Goal: Task Accomplishment & Management: Manage account settings

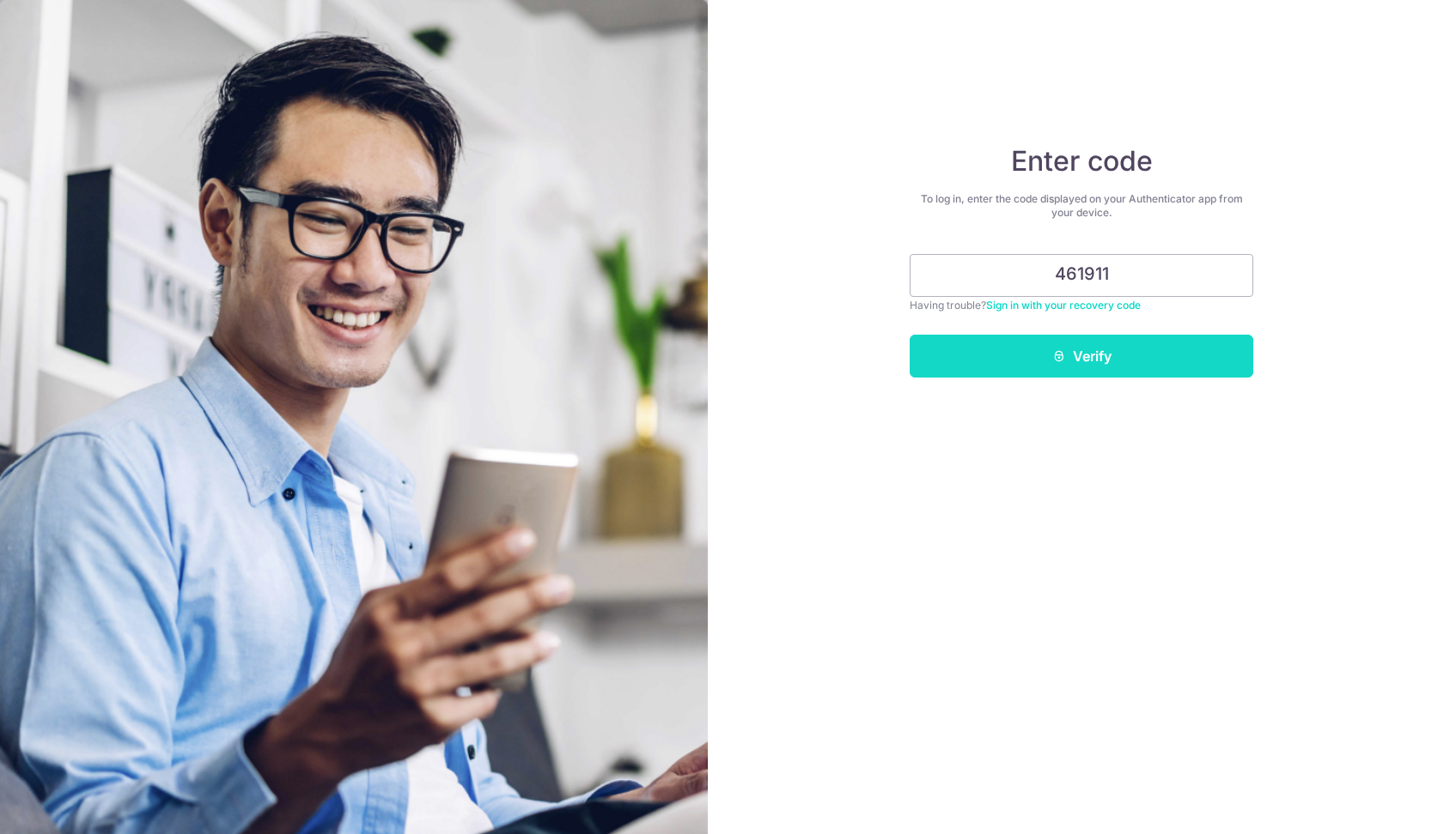
type input "461911"
click at [1083, 355] on button "Verify" at bounding box center [1081, 356] width 344 height 43
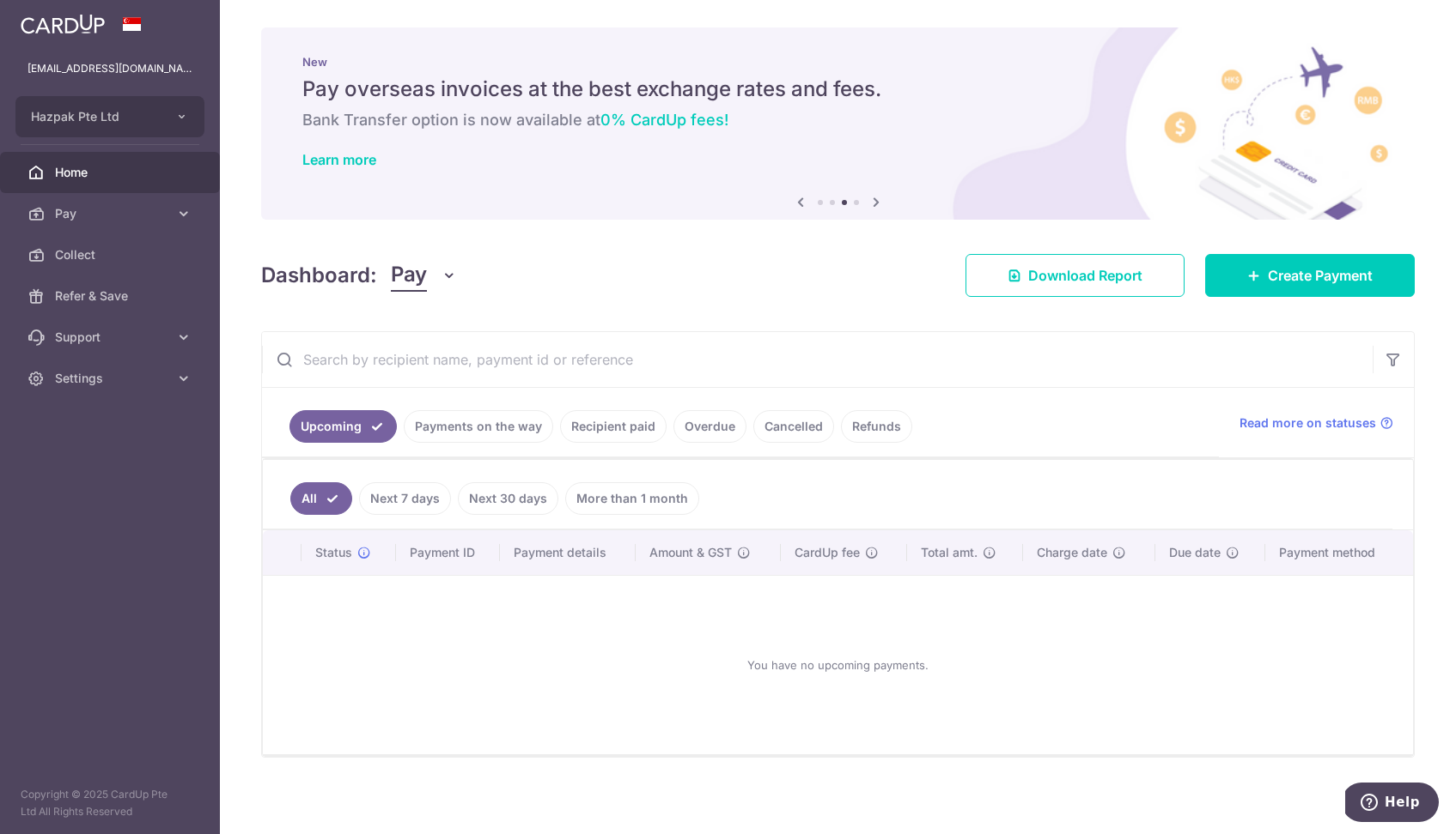
click at [604, 421] on link "Recipient paid" at bounding box center [613, 427] width 106 height 33
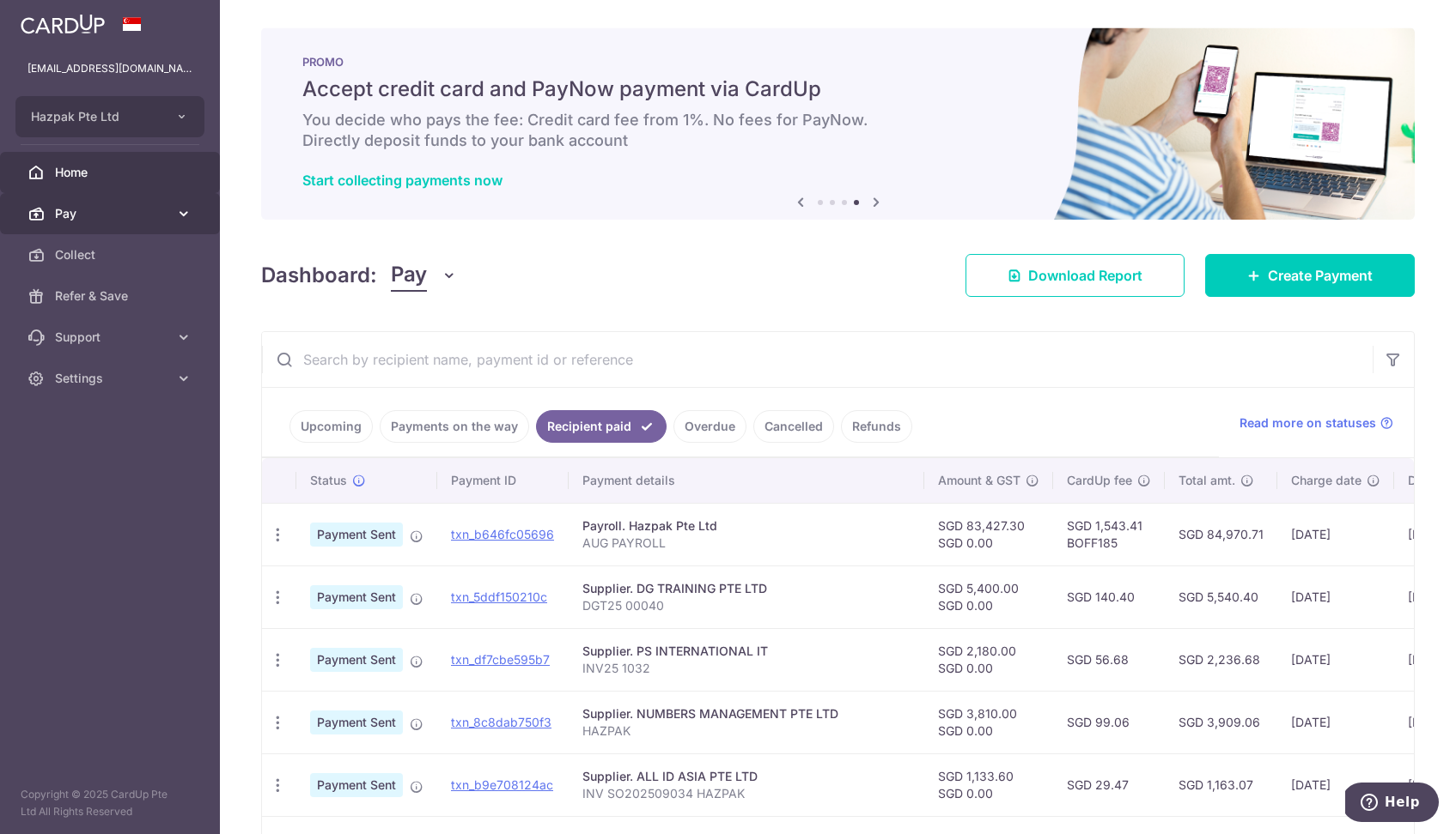
click at [102, 220] on span "Pay" at bounding box center [112, 214] width 114 height 17
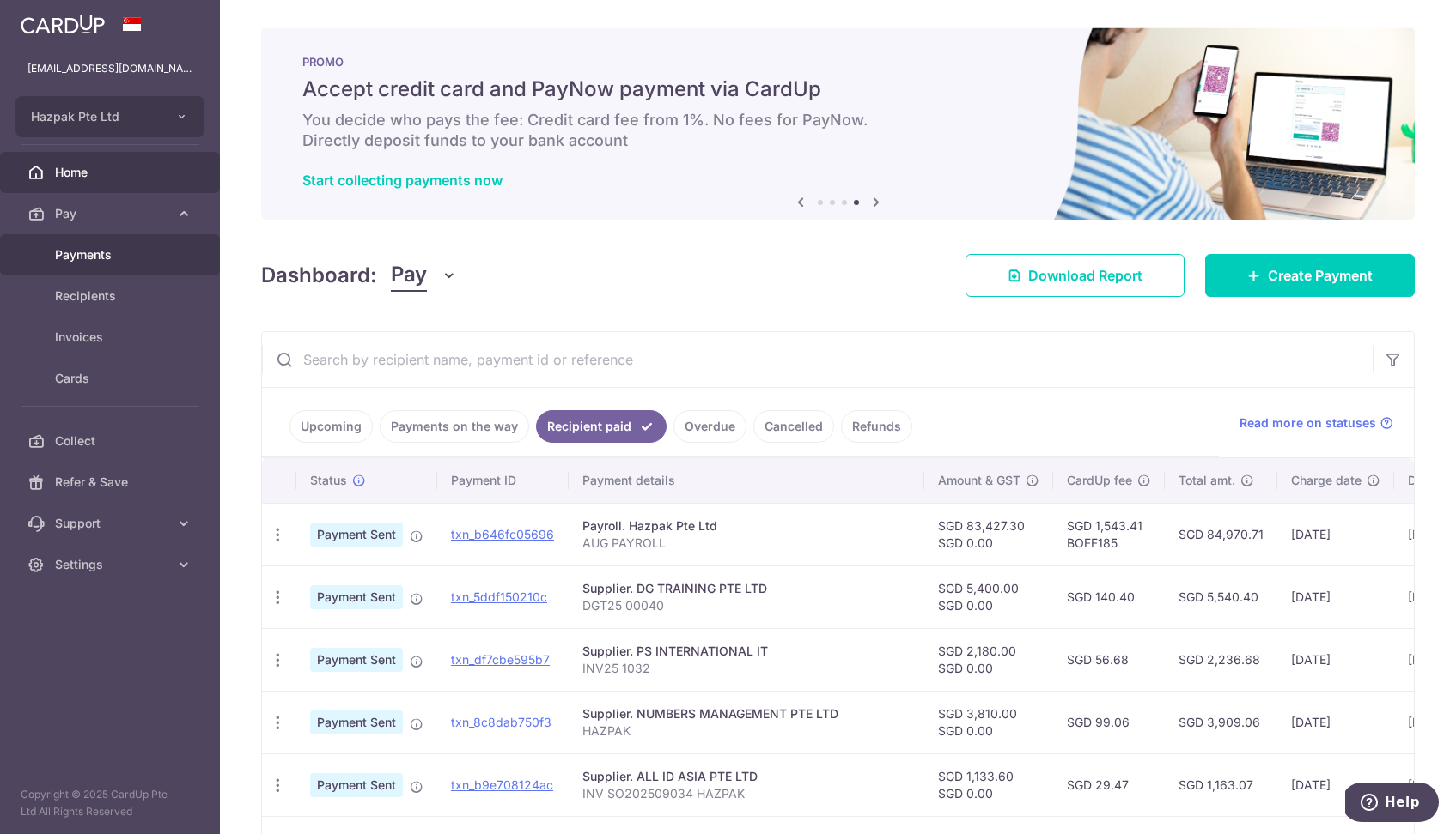
click at [105, 258] on span "Payments" at bounding box center [112, 255] width 114 height 17
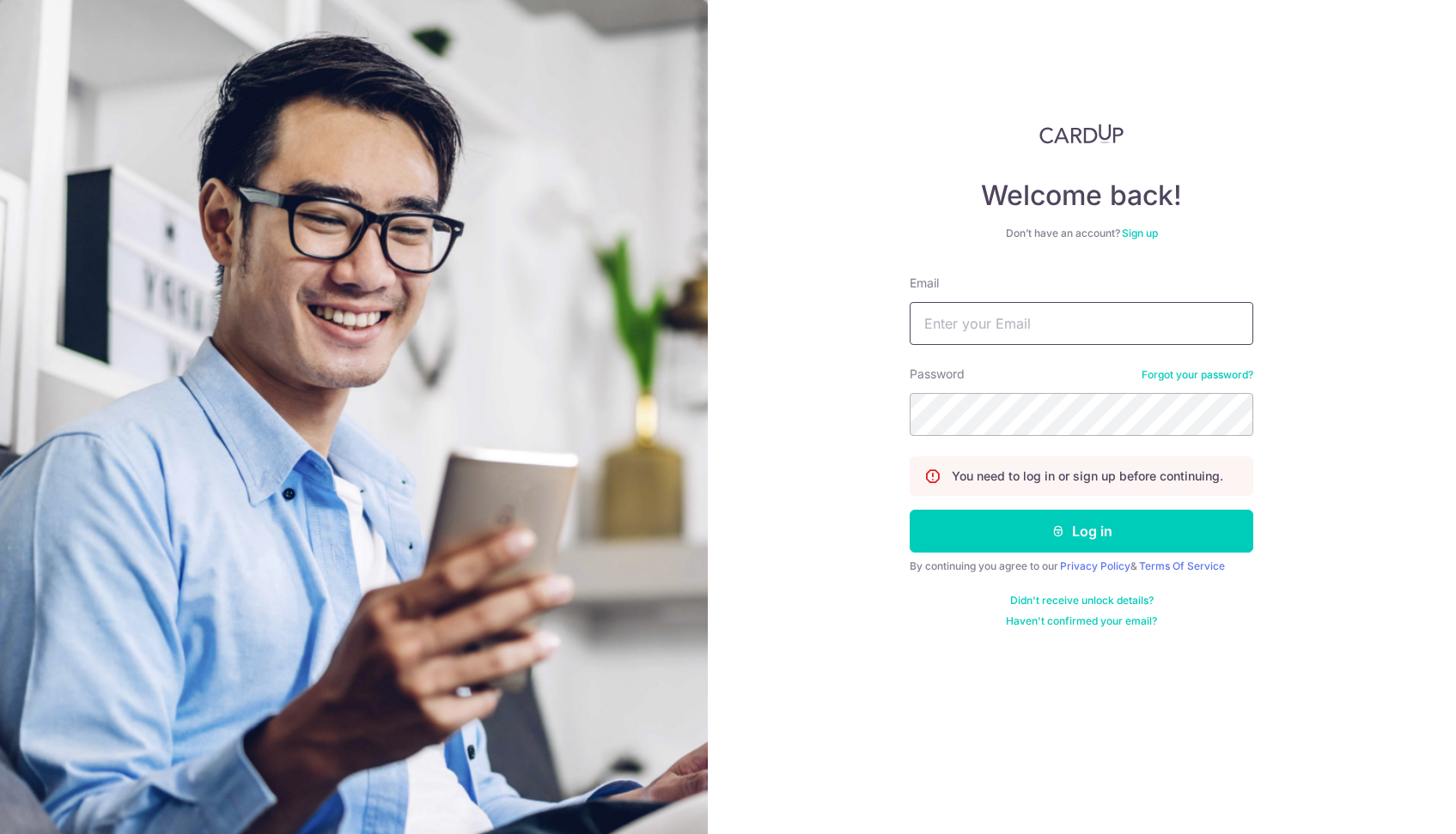
type input "davidwong@hazpak.com.sg"
click at [1081, 532] on button "Log in" at bounding box center [1081, 531] width 344 height 43
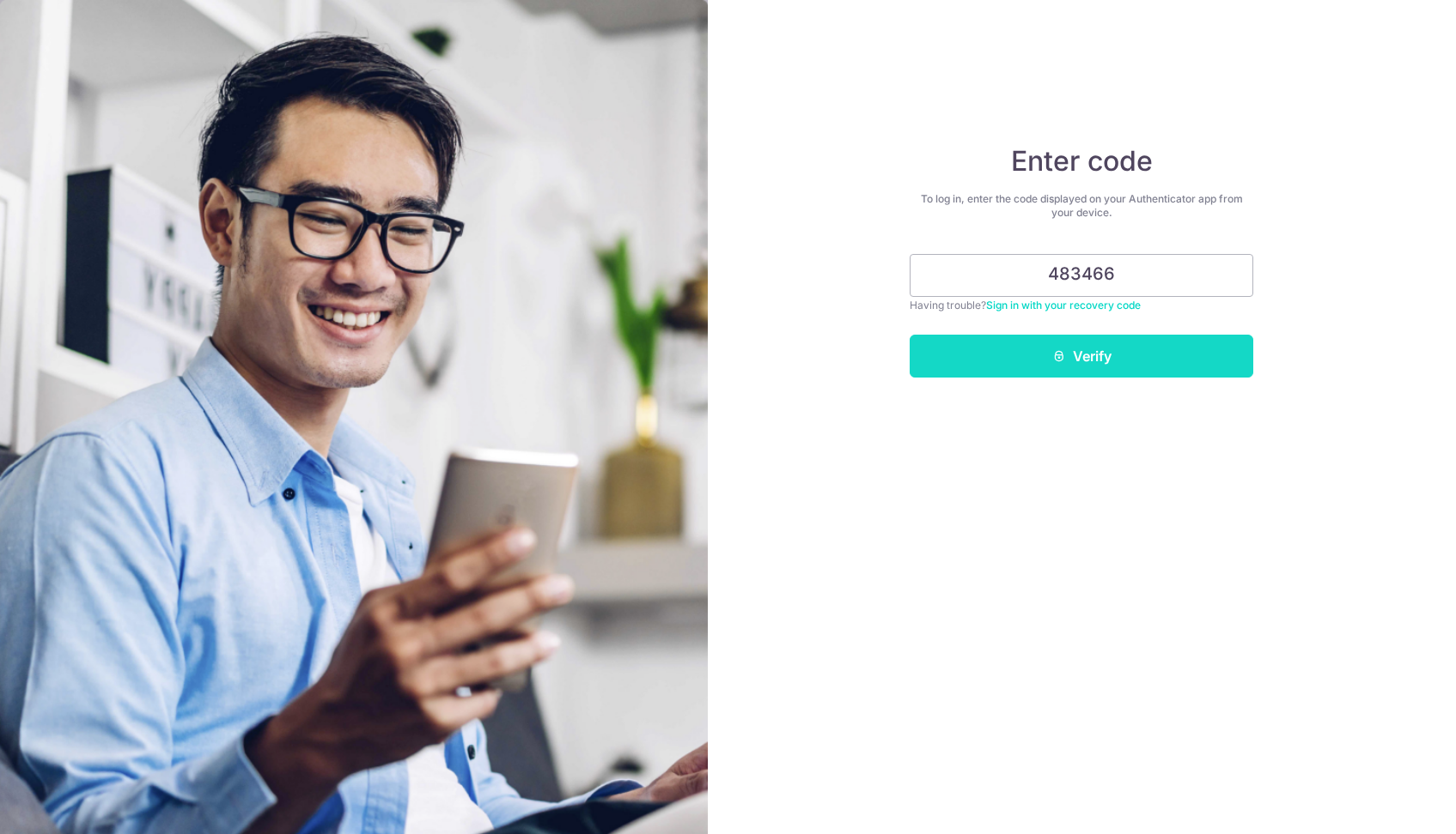
type input "483466"
click at [1062, 360] on icon "submit" at bounding box center [1058, 356] width 14 height 14
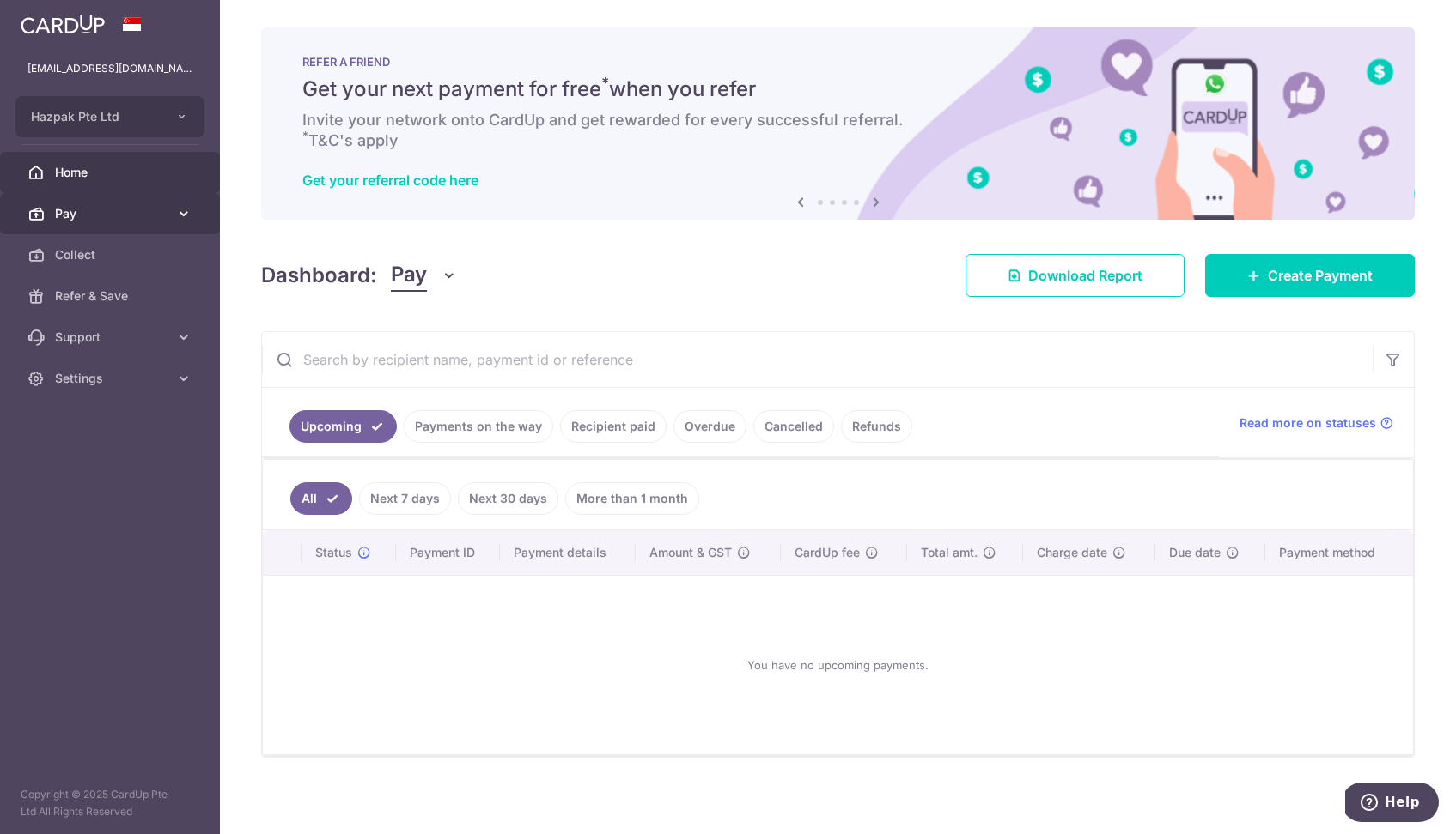
click at [77, 216] on span "Pay" at bounding box center [112, 214] width 114 height 17
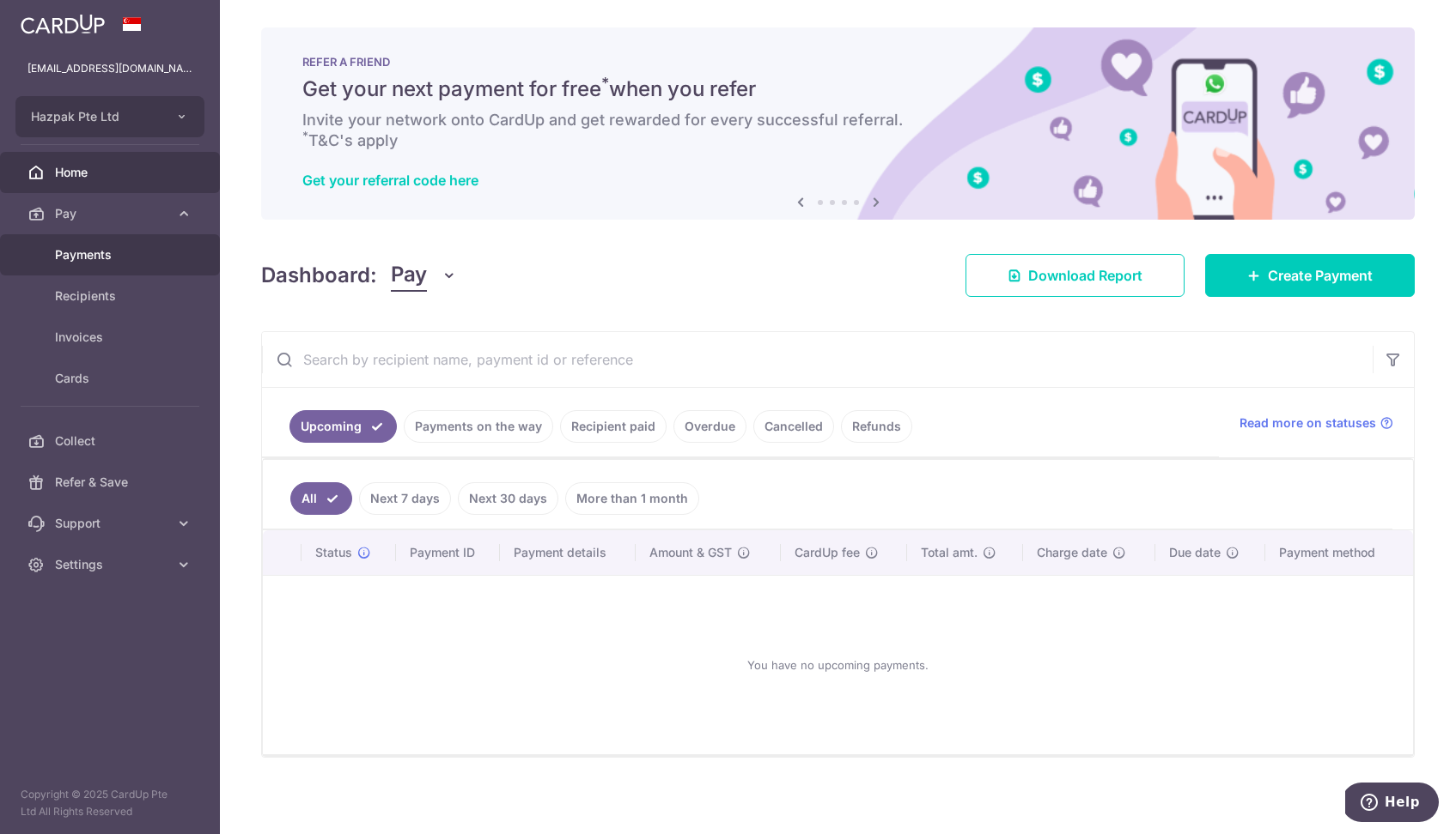
click at [87, 258] on span "Payments" at bounding box center [112, 255] width 114 height 17
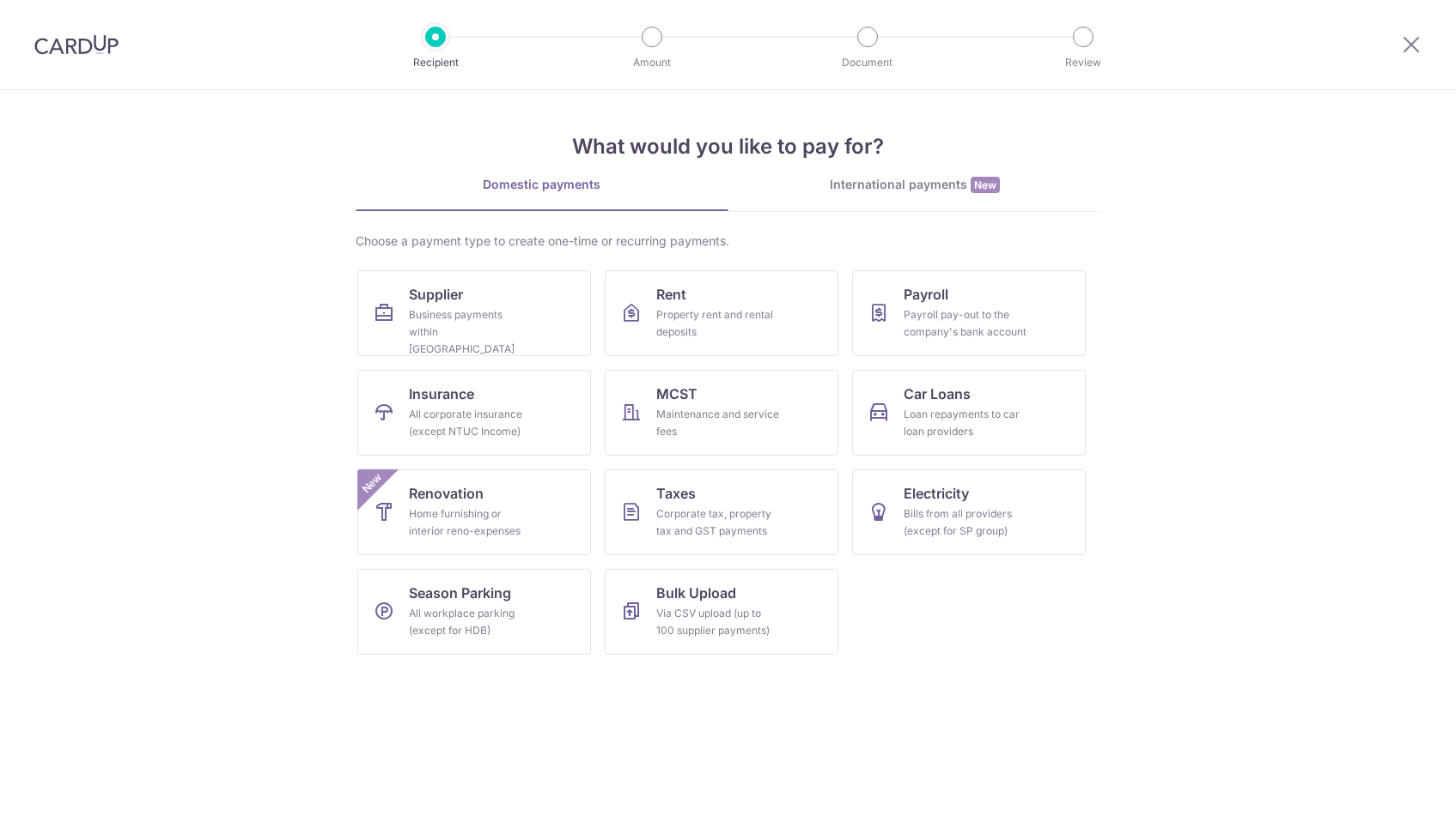
click at [468, 321] on div "Business payments within Singapore" at bounding box center [470, 332] width 124 height 51
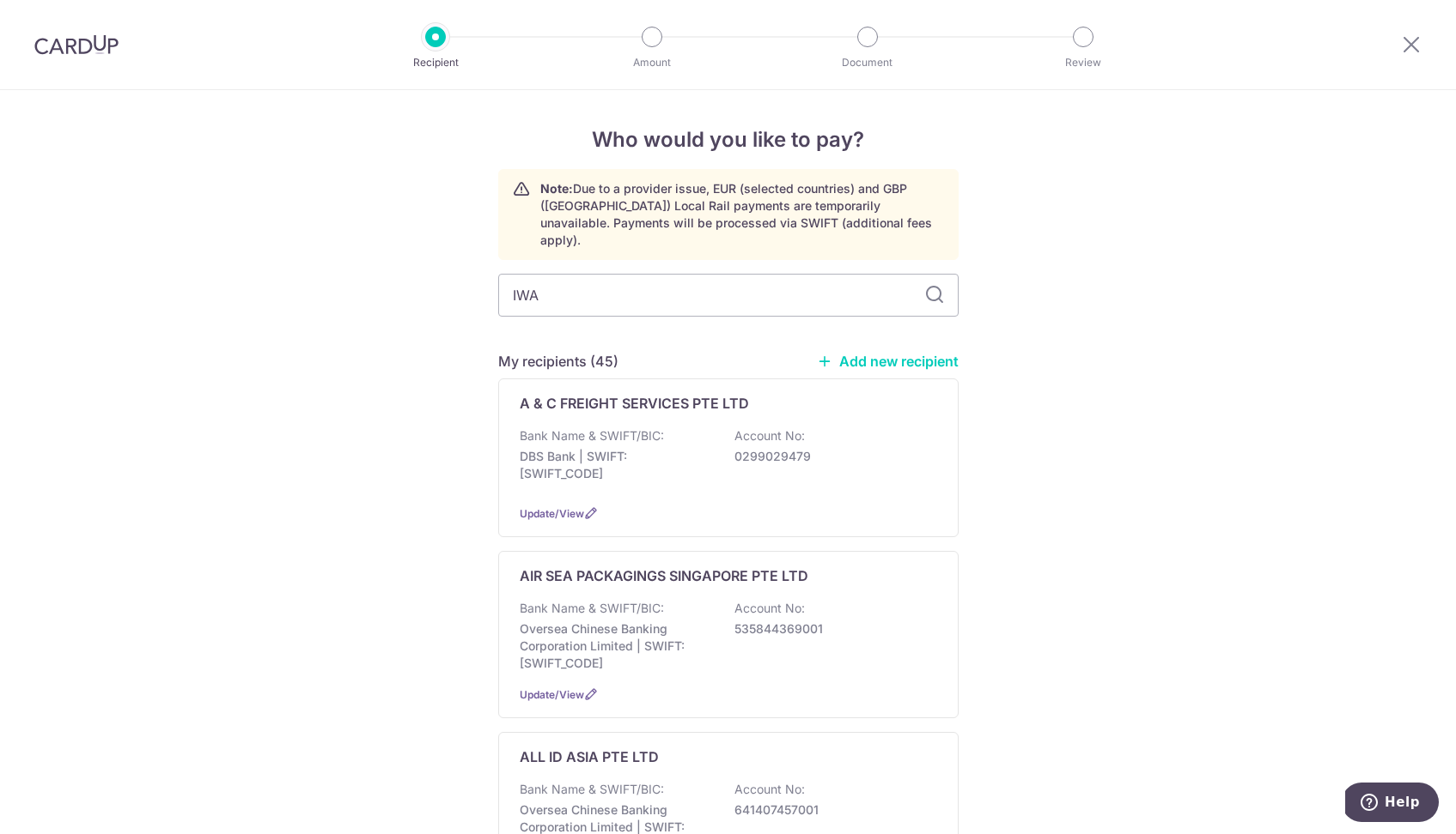
type input "IWA"
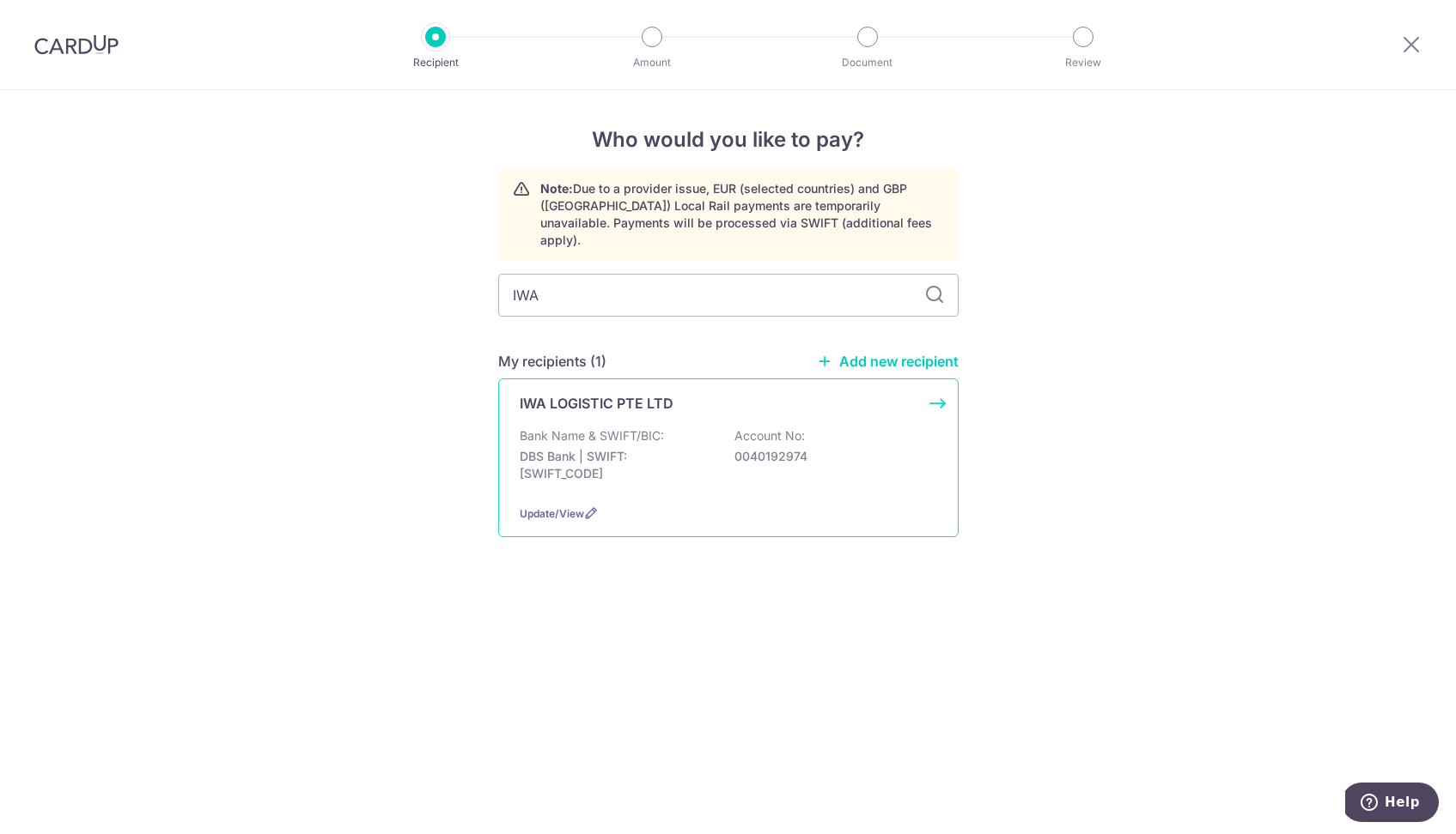
click at [625, 448] on p "DBS Bank | SWIFT: [SWIFT_CODE]" at bounding box center [616, 465] width 193 height 34
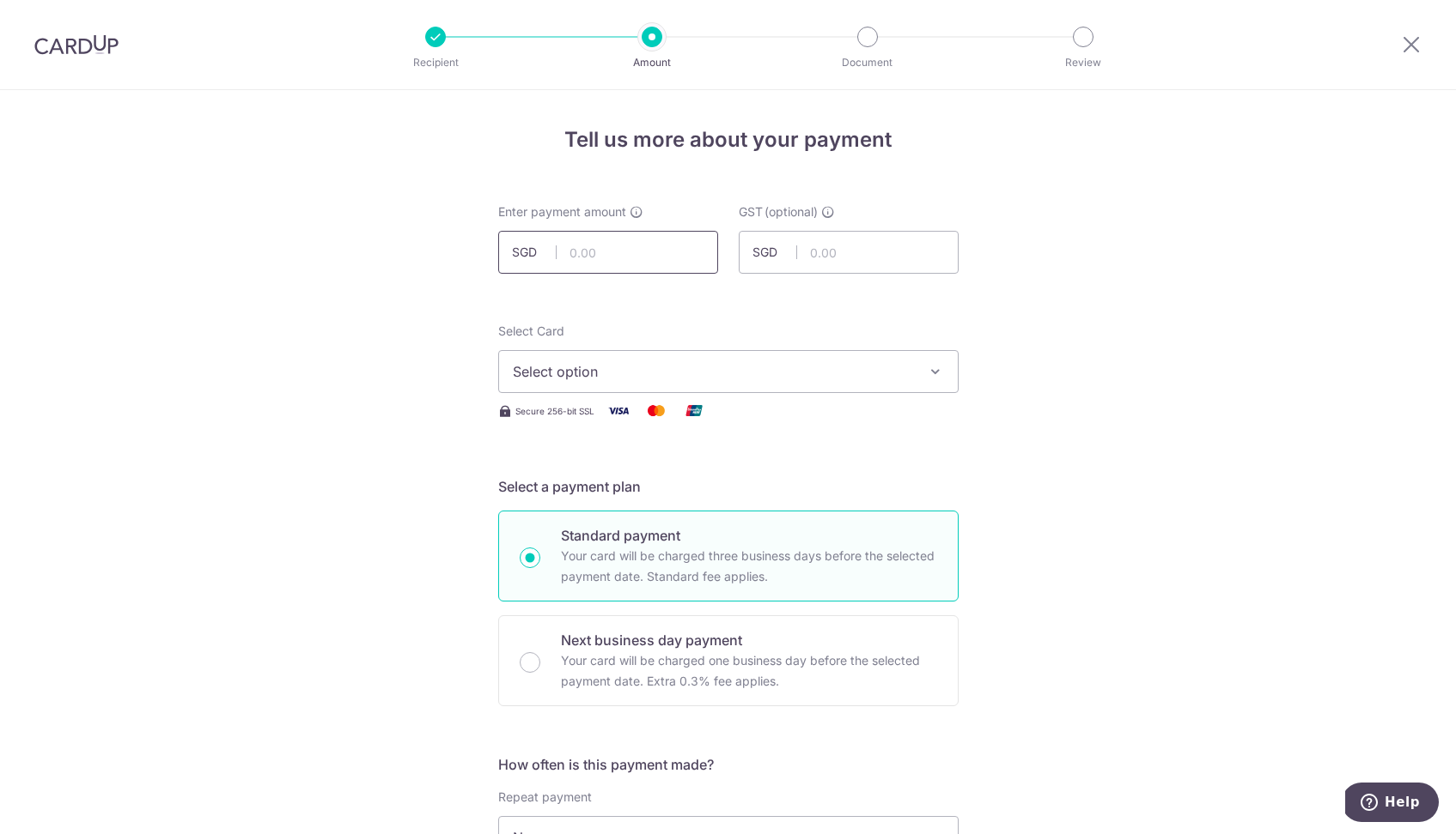
click at [636, 255] on input "text" at bounding box center [608, 252] width 220 height 43
paste input "2,005.50"
type input "2,005.50"
click at [752, 378] on span "Select option" at bounding box center [712, 371] width 400 height 20
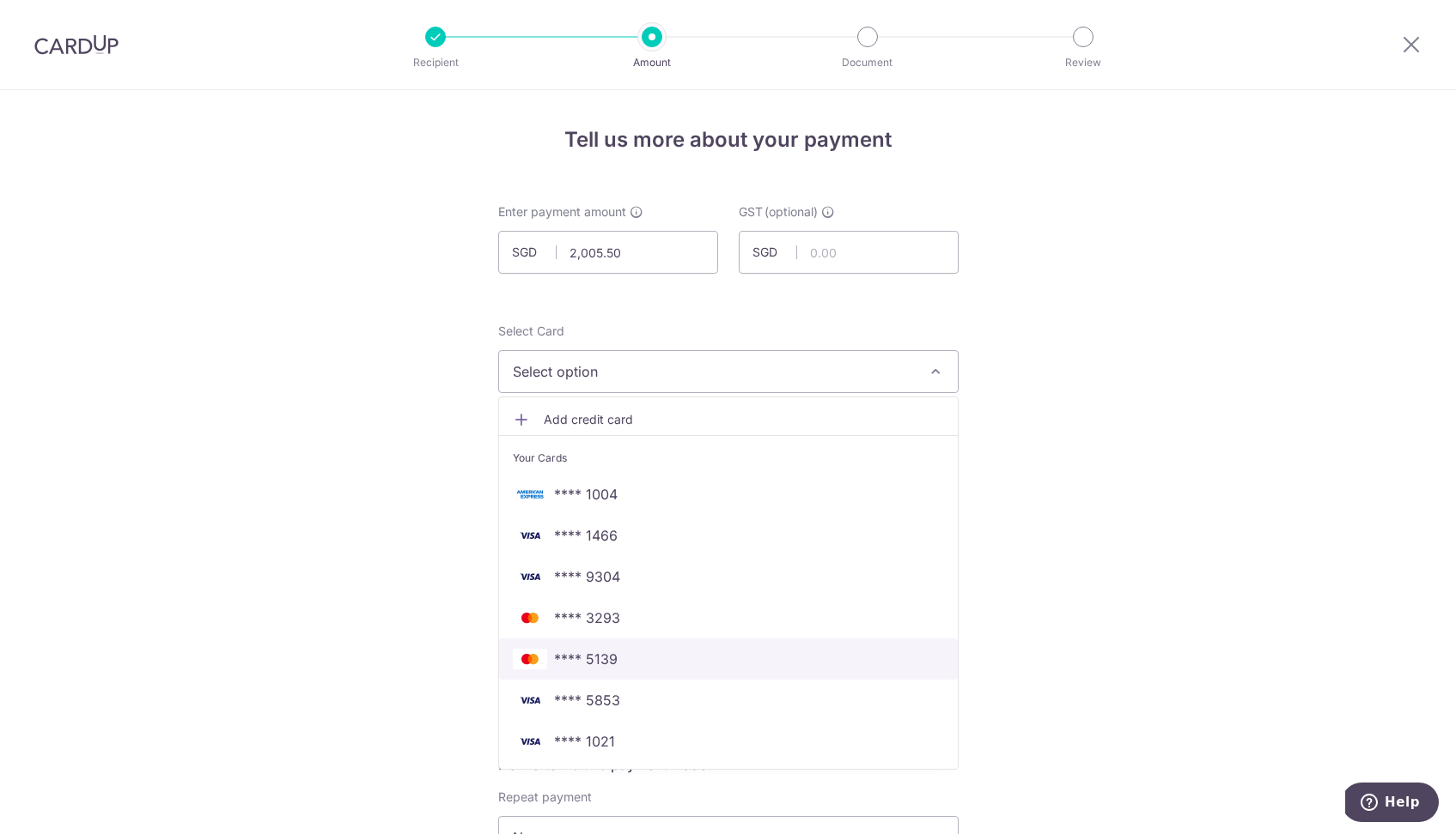
click at [632, 658] on span "**** 5139" at bounding box center [728, 659] width 431 height 20
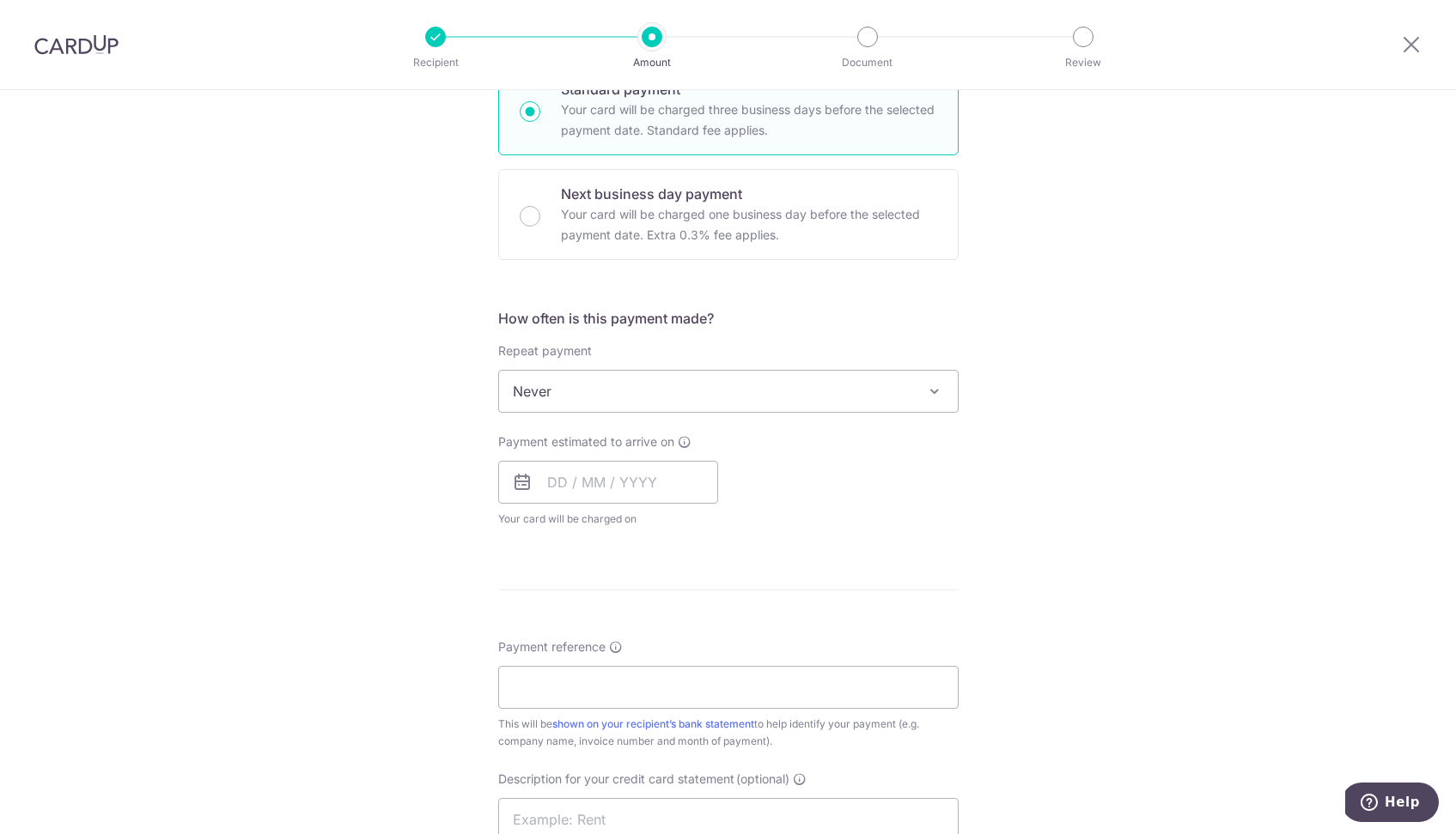
scroll to position [452, 0]
click at [627, 483] on input "text" at bounding box center [608, 477] width 220 height 43
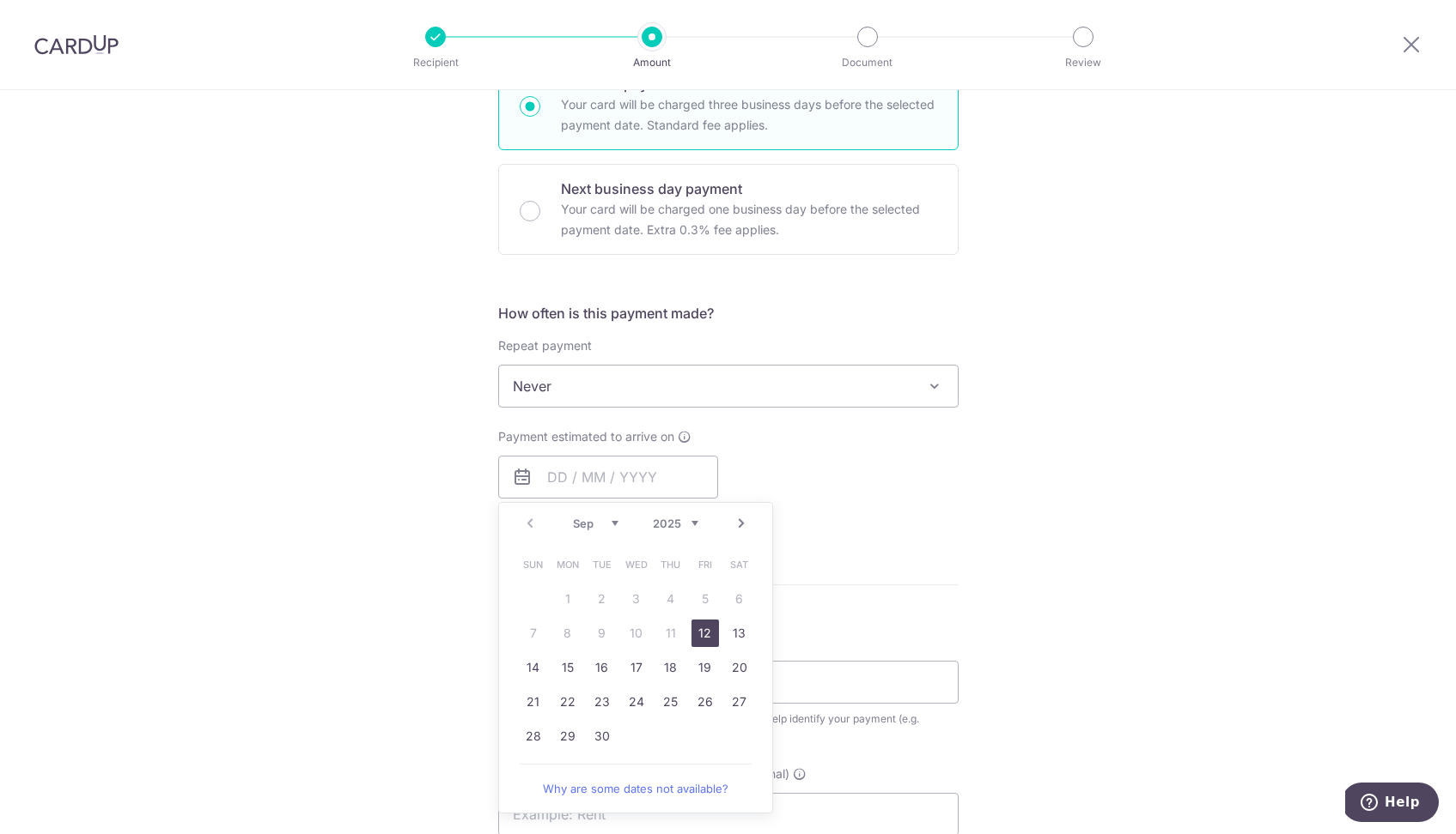
click at [705, 631] on link "12" at bounding box center [705, 633] width 28 height 27
type input "12/09/2025"
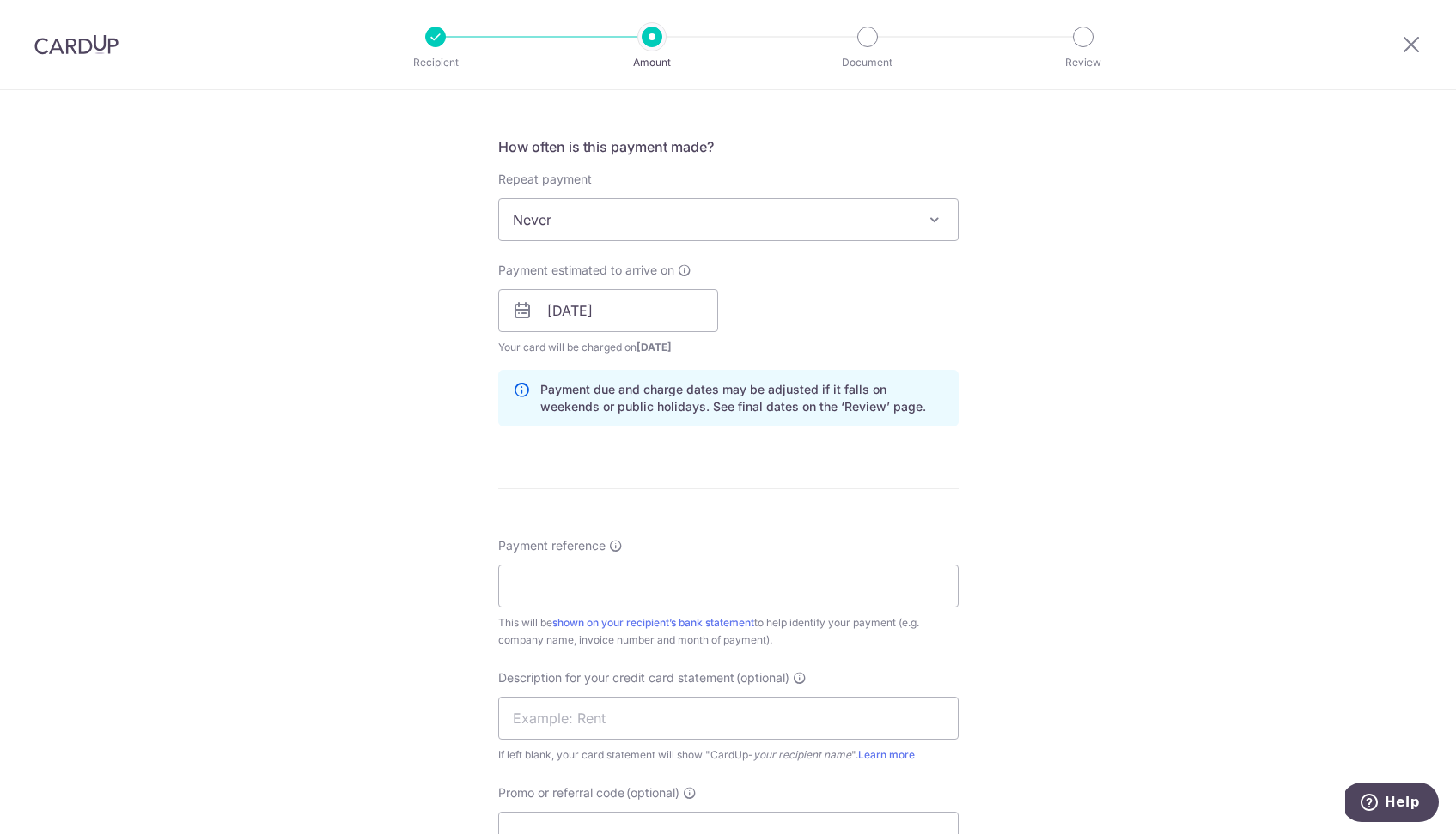
scroll to position [620, 0]
click at [643, 589] on input "Payment reference" at bounding box center [728, 583] width 460 height 43
type input "HAZPAK SOA AS OF 31 AUG 2025"
click at [616, 720] on input "text" at bounding box center [728, 716] width 460 height 43
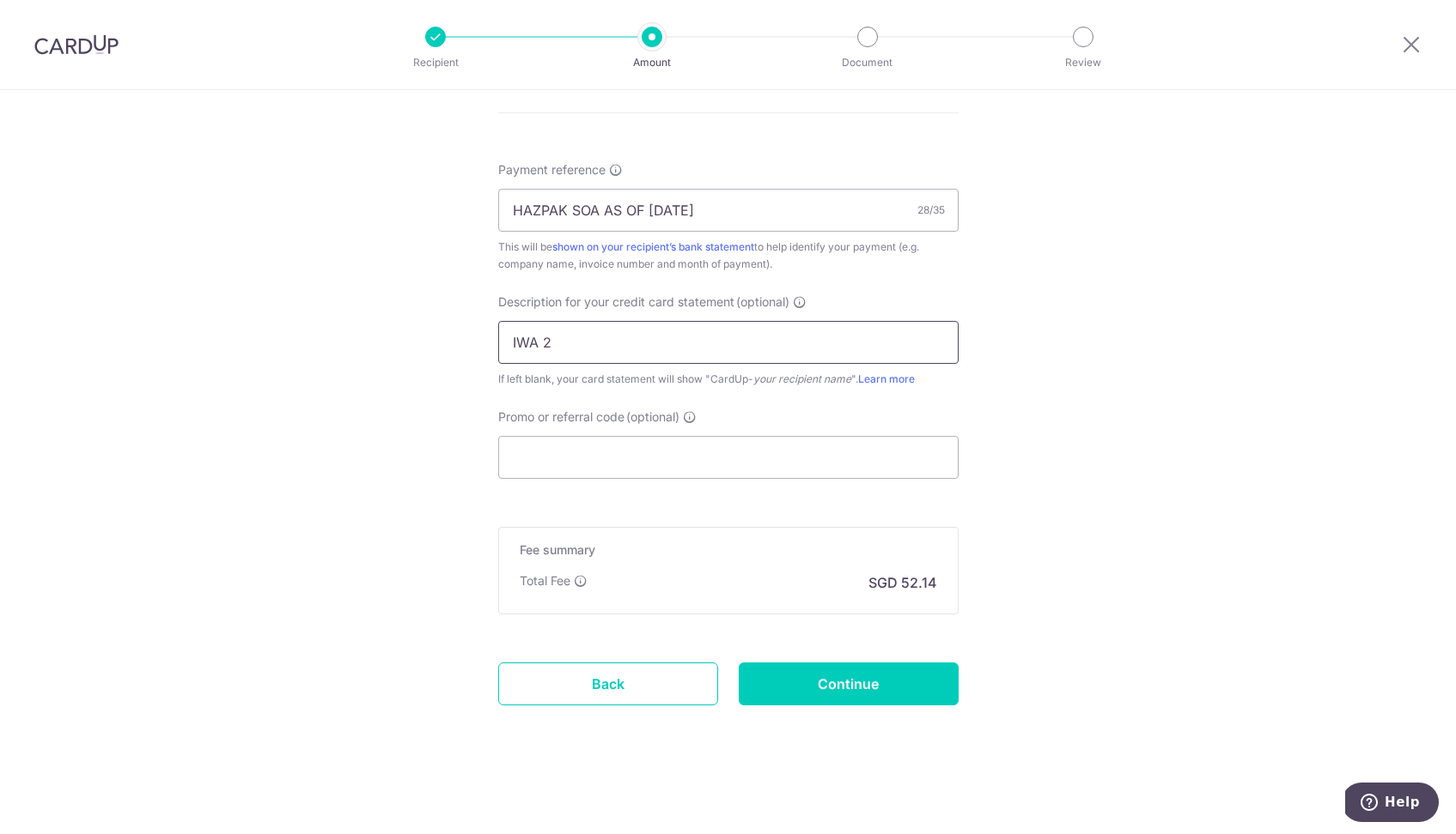
scroll to position [994, 0]
type input "IWA 200550"
click at [855, 683] on input "Continue" at bounding box center [848, 684] width 220 height 43
type input "Create Schedule"
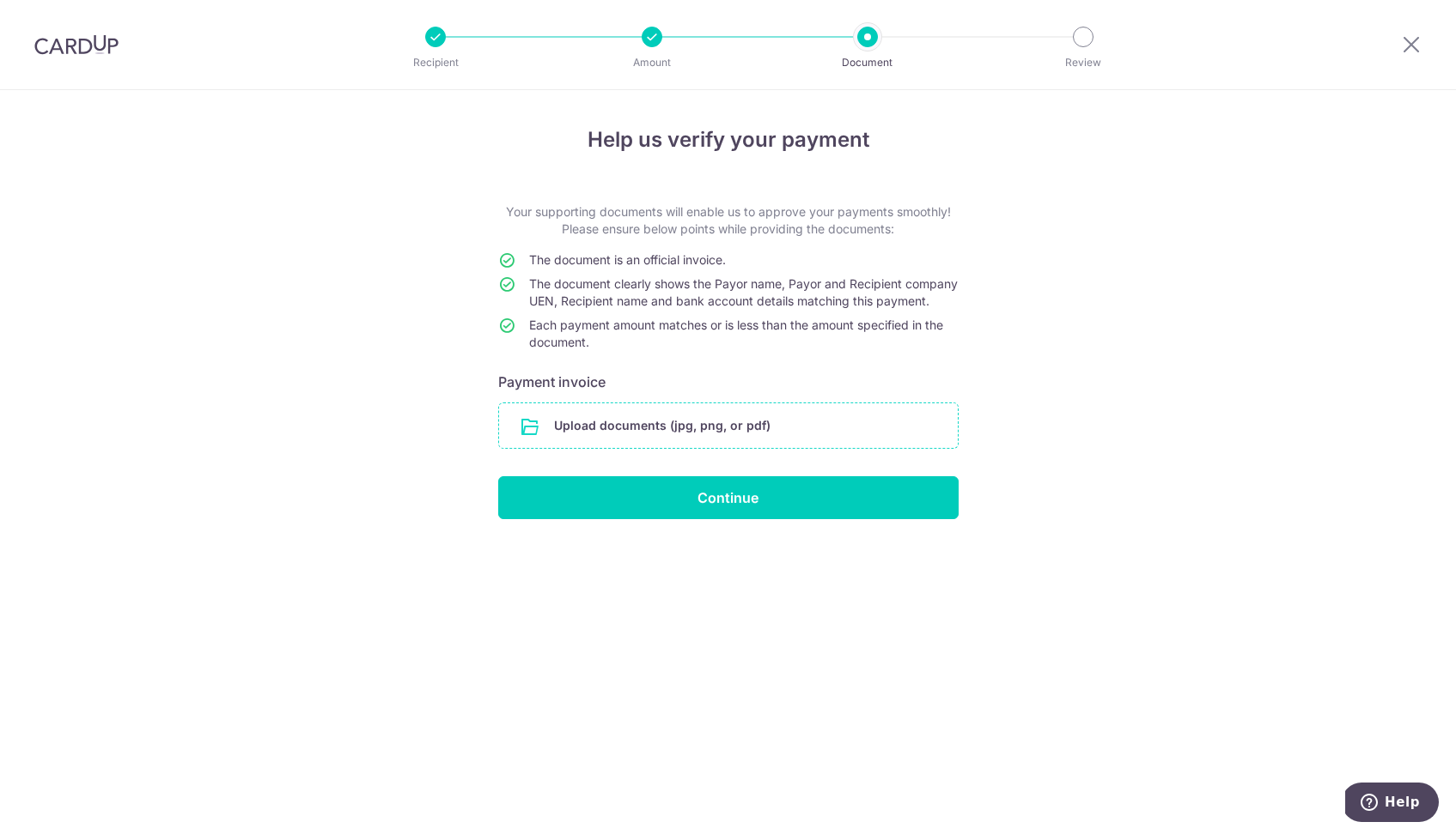
click at [692, 435] on input "file" at bounding box center [728, 425] width 458 height 45
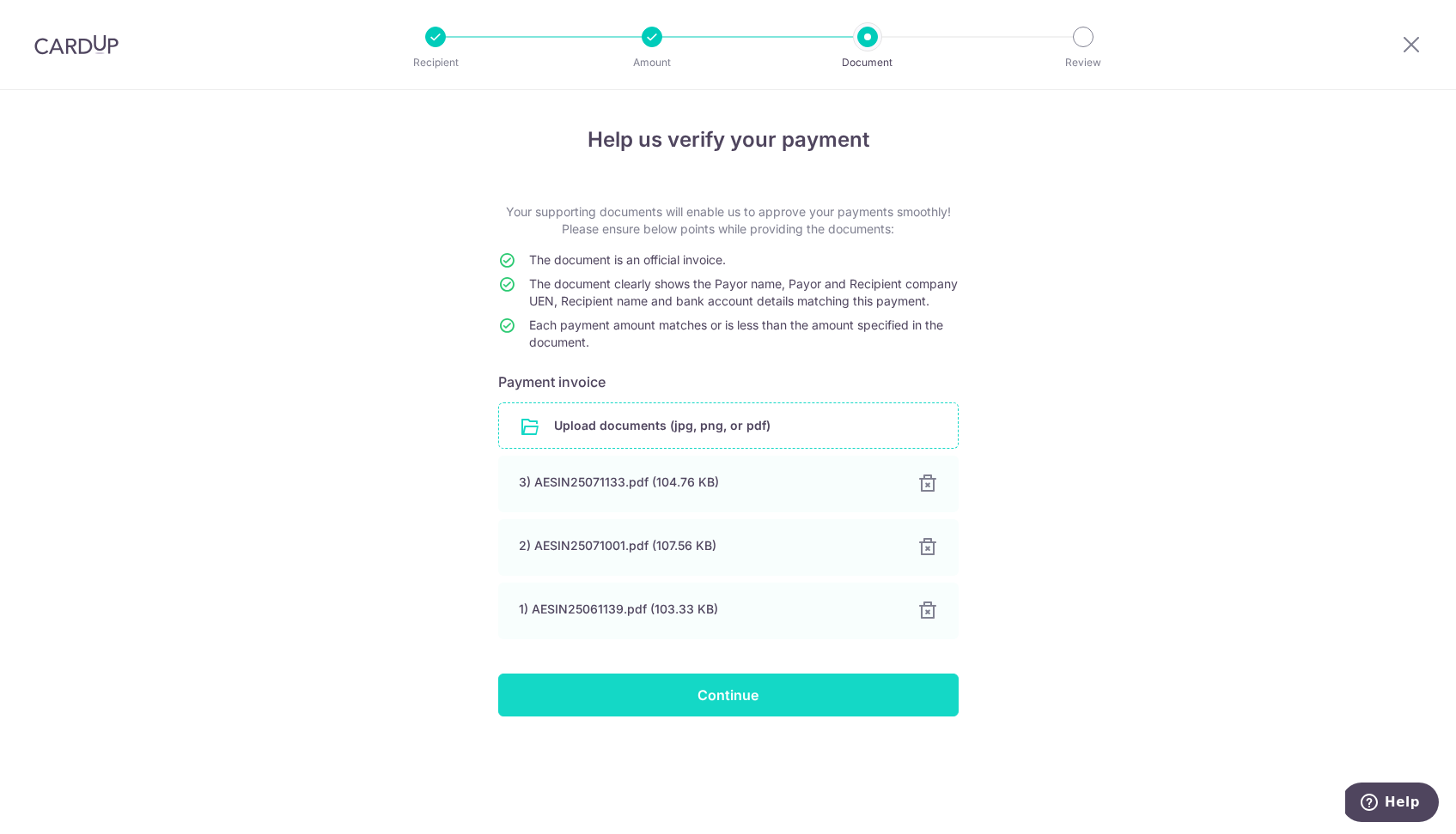
click at [758, 717] on input "Continue" at bounding box center [728, 695] width 460 height 43
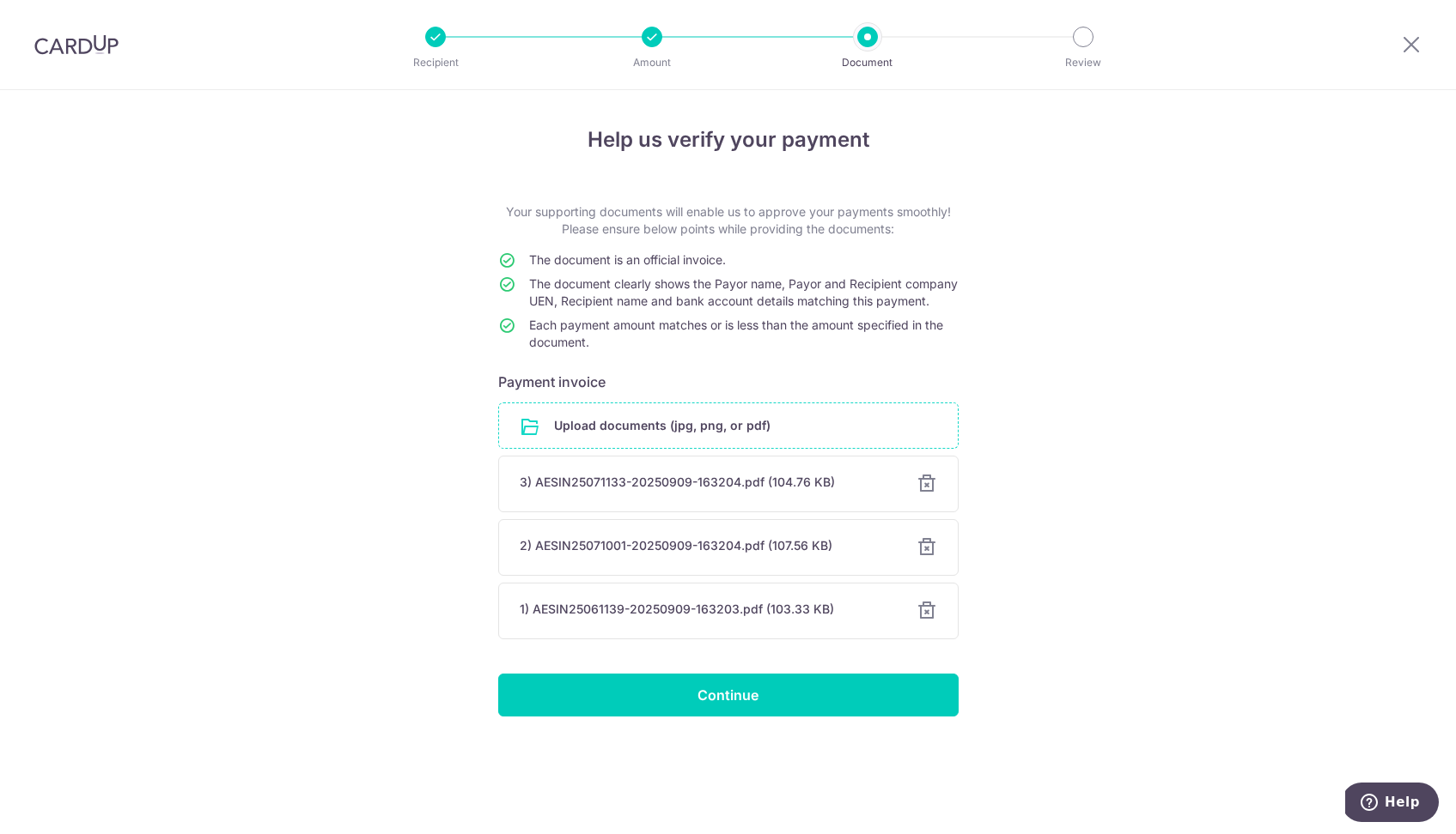
click at [595, 440] on input "file" at bounding box center [728, 425] width 458 height 45
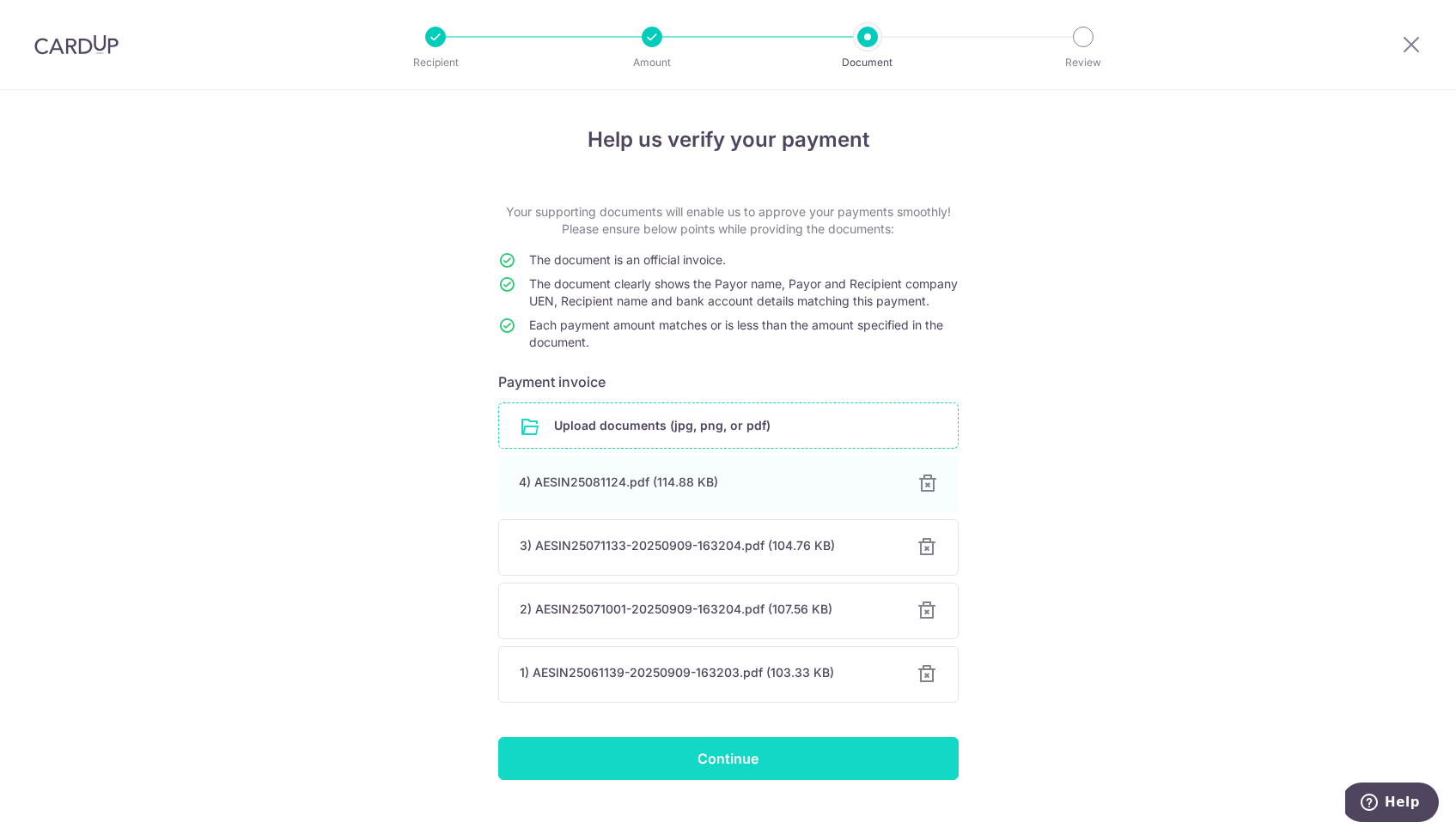
click at [731, 777] on input "Continue" at bounding box center [728, 759] width 460 height 43
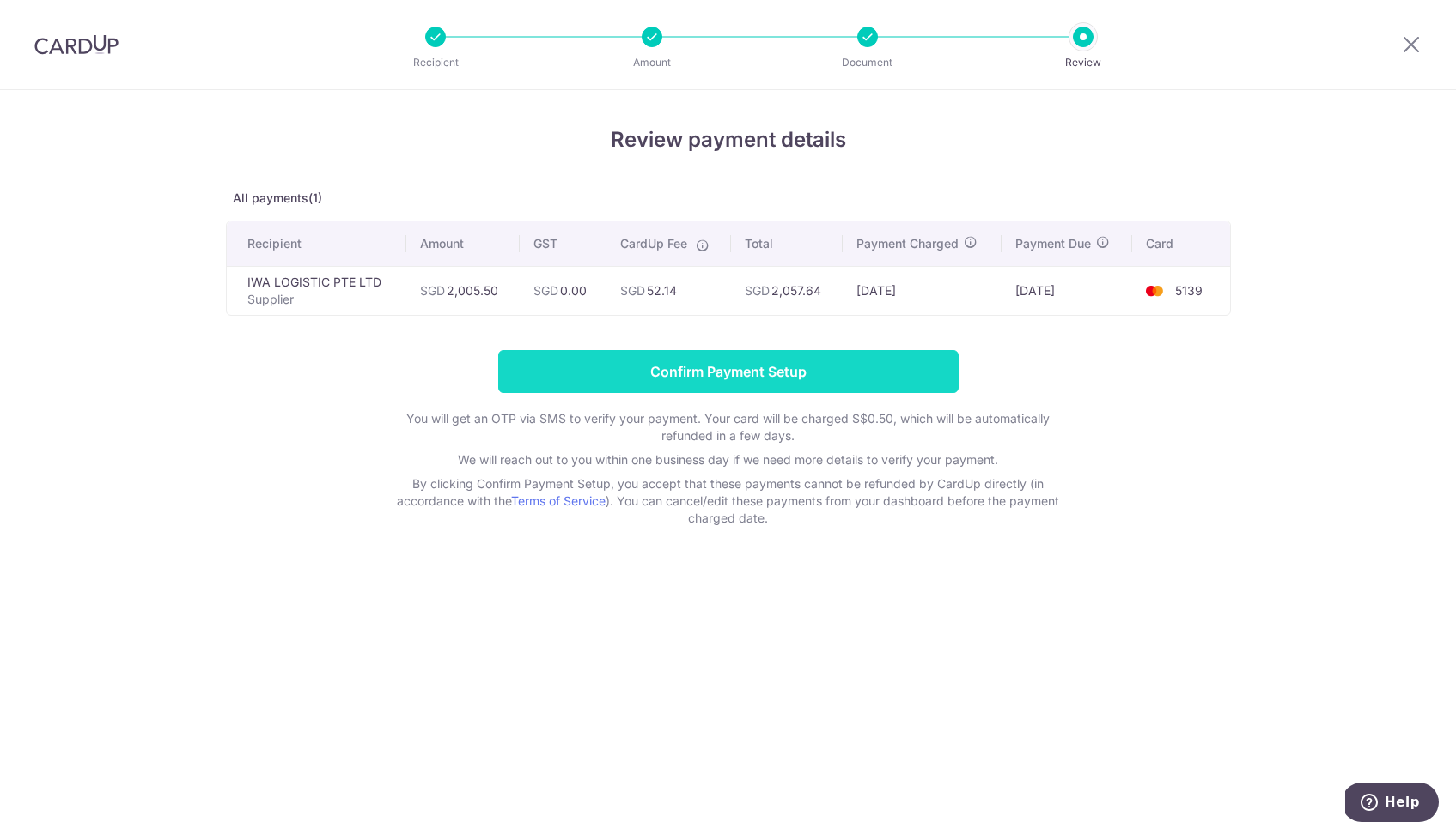
click at [694, 383] on input "Confirm Payment Setup" at bounding box center [728, 371] width 460 height 43
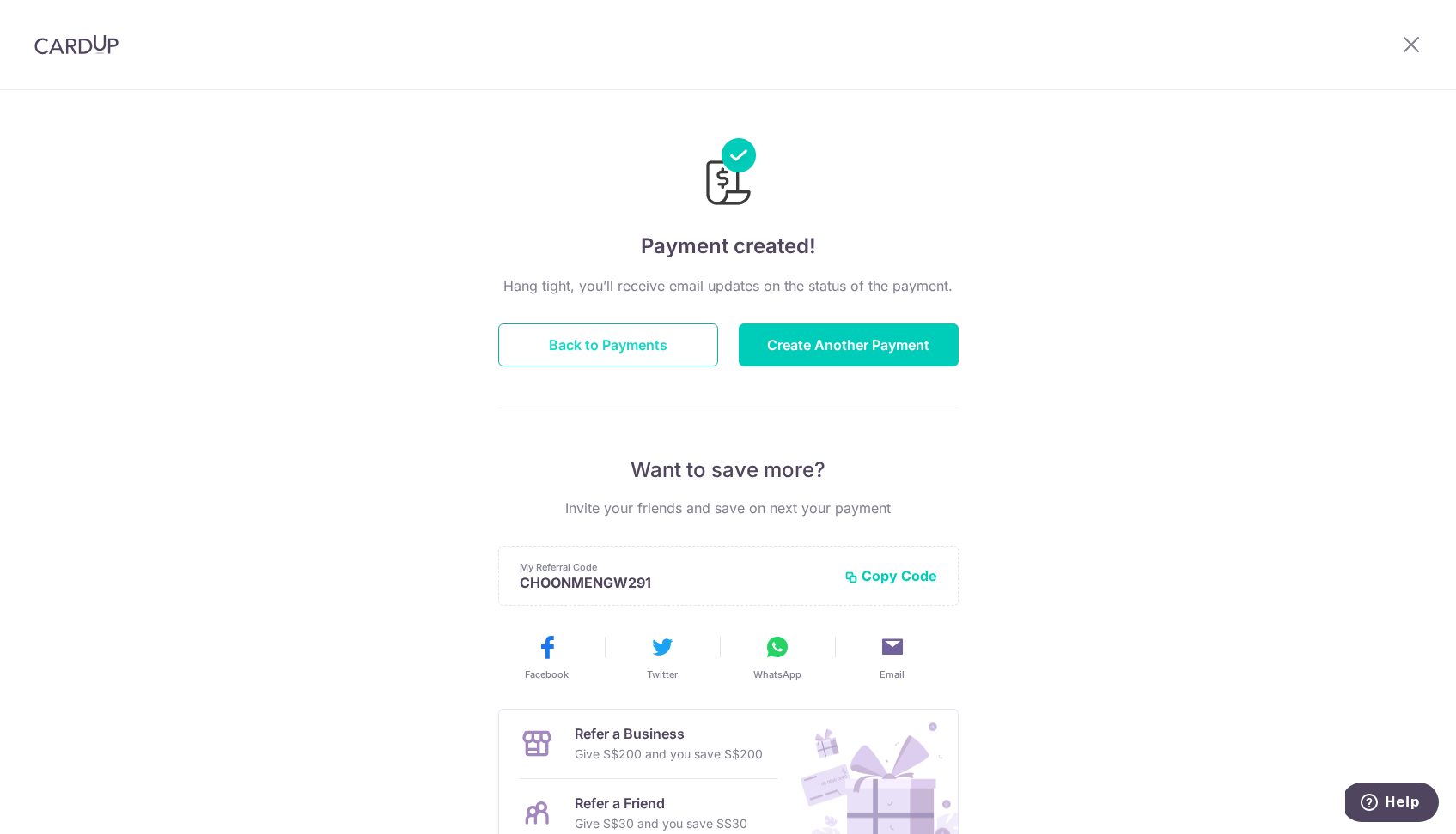
click at [644, 347] on button "Back to Payments" at bounding box center [608, 345] width 220 height 43
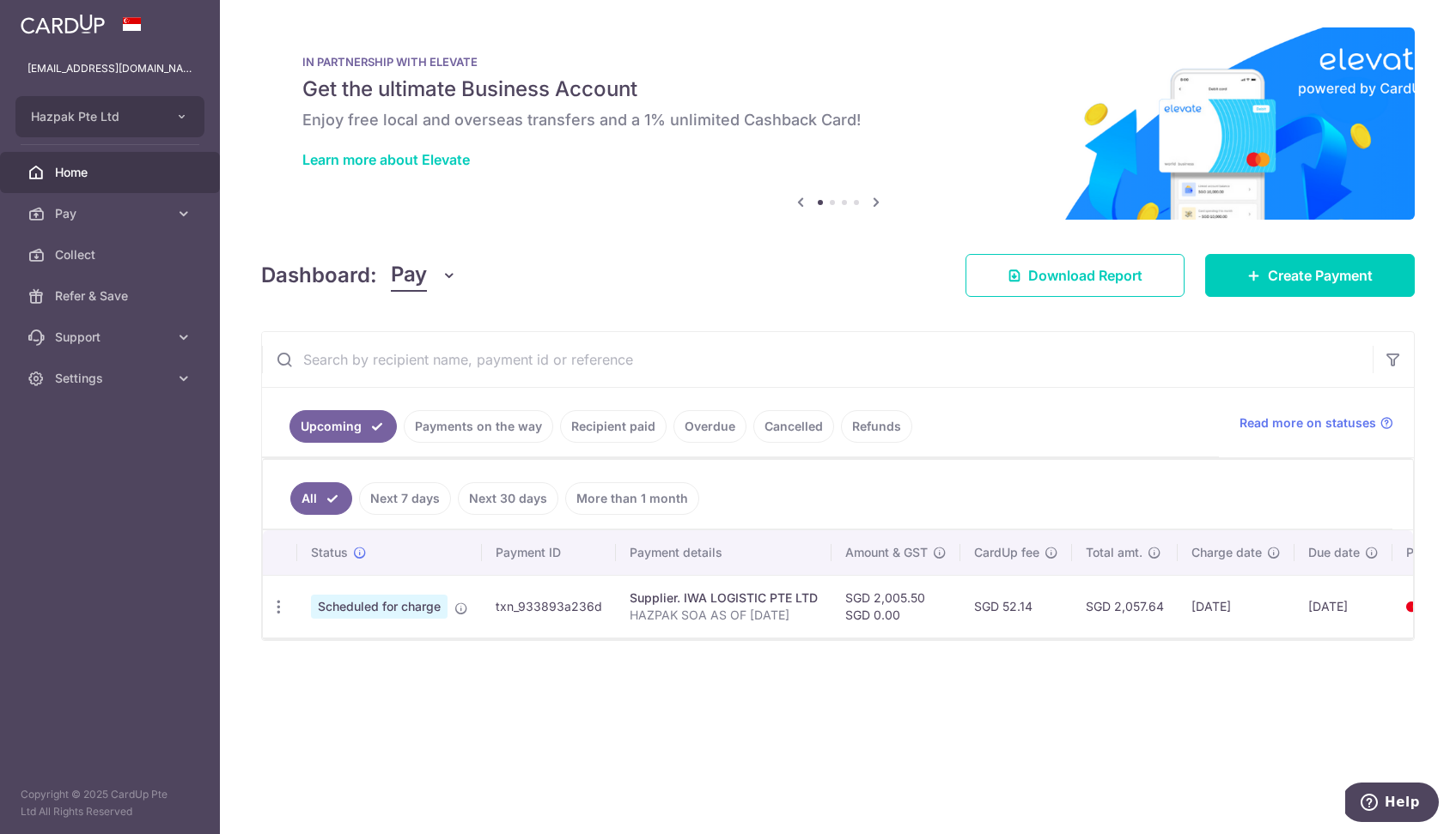
click at [536, 604] on td "txn_933893a236d" at bounding box center [548, 607] width 134 height 62
copy td "txn_933893a236d"
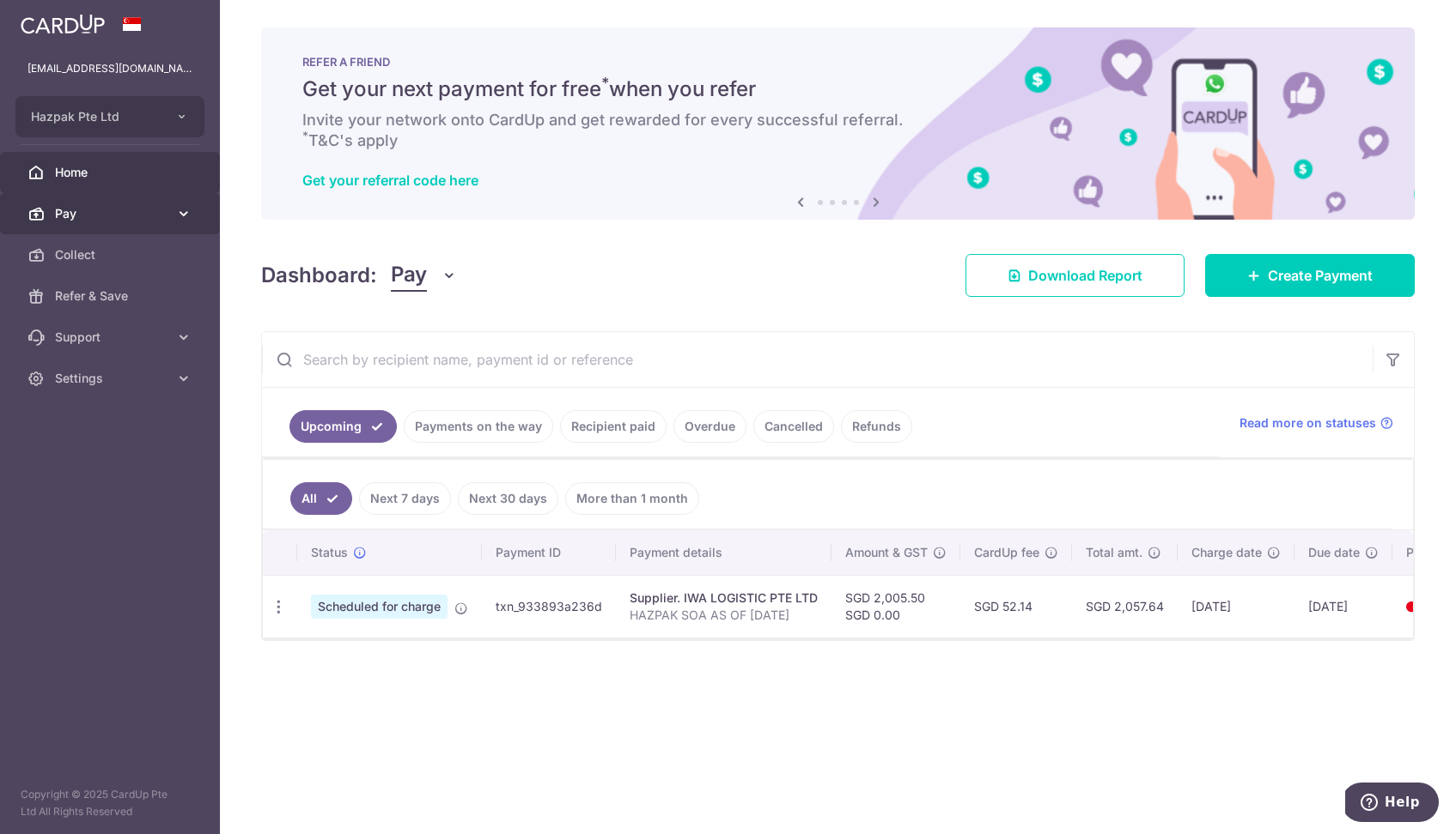
click at [64, 221] on span "Pay" at bounding box center [112, 214] width 114 height 17
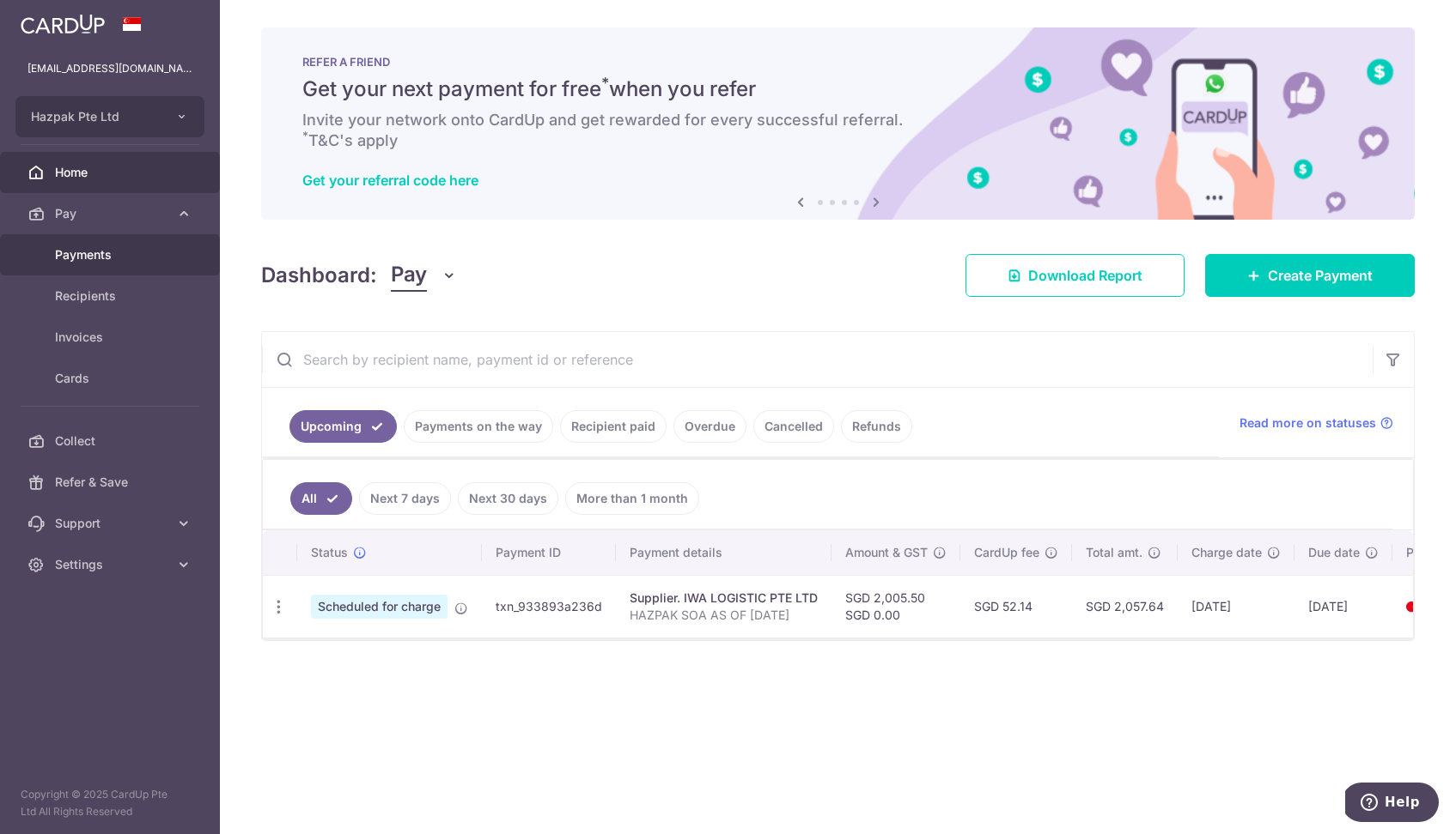
click at [83, 267] on link "Payments" at bounding box center [110, 255] width 220 height 41
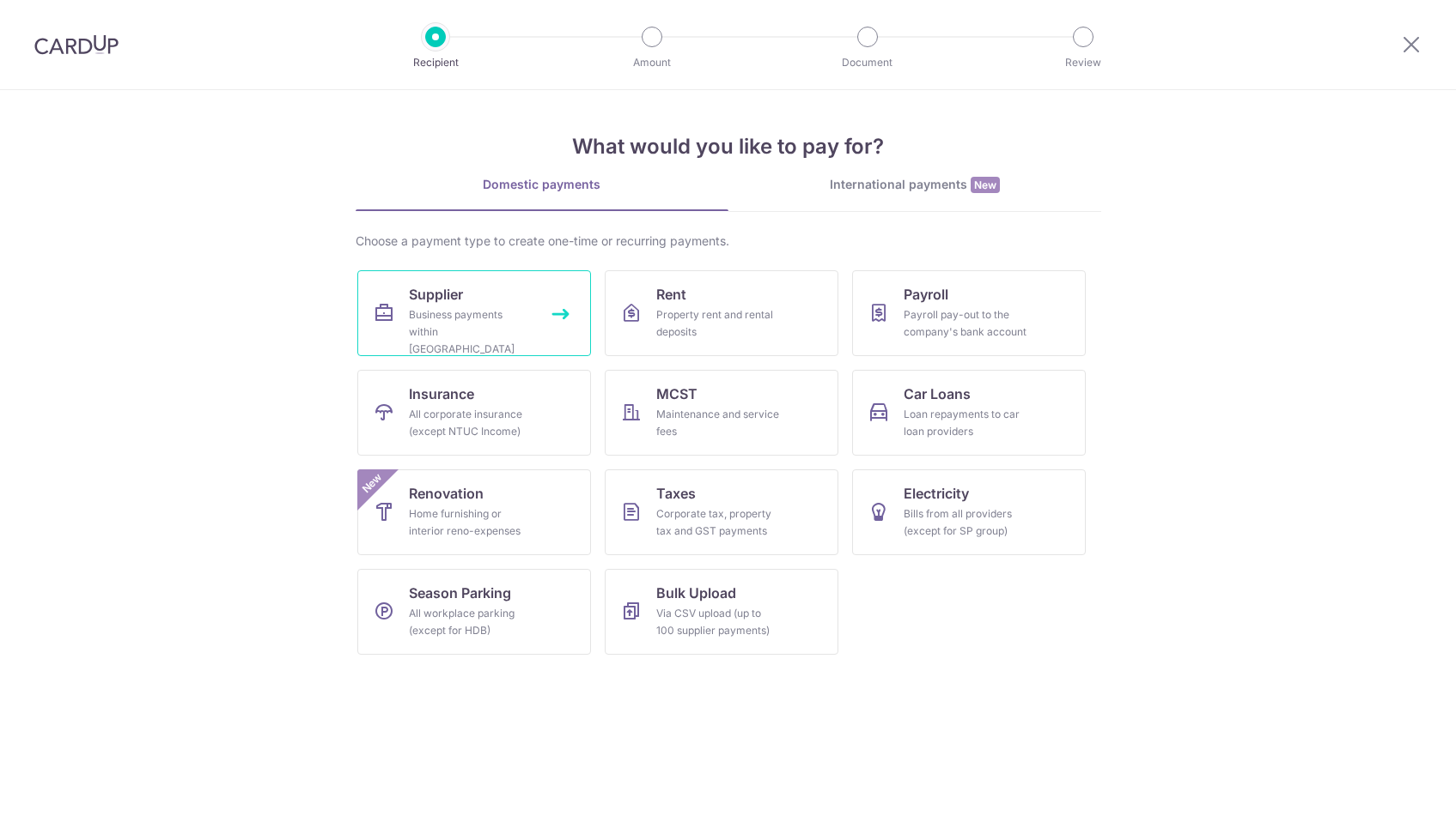
click at [481, 339] on div "Business payments within [GEOGRAPHIC_DATA]" at bounding box center [470, 332] width 124 height 51
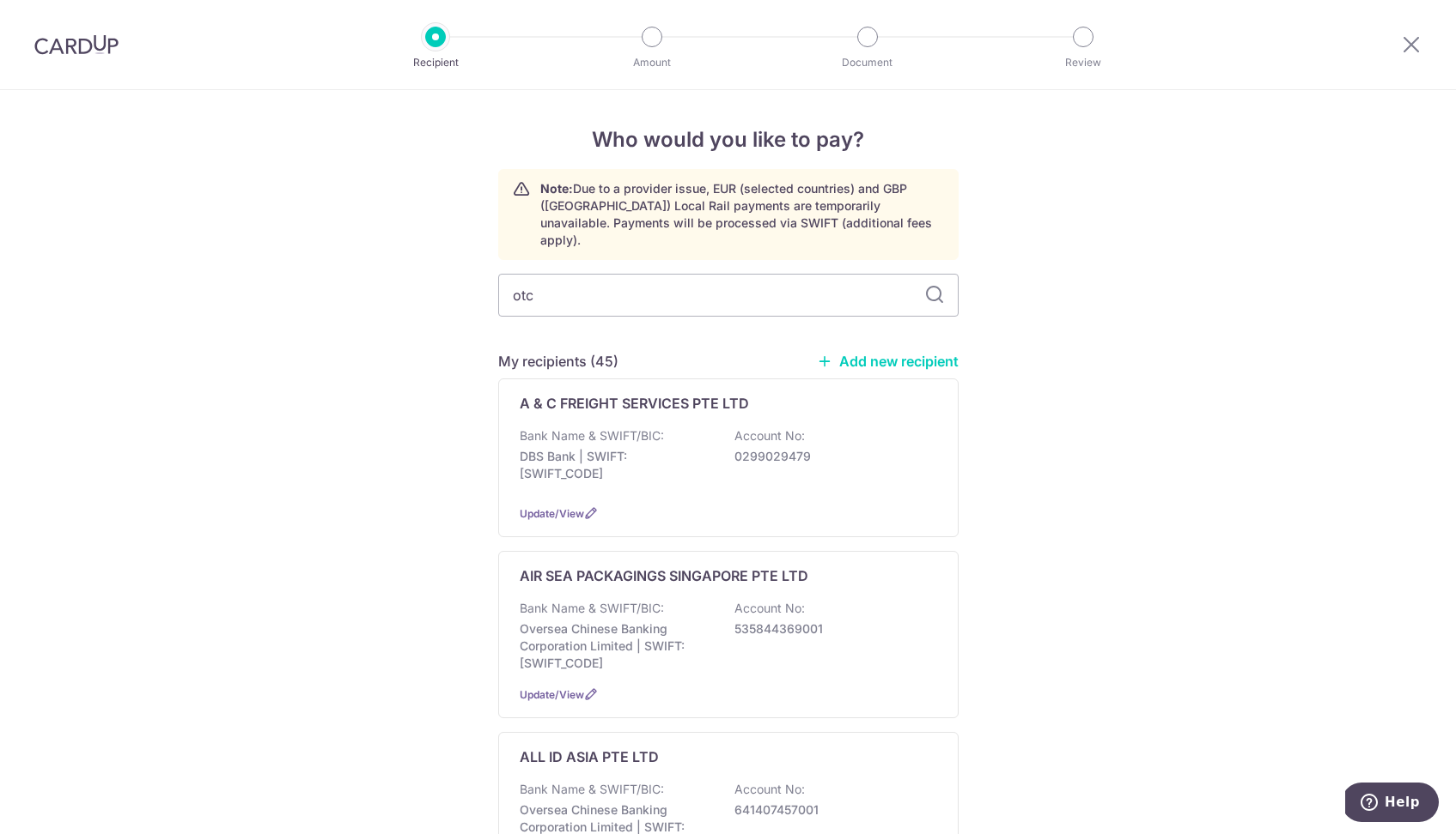
type input "otc"
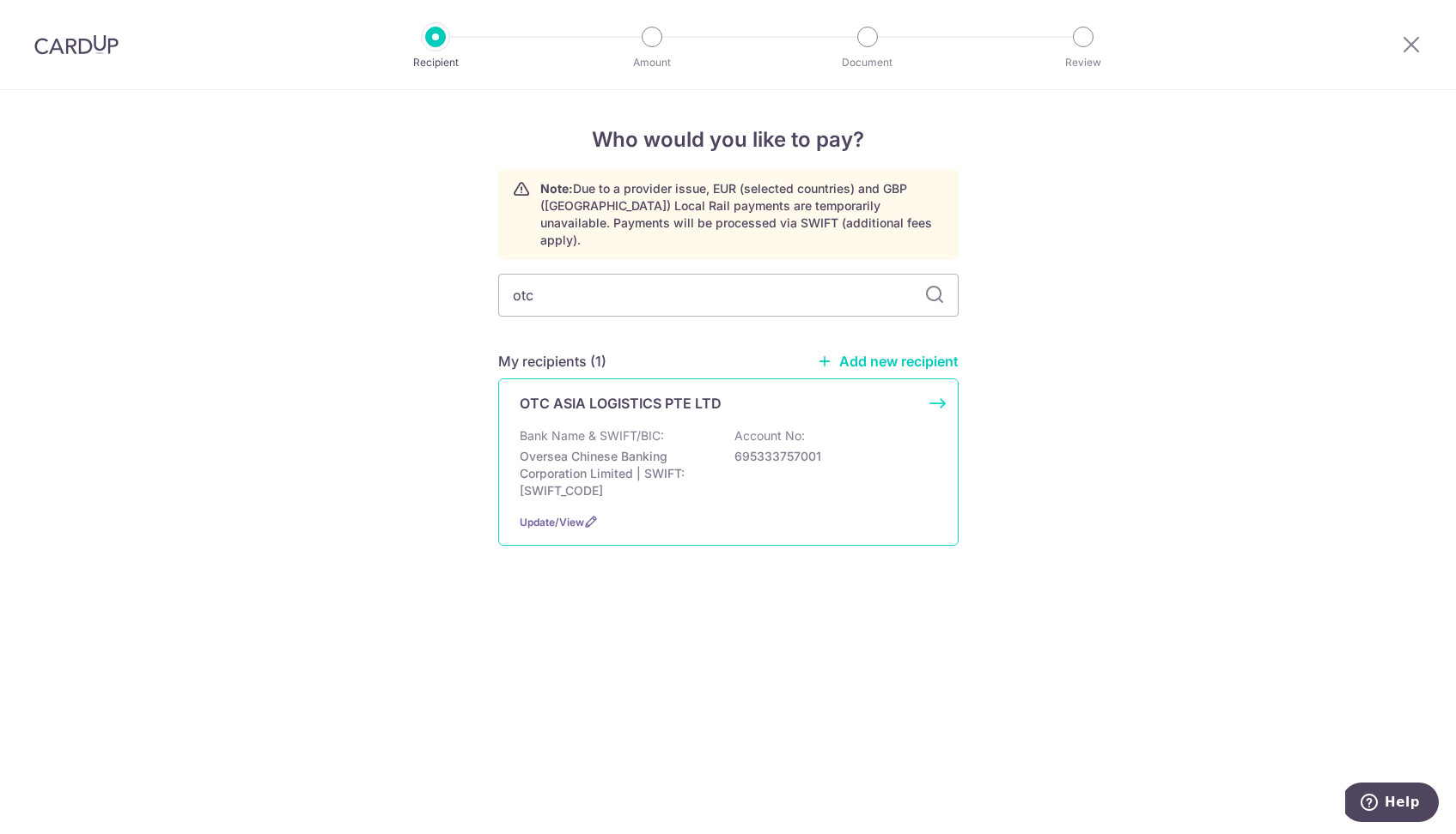
click at [714, 490] on div "OTC ASIA LOGISTICS PTE LTD Bank Name & SWIFT/BIC: Oversea Chinese Banking Corpo…" at bounding box center [728, 462] width 460 height 168
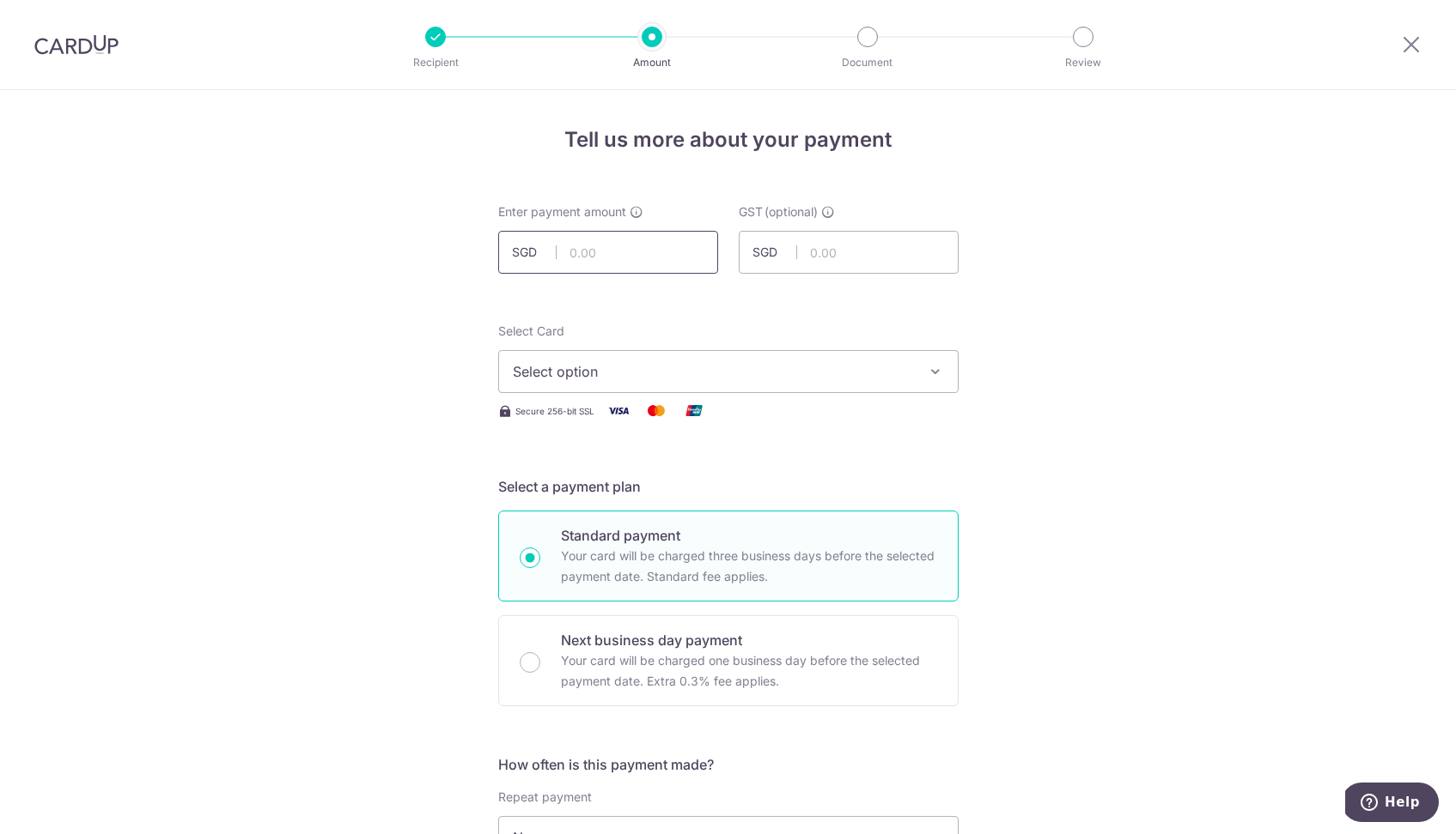
click at [601, 250] on input "text" at bounding box center [608, 252] width 220 height 43
type input "1,308.00"
click at [685, 373] on span "Select option" at bounding box center [712, 371] width 400 height 20
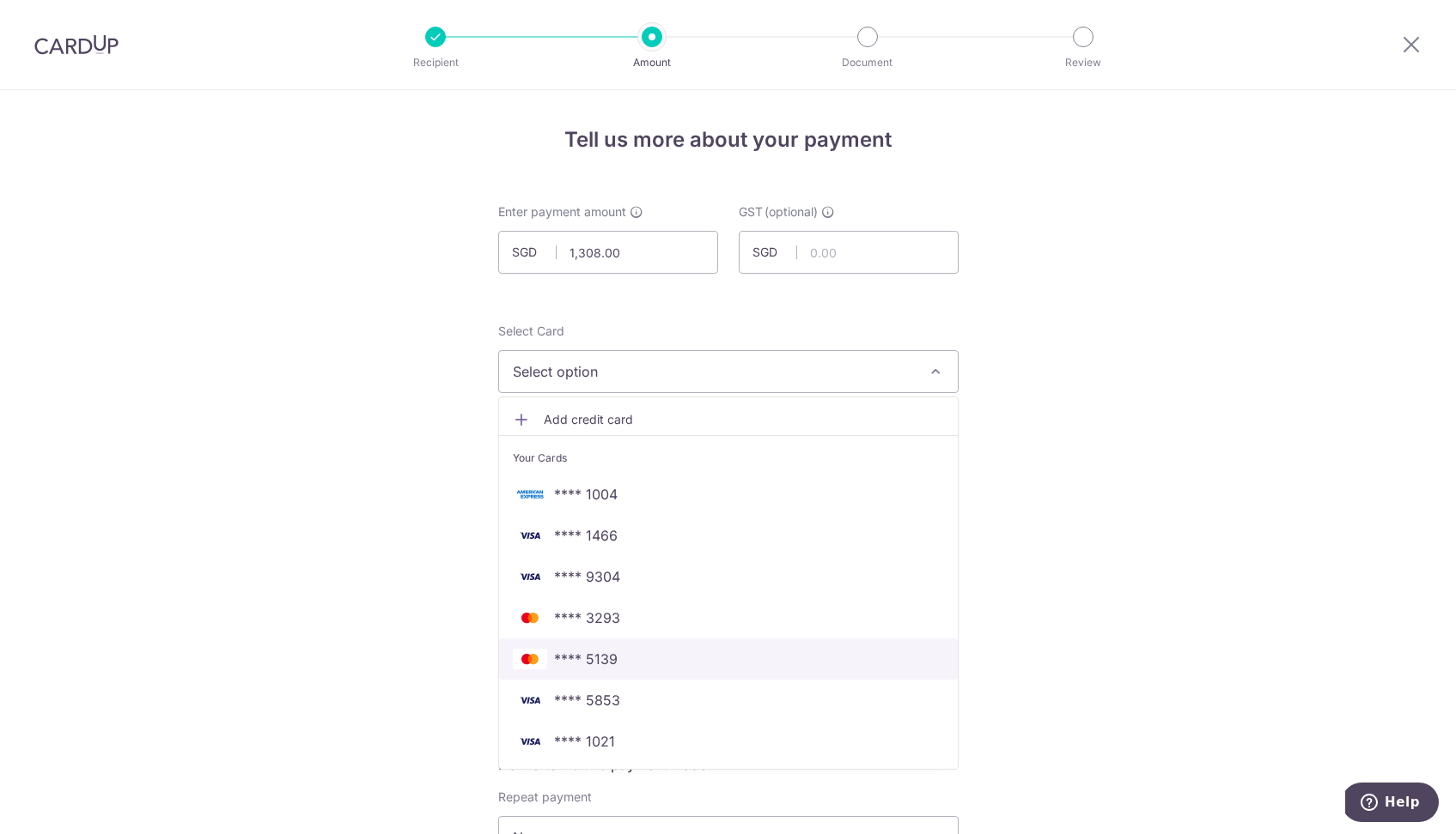
click at [610, 661] on span "**** 5139" at bounding box center [585, 659] width 63 height 20
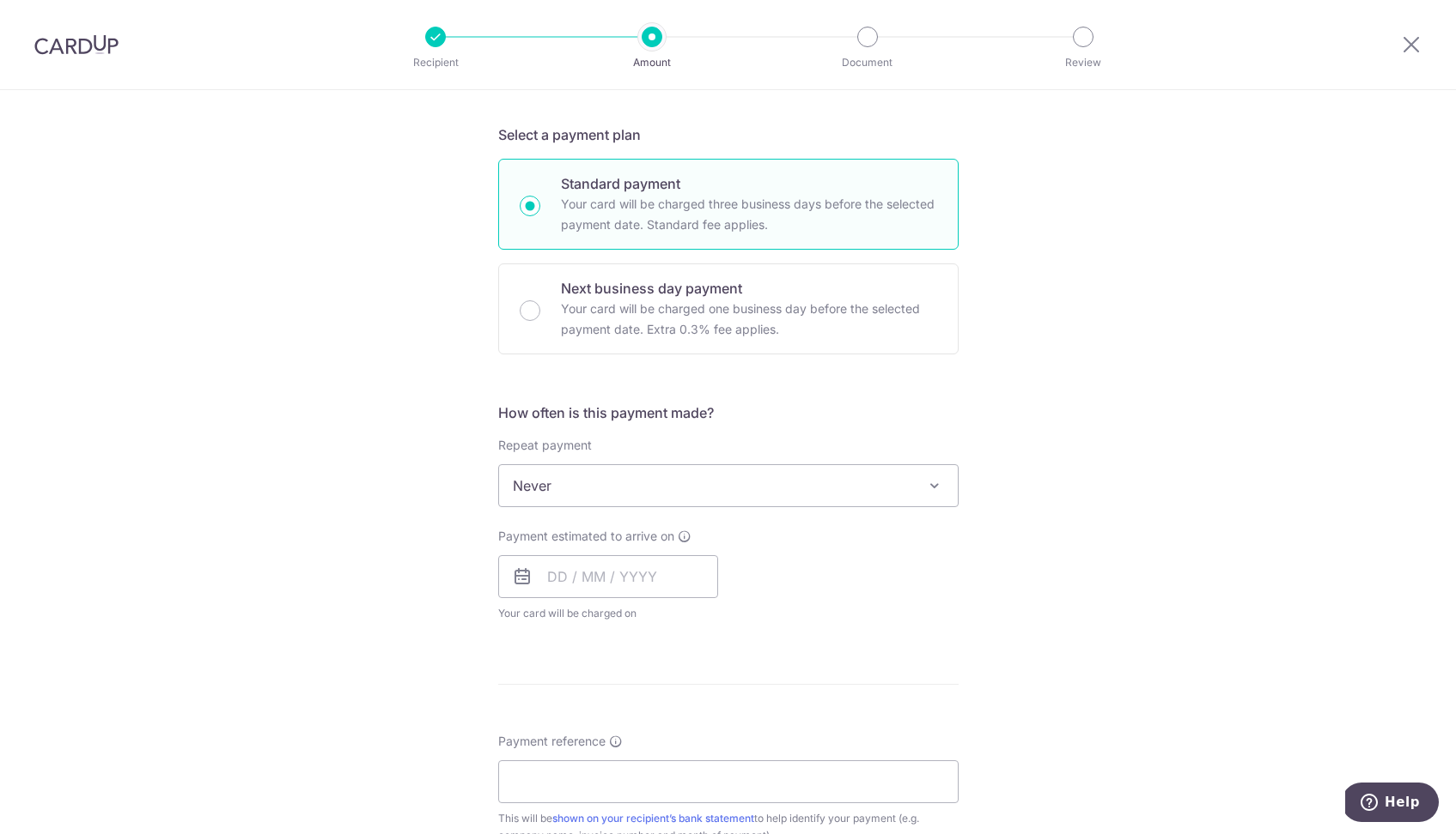
scroll to position [453, 0]
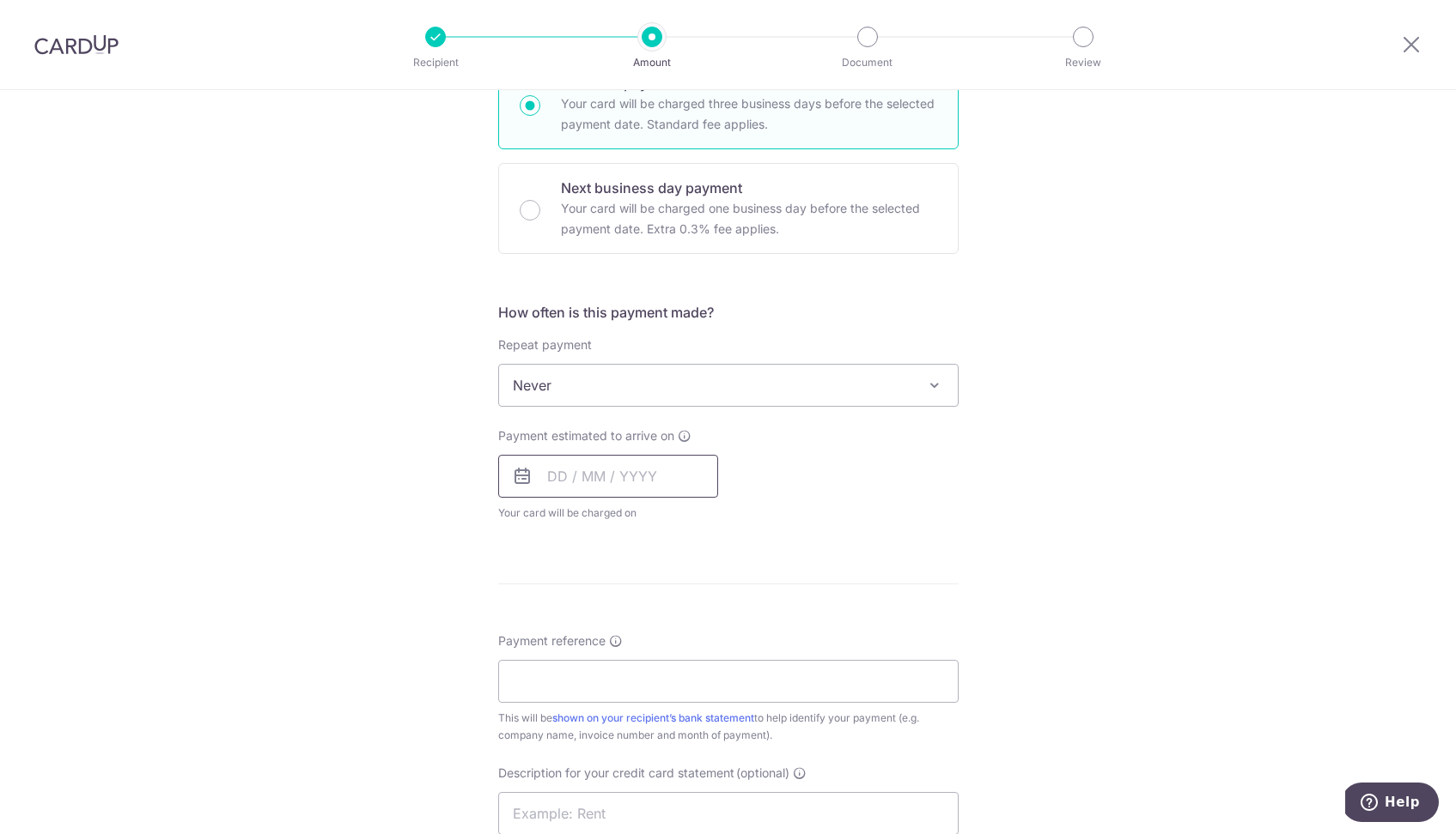
click at [640, 481] on input "text" at bounding box center [608, 476] width 220 height 43
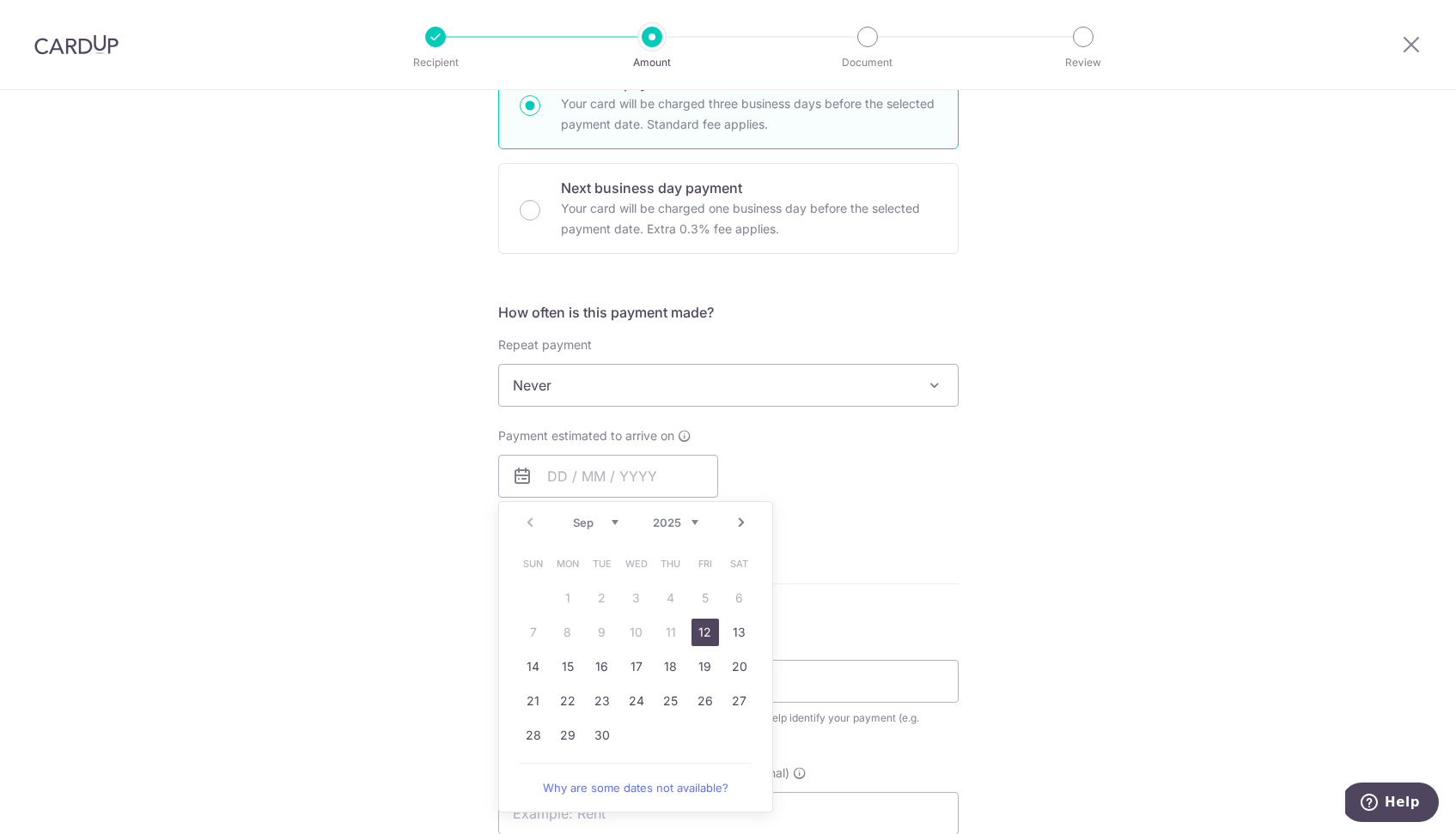
click at [700, 630] on link "12" at bounding box center [705, 632] width 28 height 27
type input "12/09/2025"
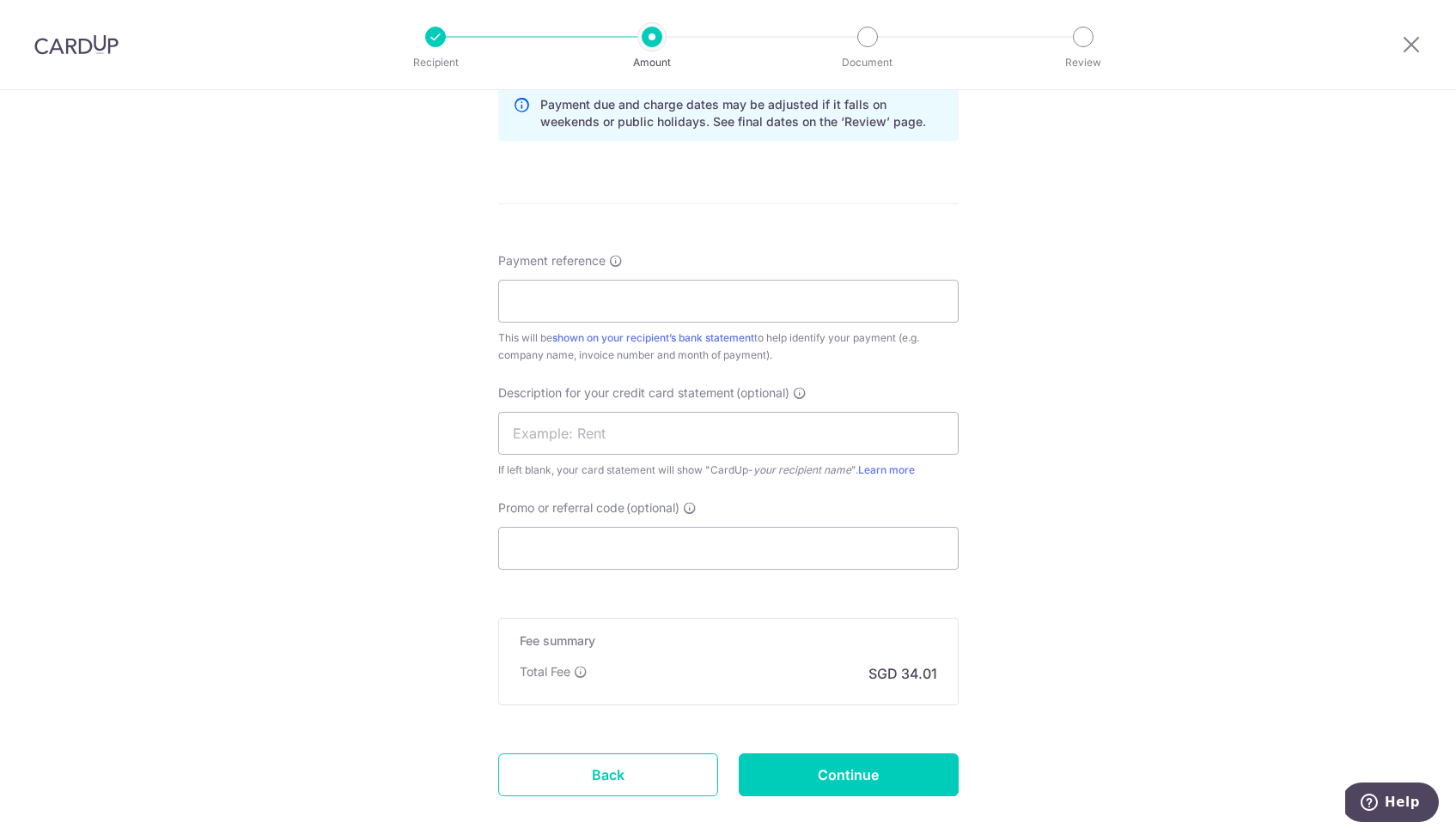
scroll to position [963, 0]
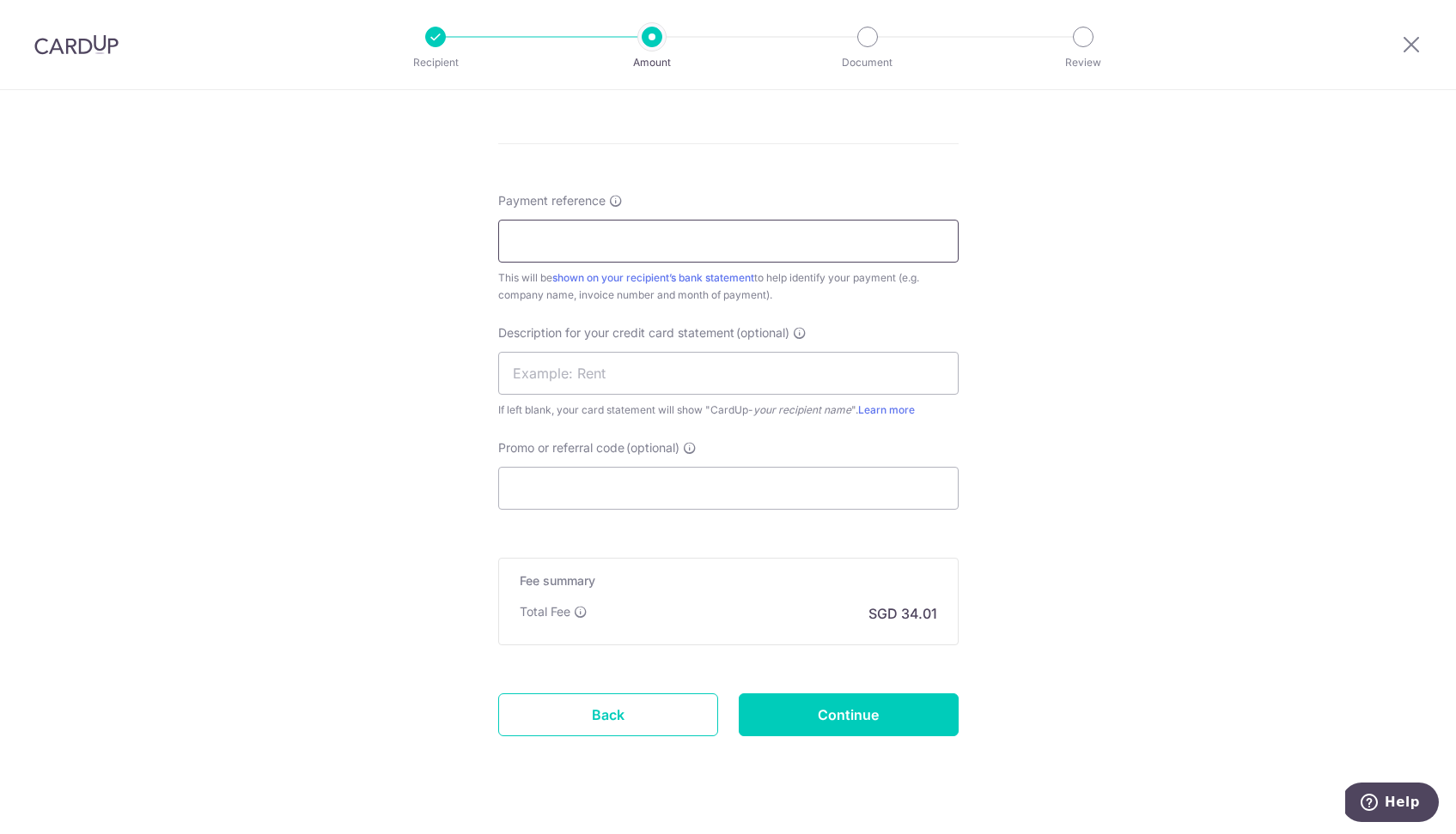
click at [714, 250] on input "Payment reference" at bounding box center [728, 241] width 460 height 43
type input "h"
type input "HAZPAK SOA AS OF 08 SEPT 2025"
click at [712, 372] on input "text" at bounding box center [728, 373] width 460 height 43
type input "OTC 130800"
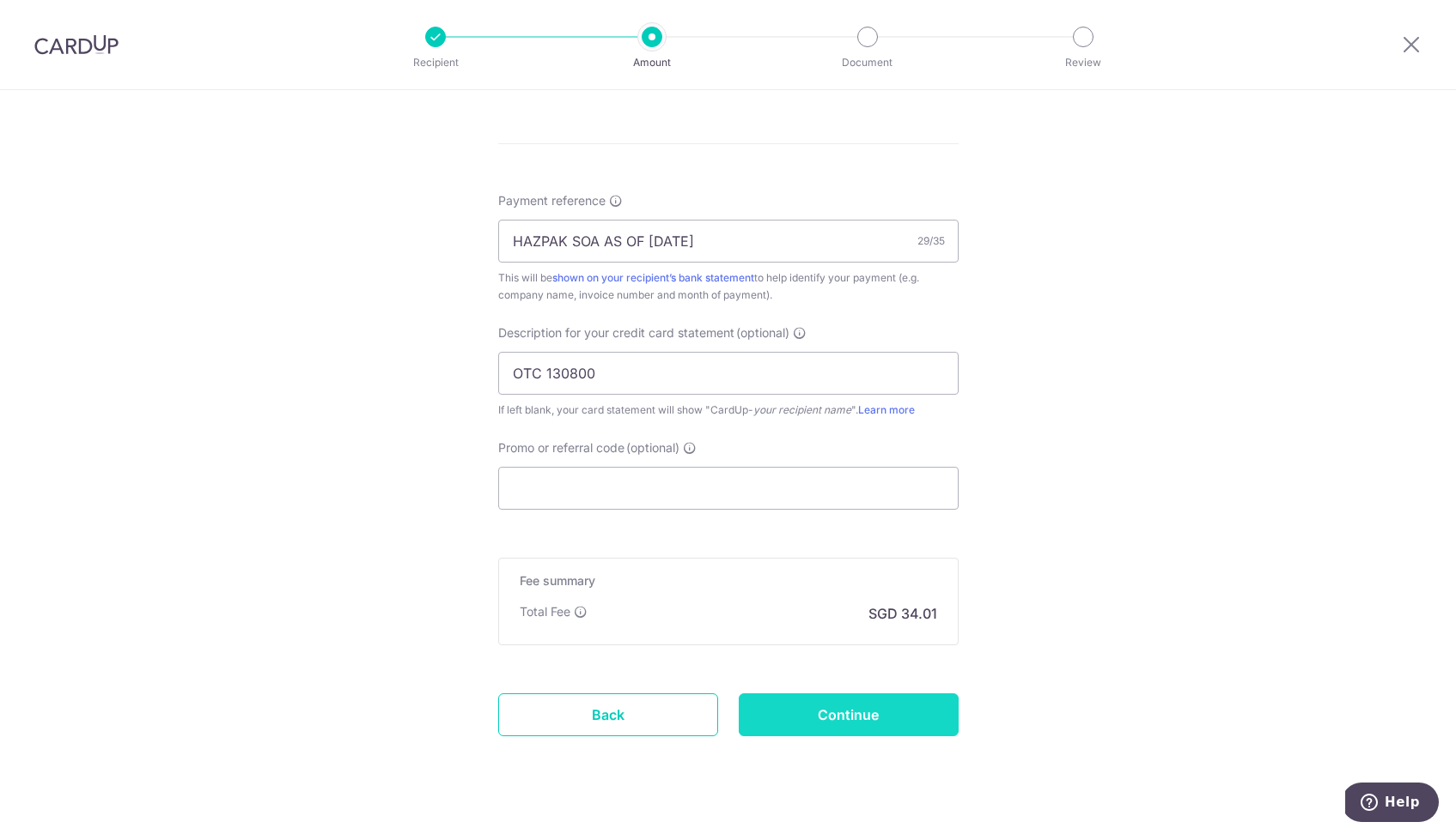
click at [838, 713] on input "Continue" at bounding box center [848, 715] width 220 height 43
type input "Create Schedule"
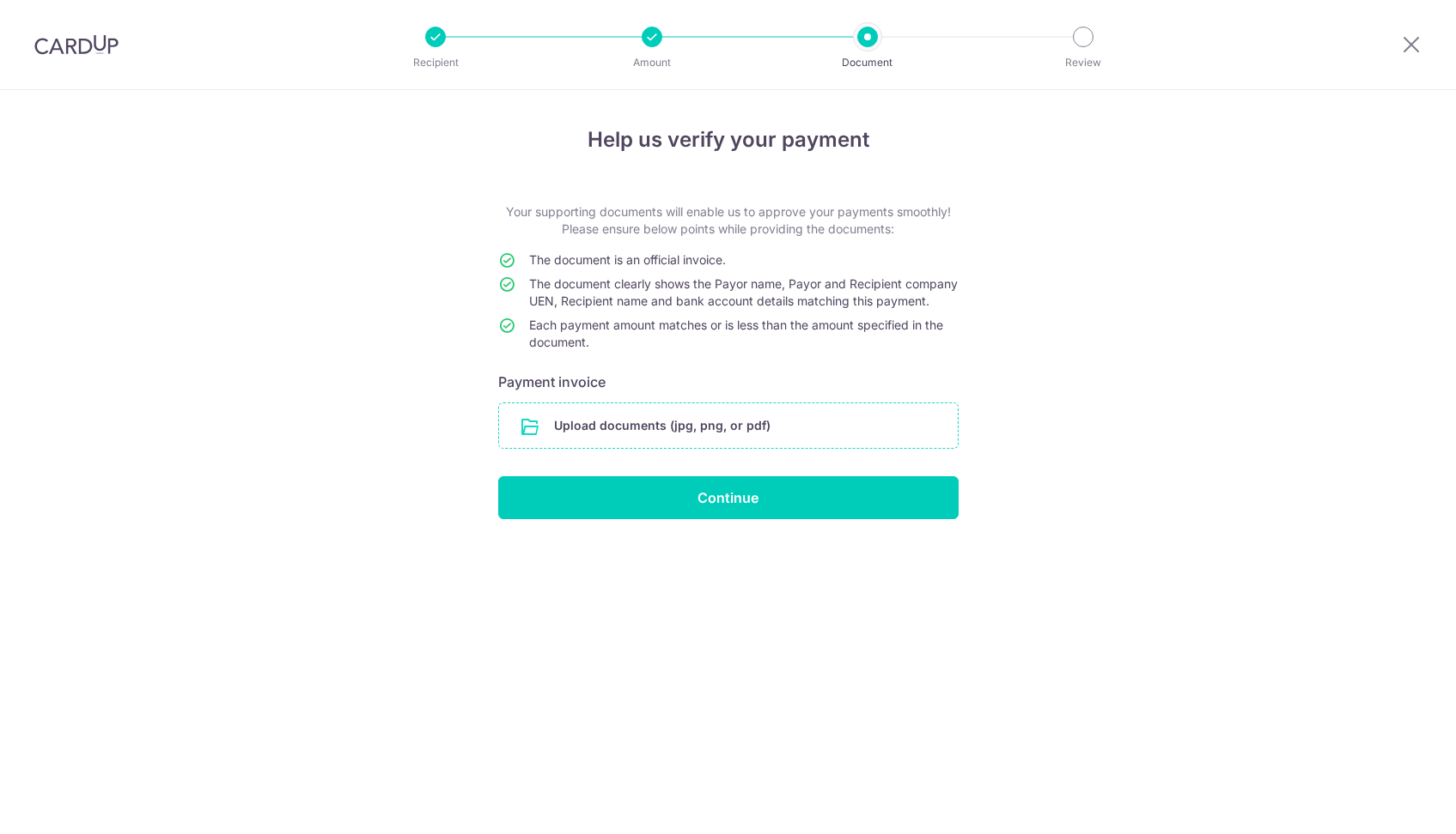
click at [824, 433] on input "file" at bounding box center [728, 425] width 458 height 45
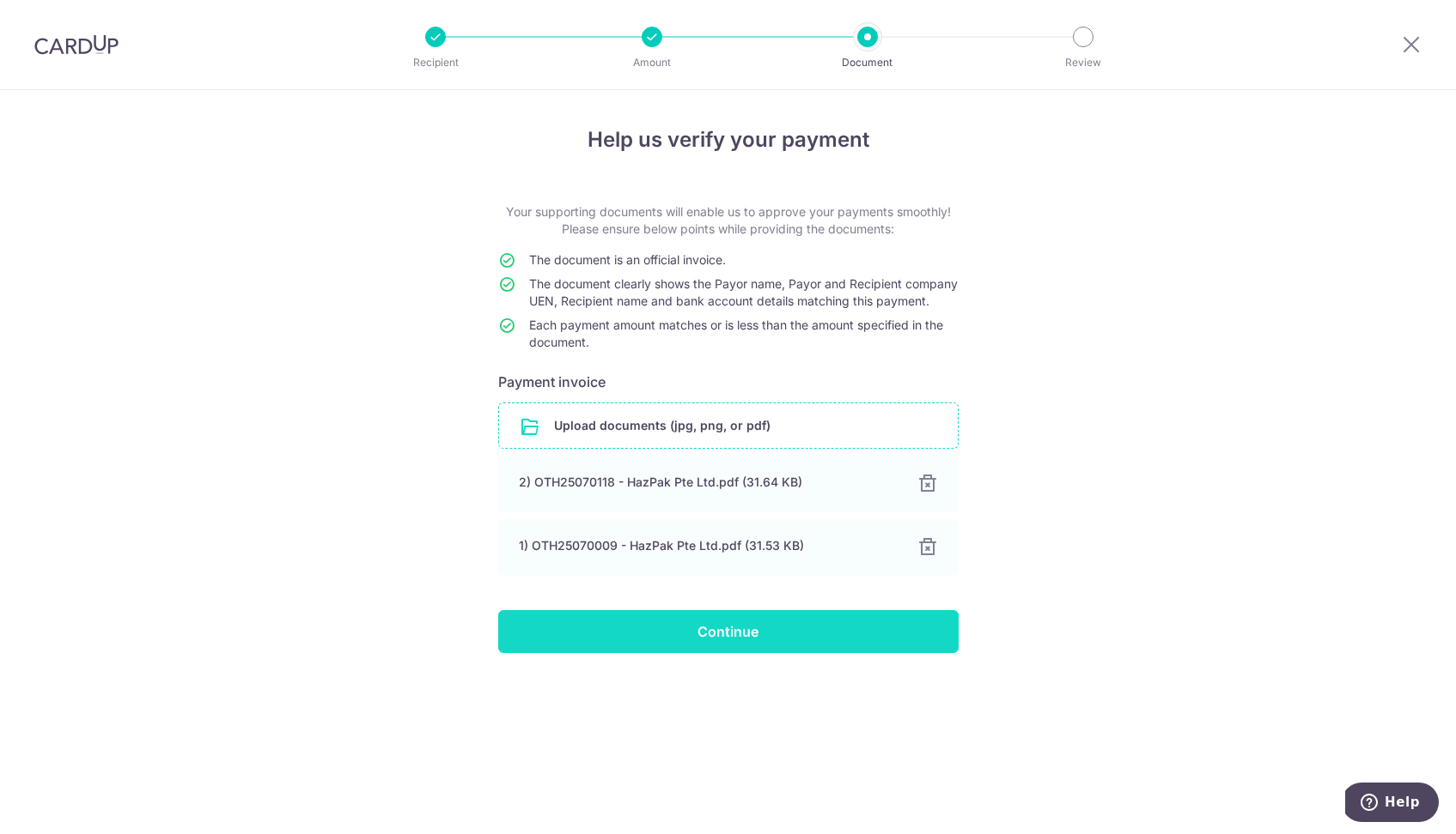
click at [722, 653] on input "Continue" at bounding box center [728, 631] width 460 height 43
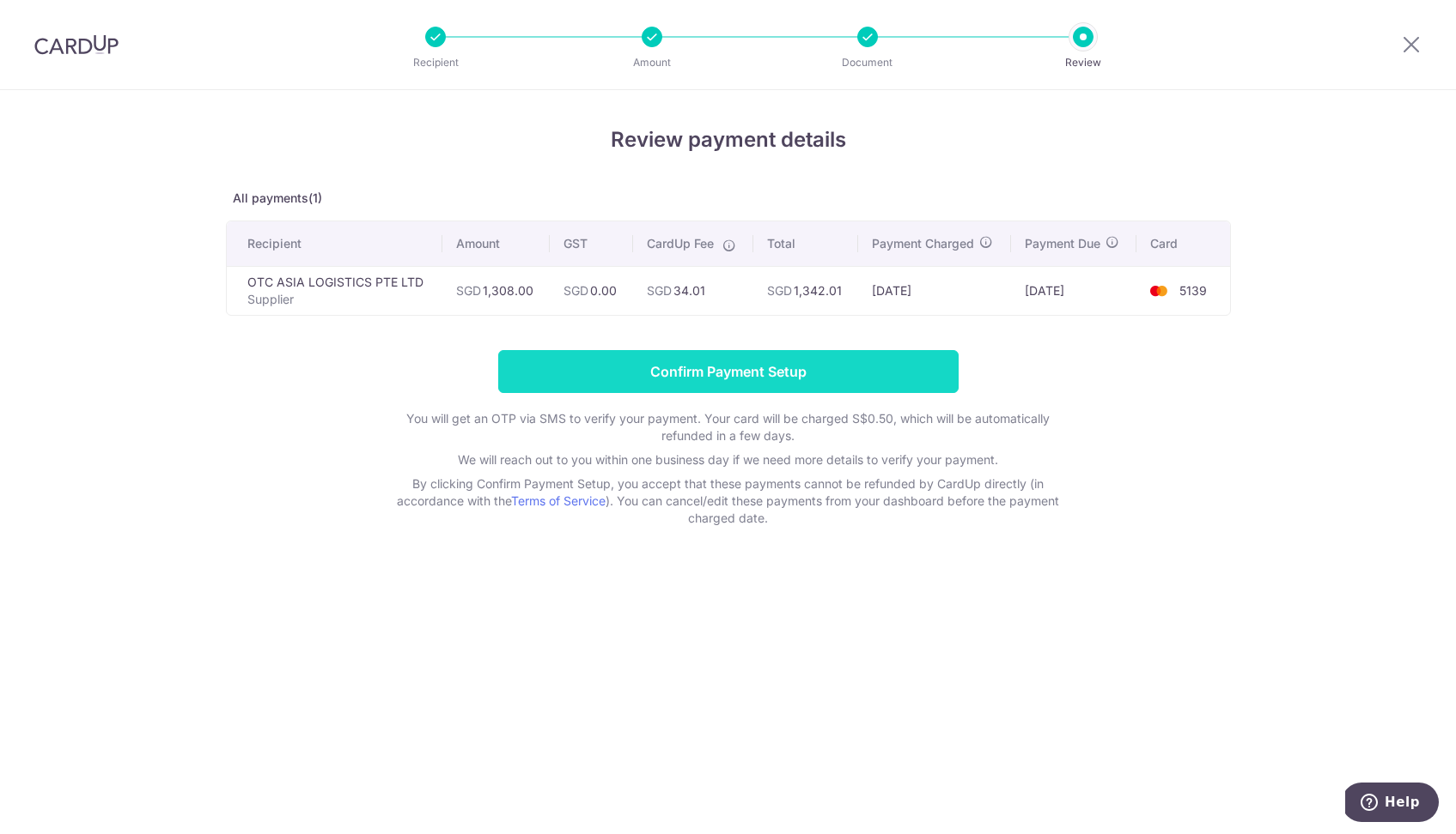
click at [661, 365] on input "Confirm Payment Setup" at bounding box center [728, 371] width 460 height 43
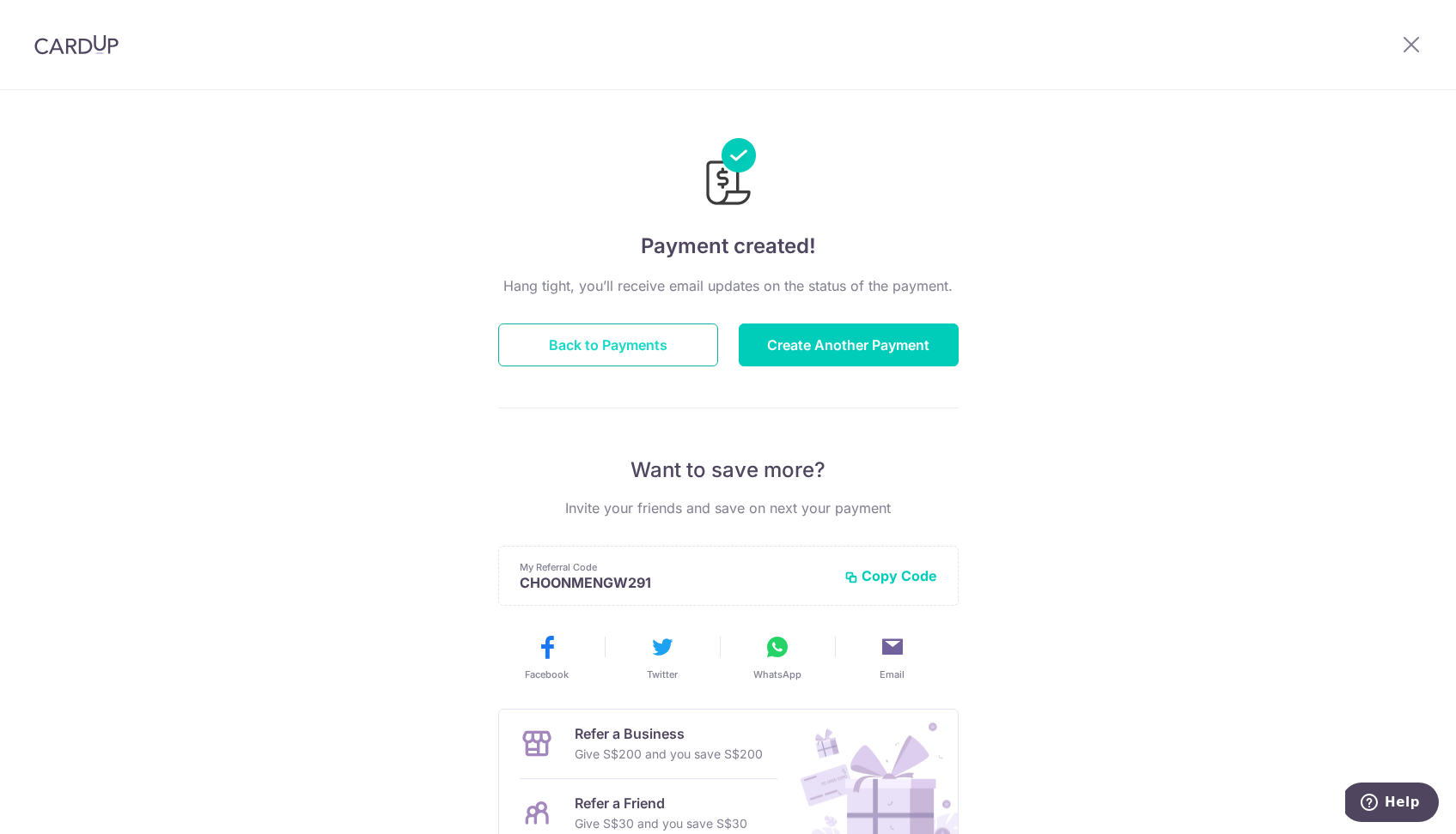
click at [632, 336] on button "Back to Payments" at bounding box center [608, 345] width 220 height 43
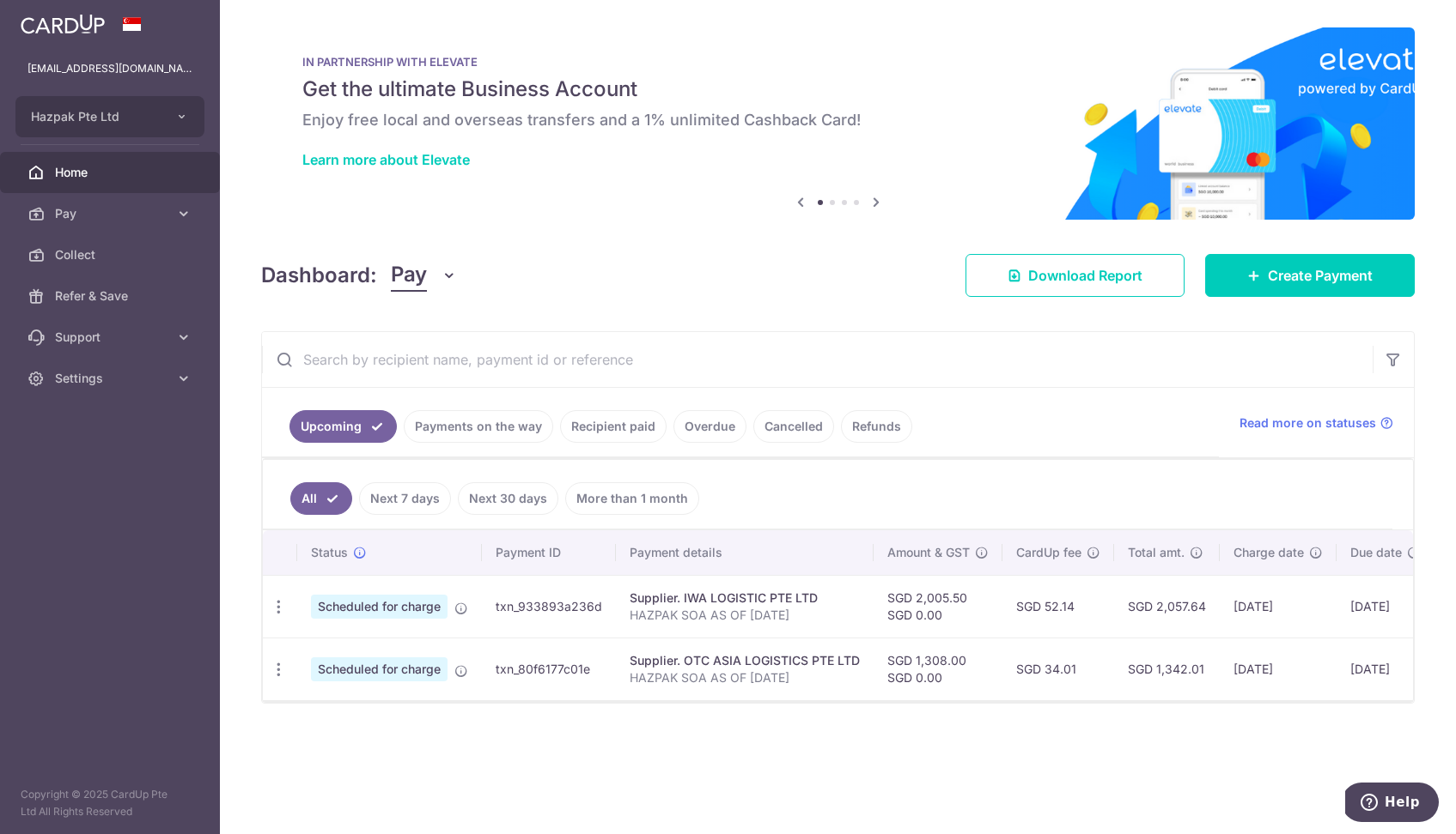
click at [523, 667] on td "txn_80f6177c01e" at bounding box center [548, 669] width 134 height 62
copy td "txn_80f6177c01e"
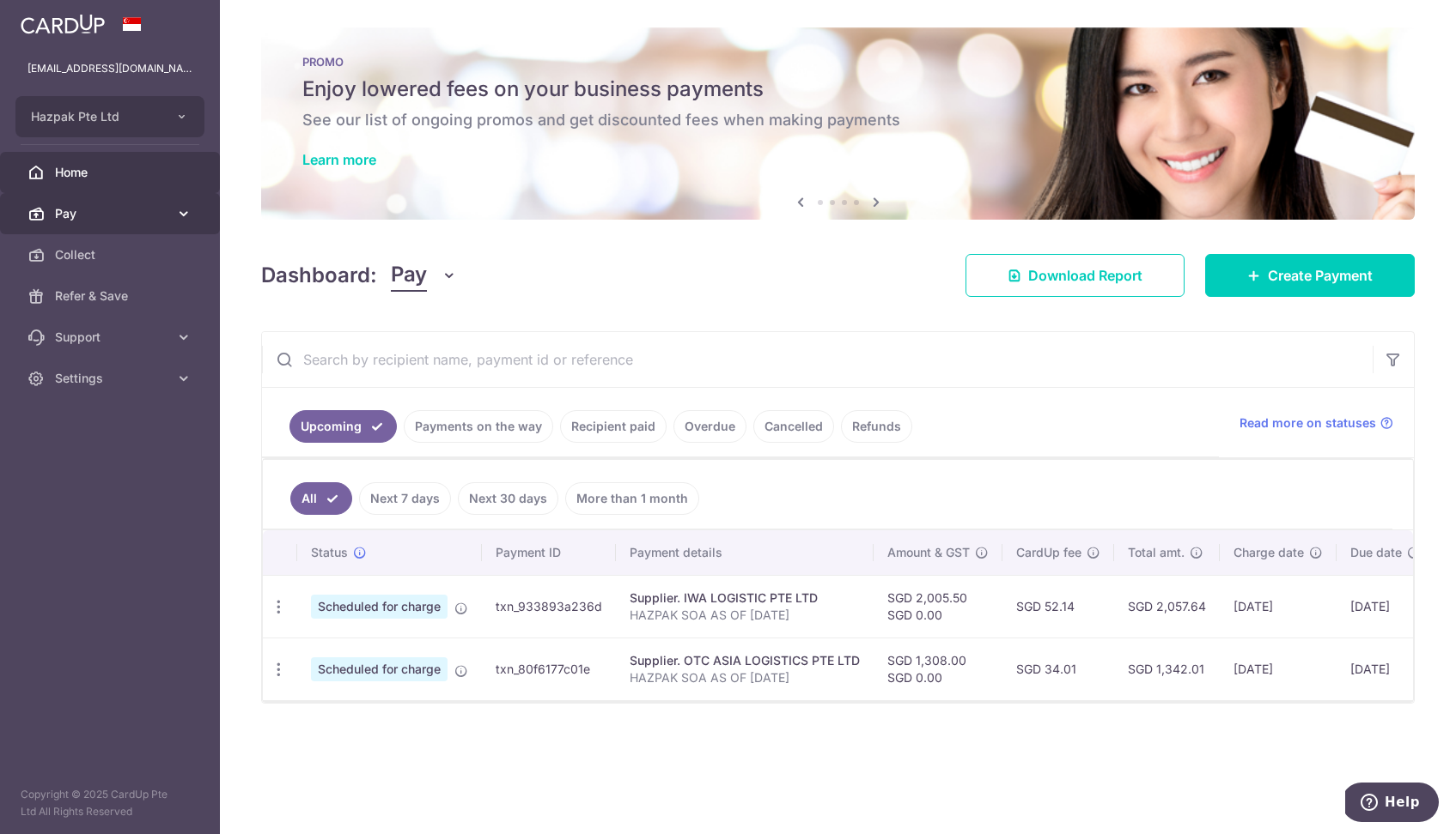
click at [59, 221] on span "Pay" at bounding box center [112, 214] width 114 height 17
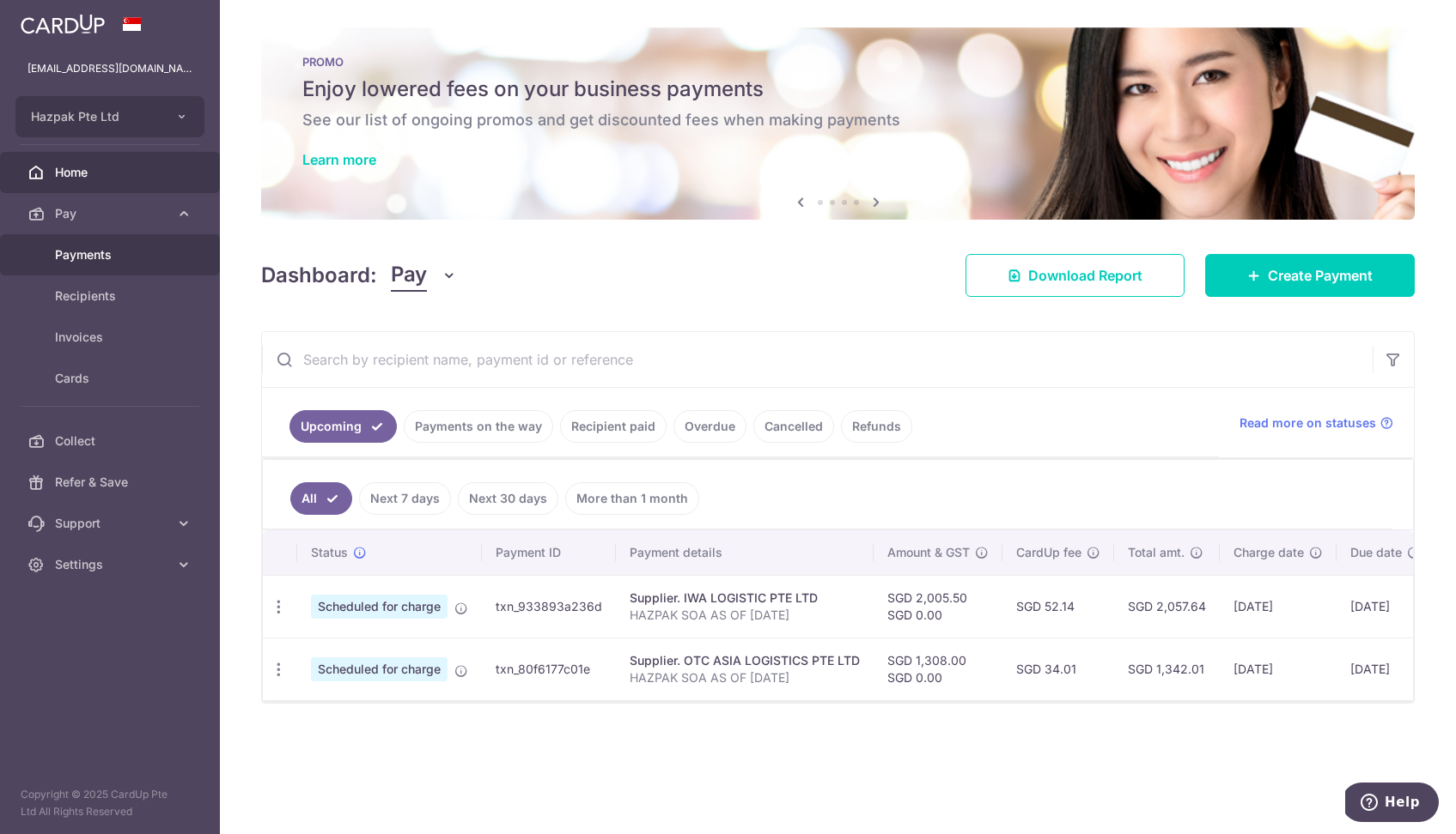
click at [74, 255] on span "Payments" at bounding box center [112, 255] width 114 height 17
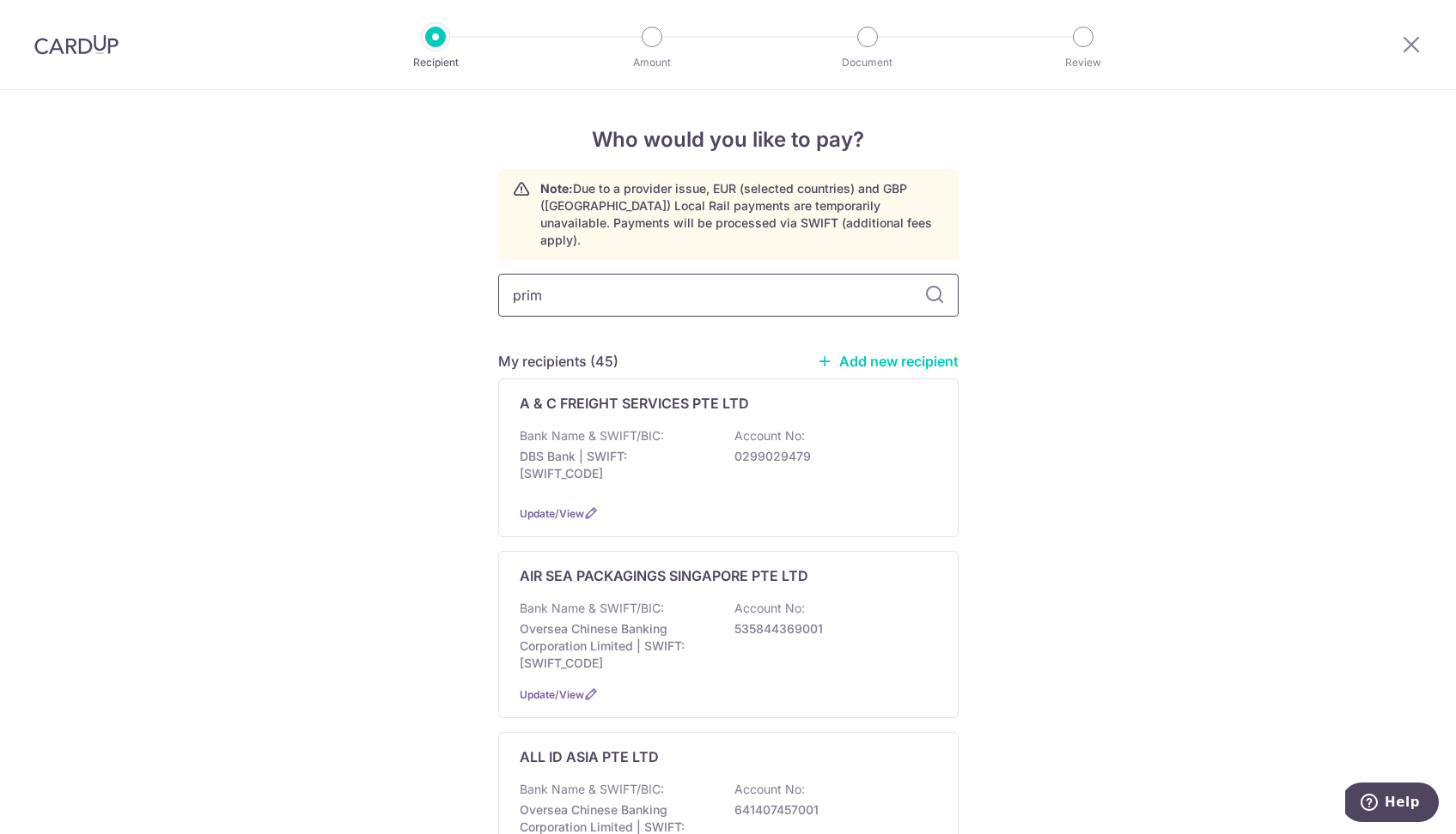
type input "prime"
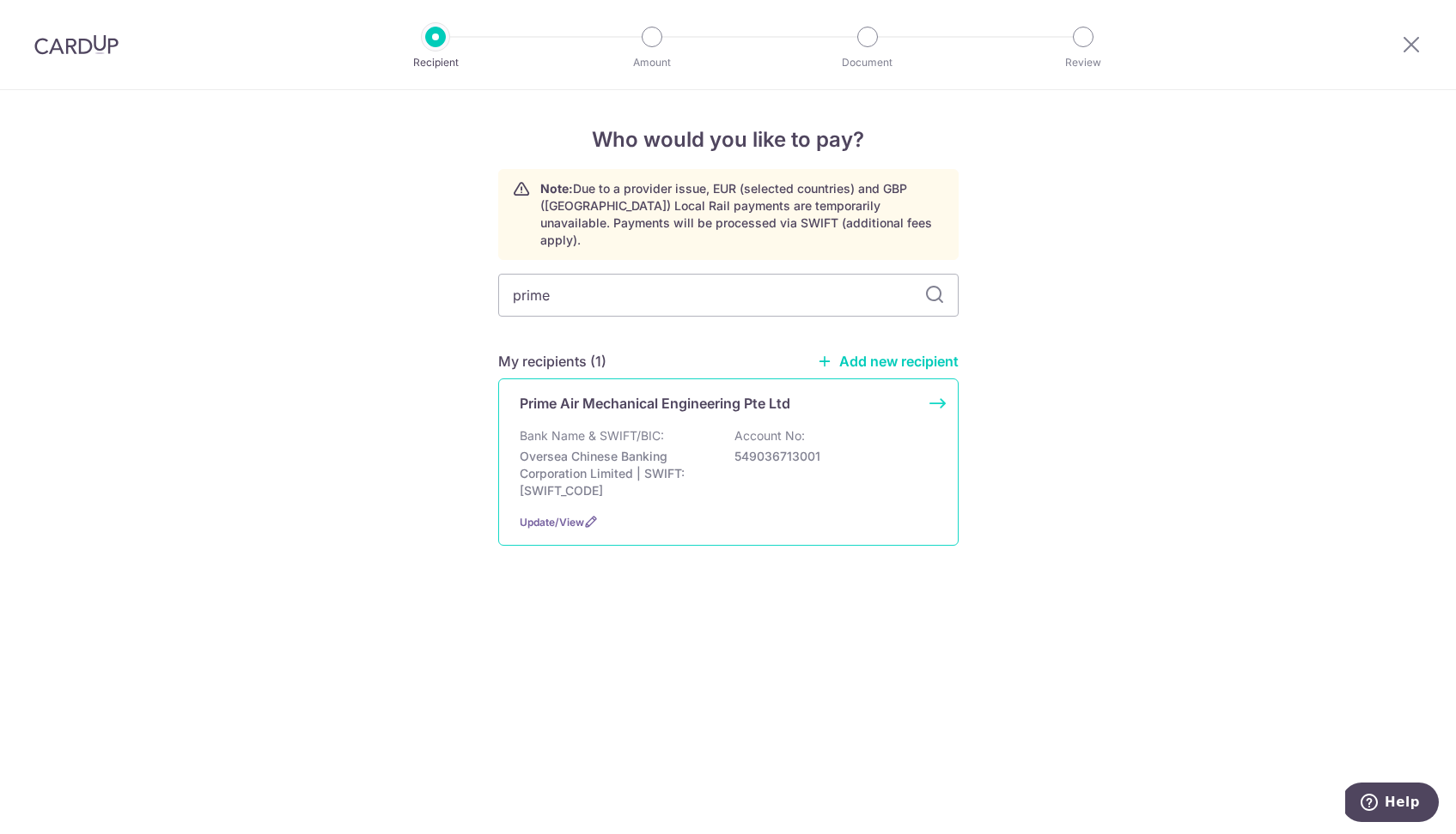
click at [667, 453] on p "Oversea Chinese Banking Corporation Limited | SWIFT: OCBCSGSGXXX" at bounding box center [616, 474] width 193 height 51
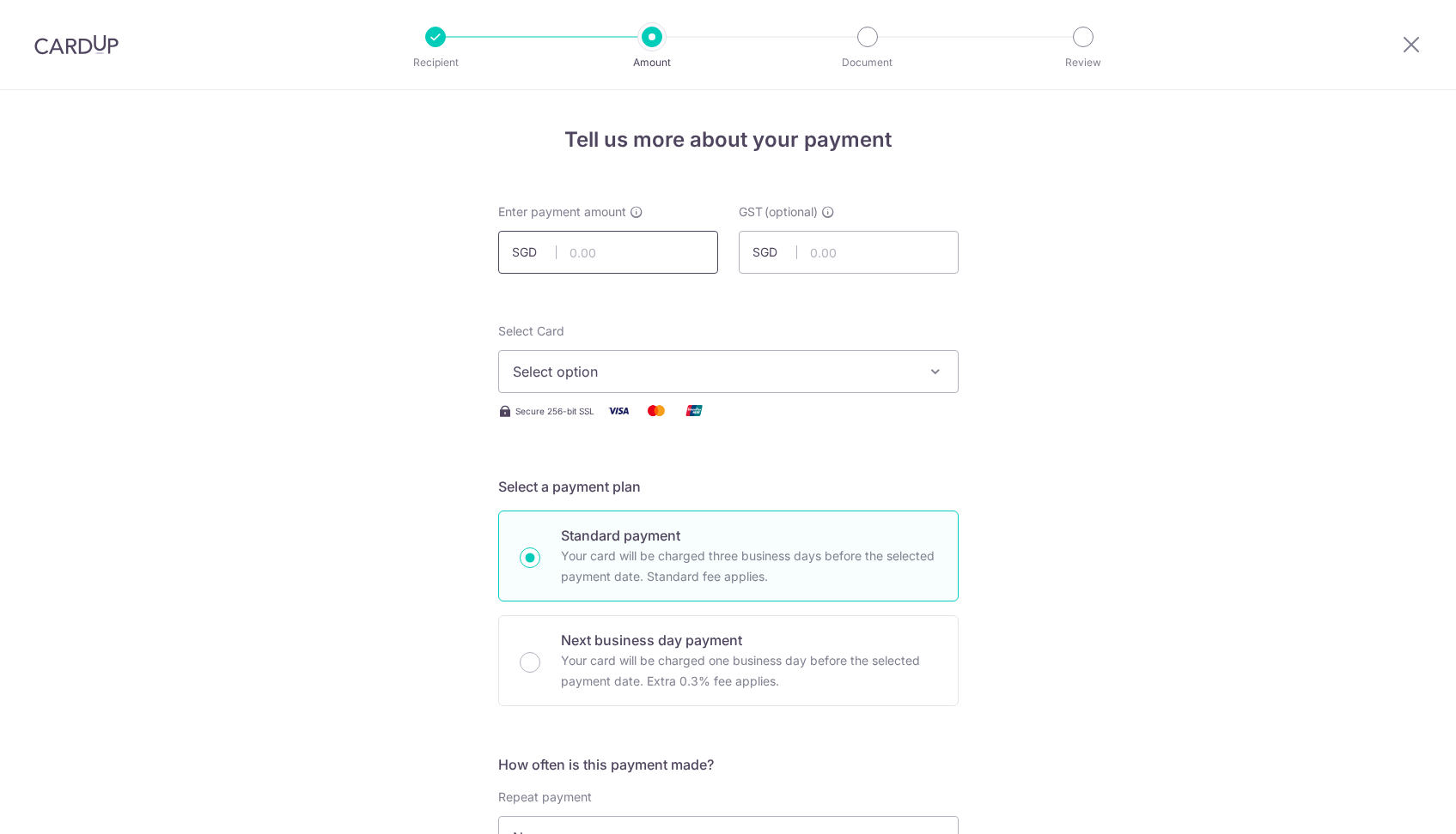
click at [601, 250] on input "text" at bounding box center [608, 252] width 220 height 43
type input "549.36"
click at [535, 372] on span "Select option" at bounding box center [712, 371] width 400 height 20
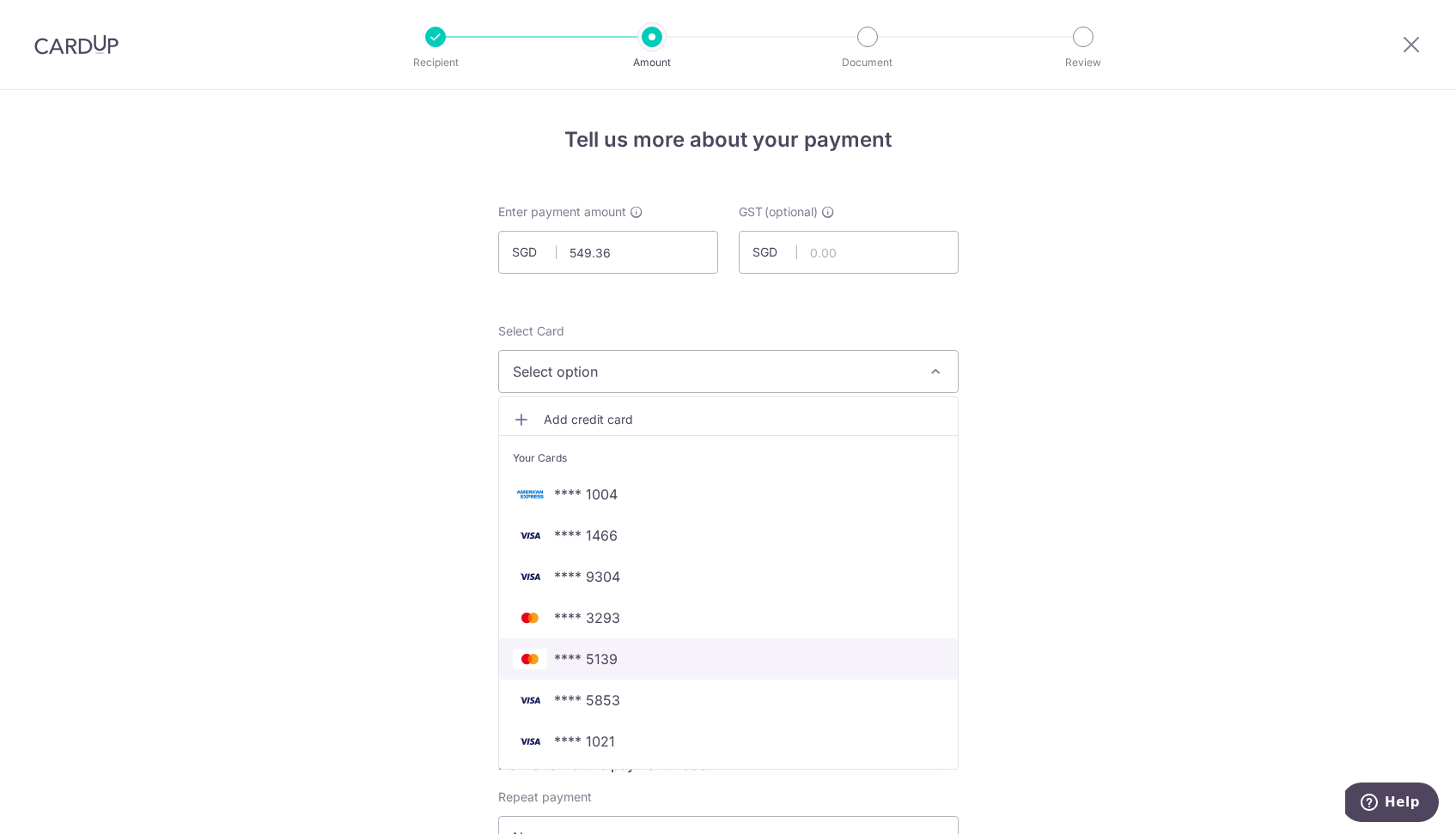
click at [538, 646] on link "**** 5139" at bounding box center [728, 659] width 458 height 41
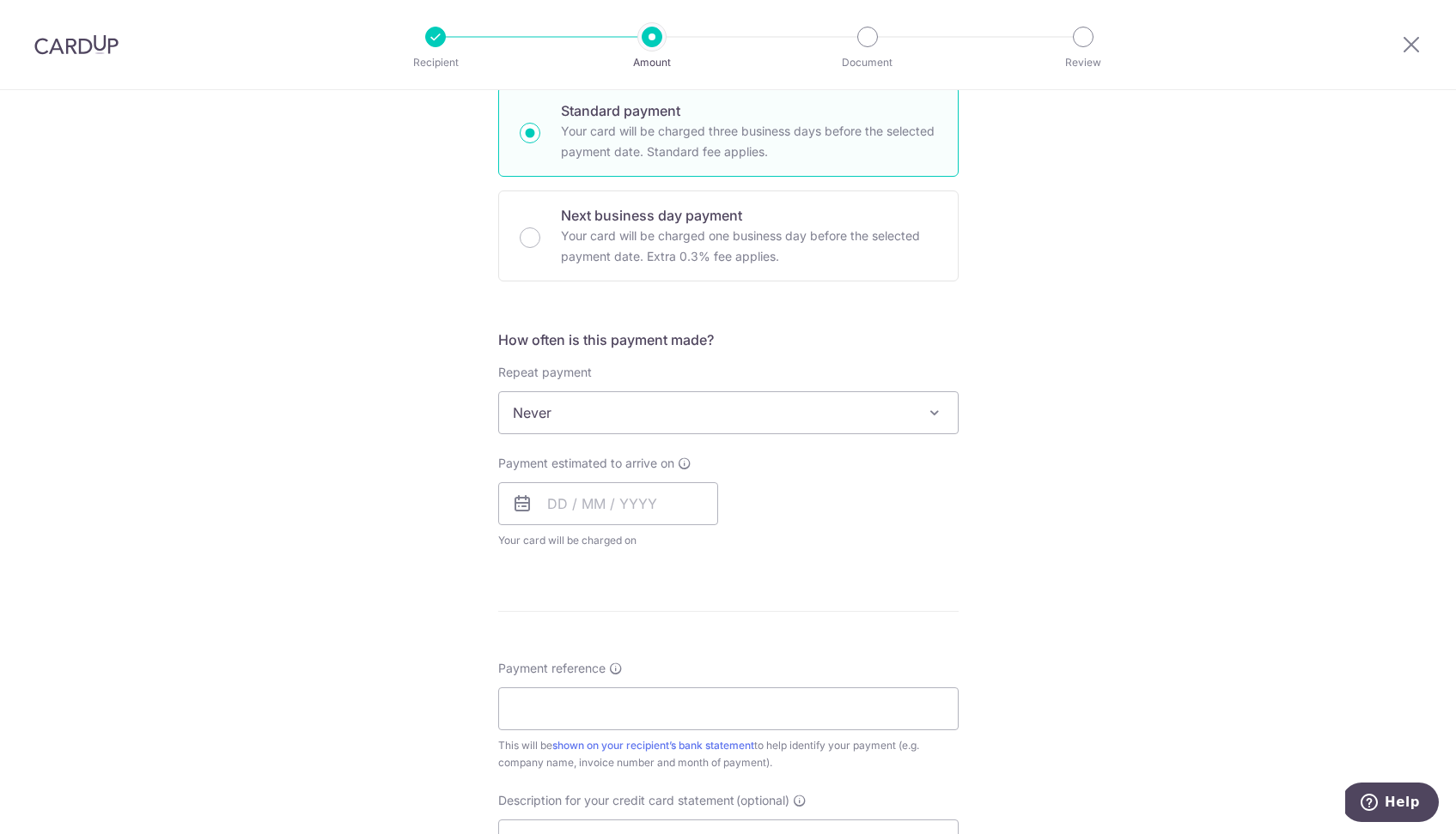
scroll to position [427, 0]
click at [657, 503] on input "text" at bounding box center [608, 502] width 220 height 43
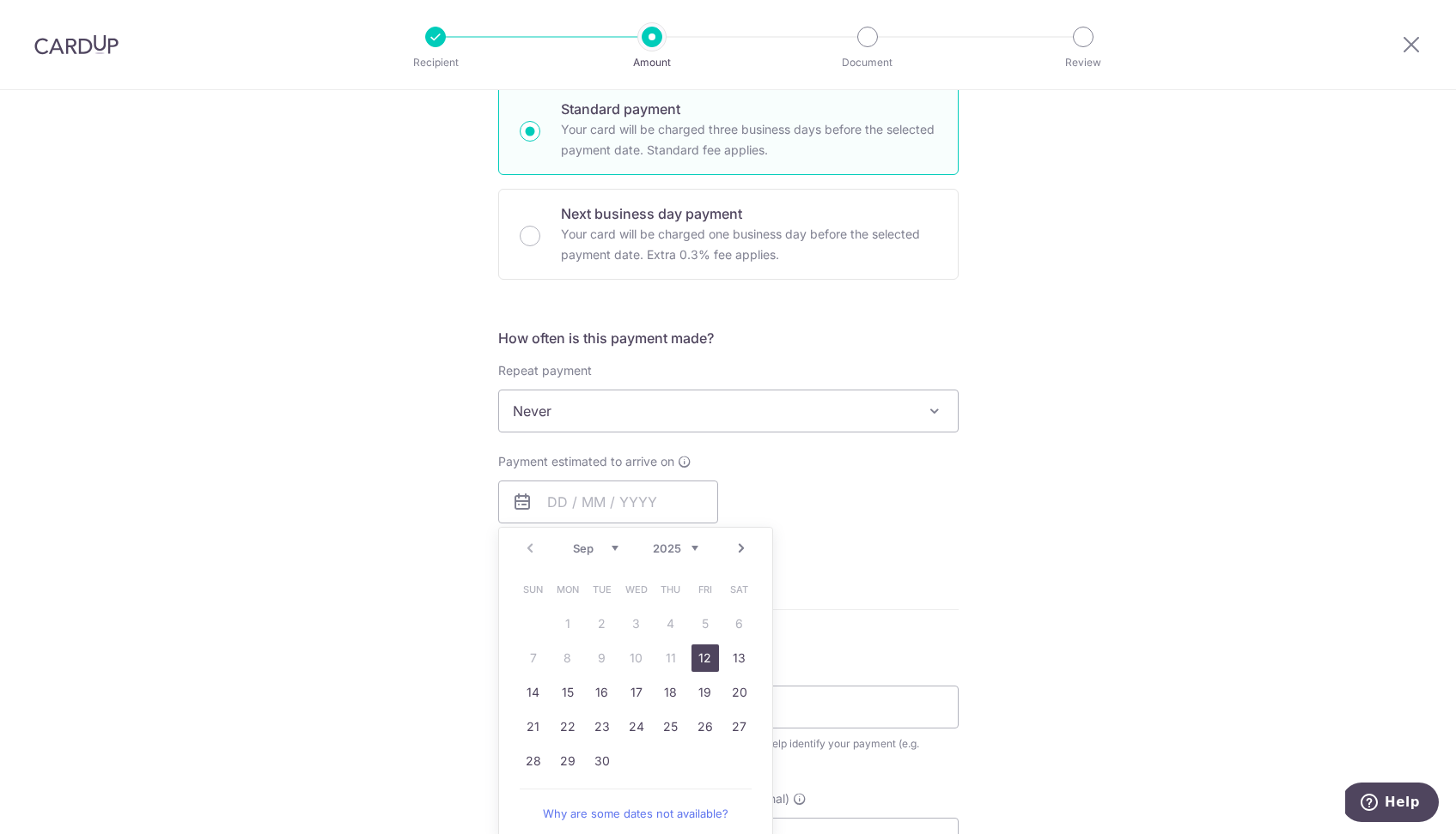
click at [709, 660] on link "12" at bounding box center [705, 658] width 28 height 27
type input "[DATE]"
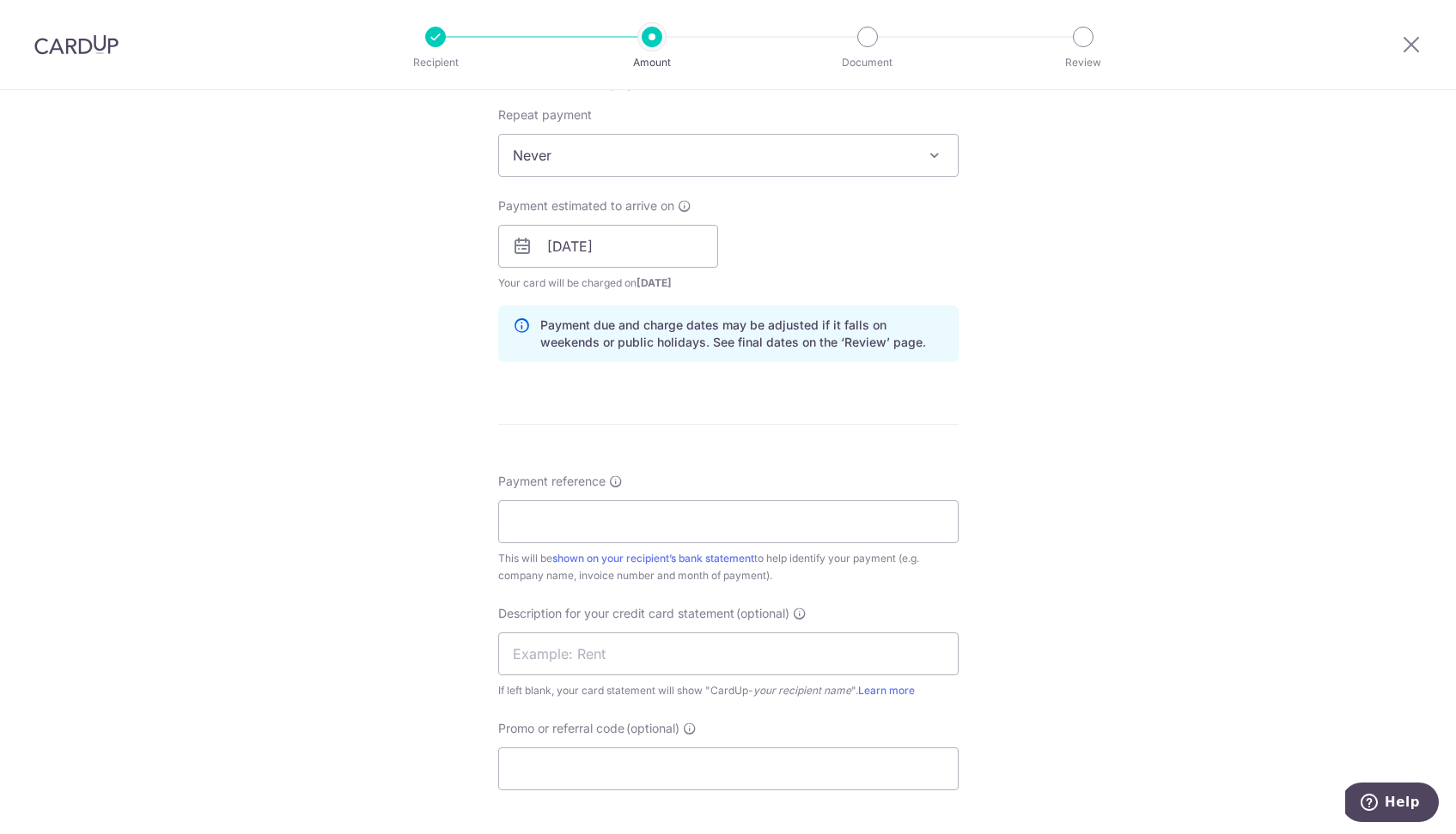
scroll to position [737, 0]
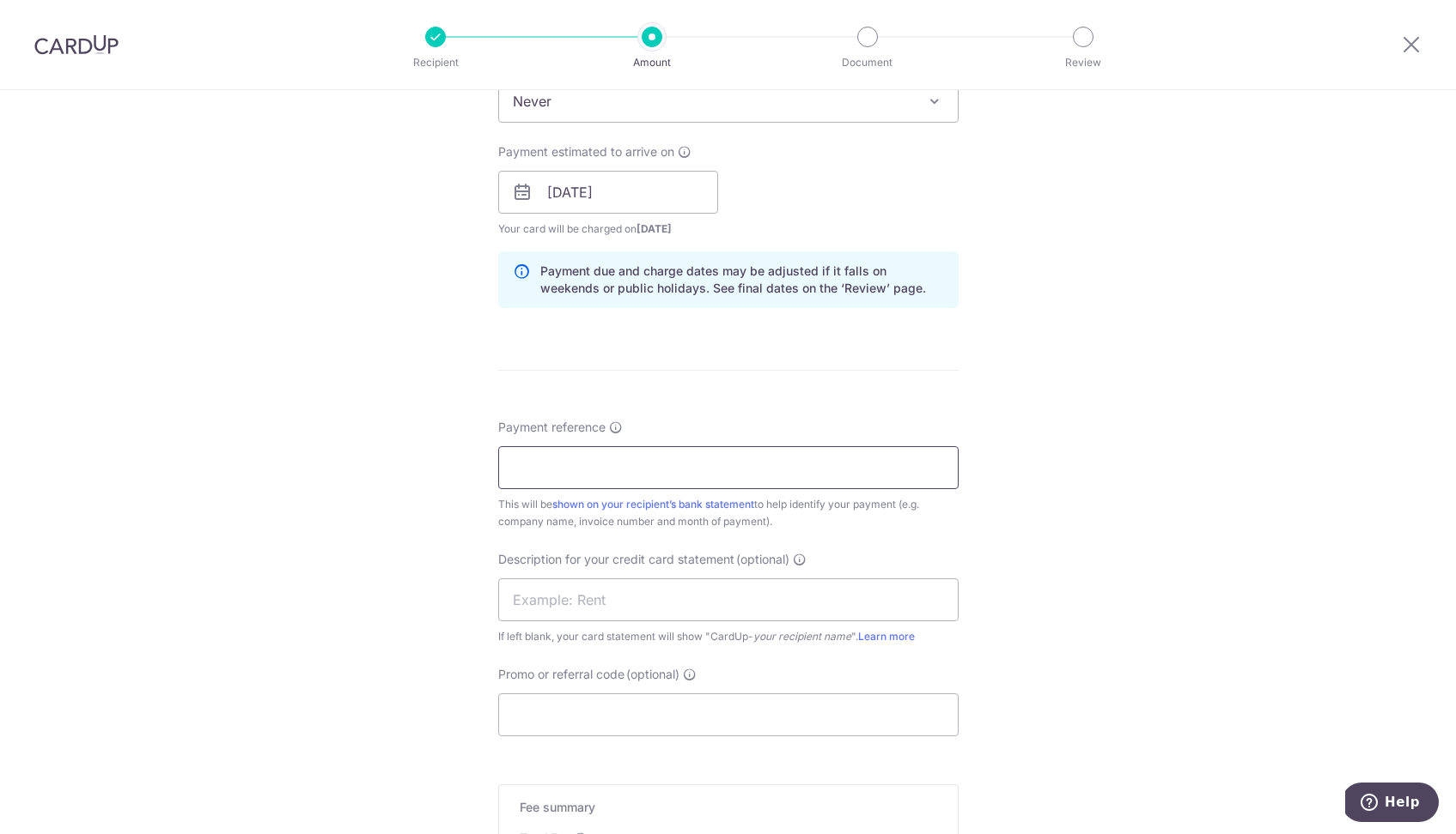
click at [646, 475] on input "Payment reference" at bounding box center [728, 467] width 460 height 43
type input "他"
type input "t"
type input "TAX INVOICE 00018012 HAZPAK"
click at [632, 601] on input "text" at bounding box center [728, 599] width 460 height 43
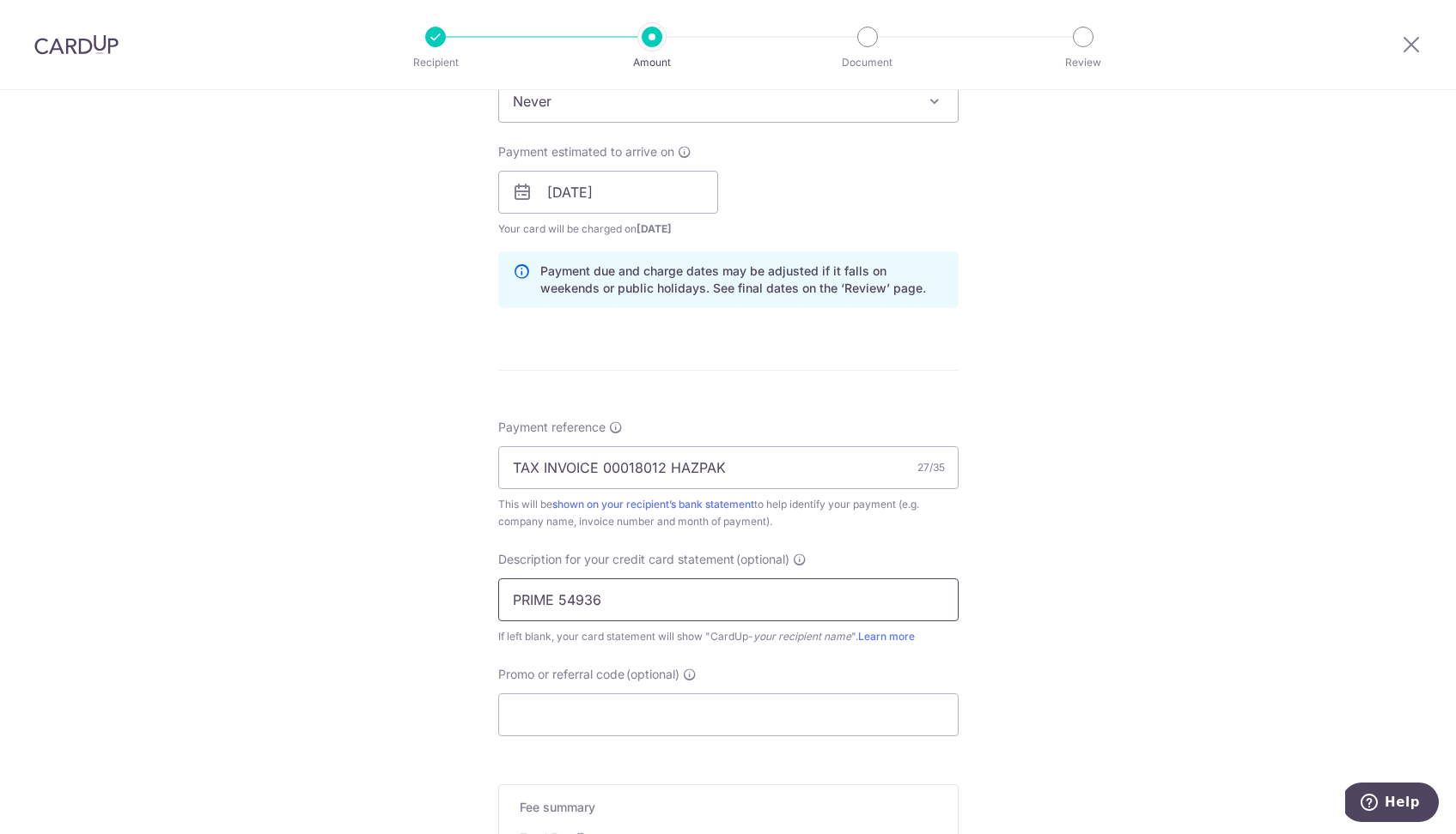
type input "PRIME 54936"
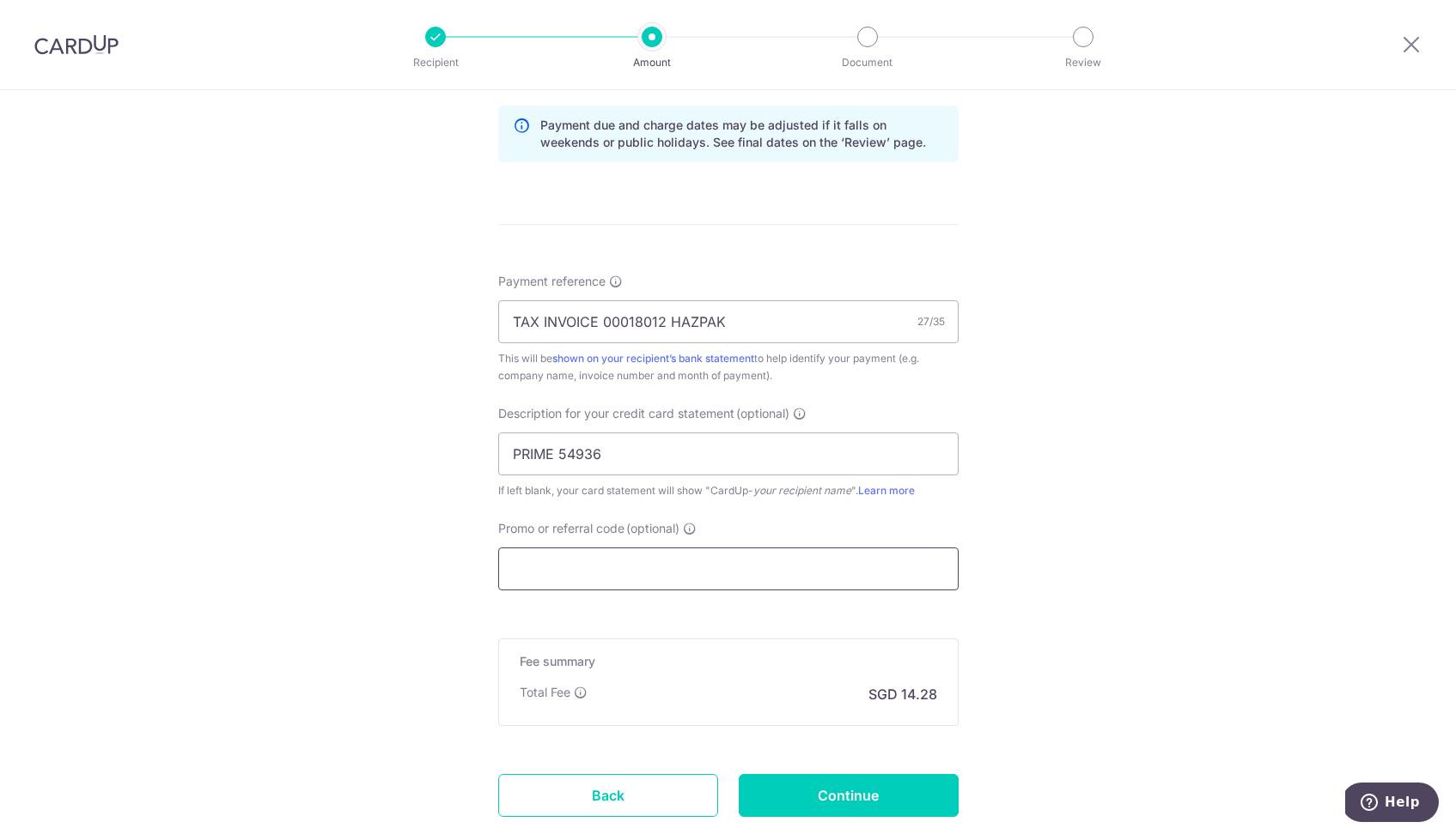
scroll to position [993, 0]
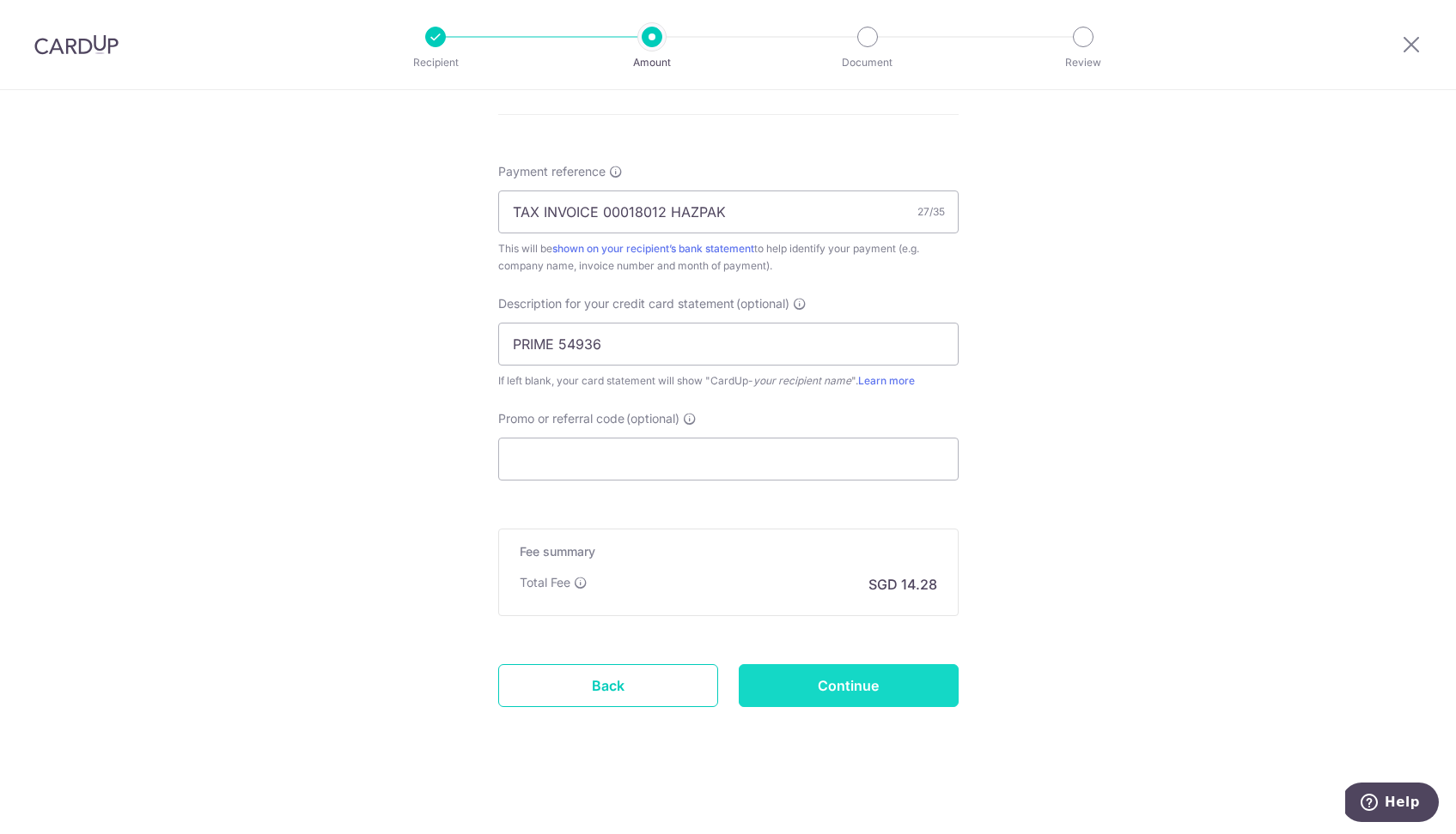
click at [860, 688] on input "Continue" at bounding box center [848, 686] width 220 height 43
type input "Create Schedule"
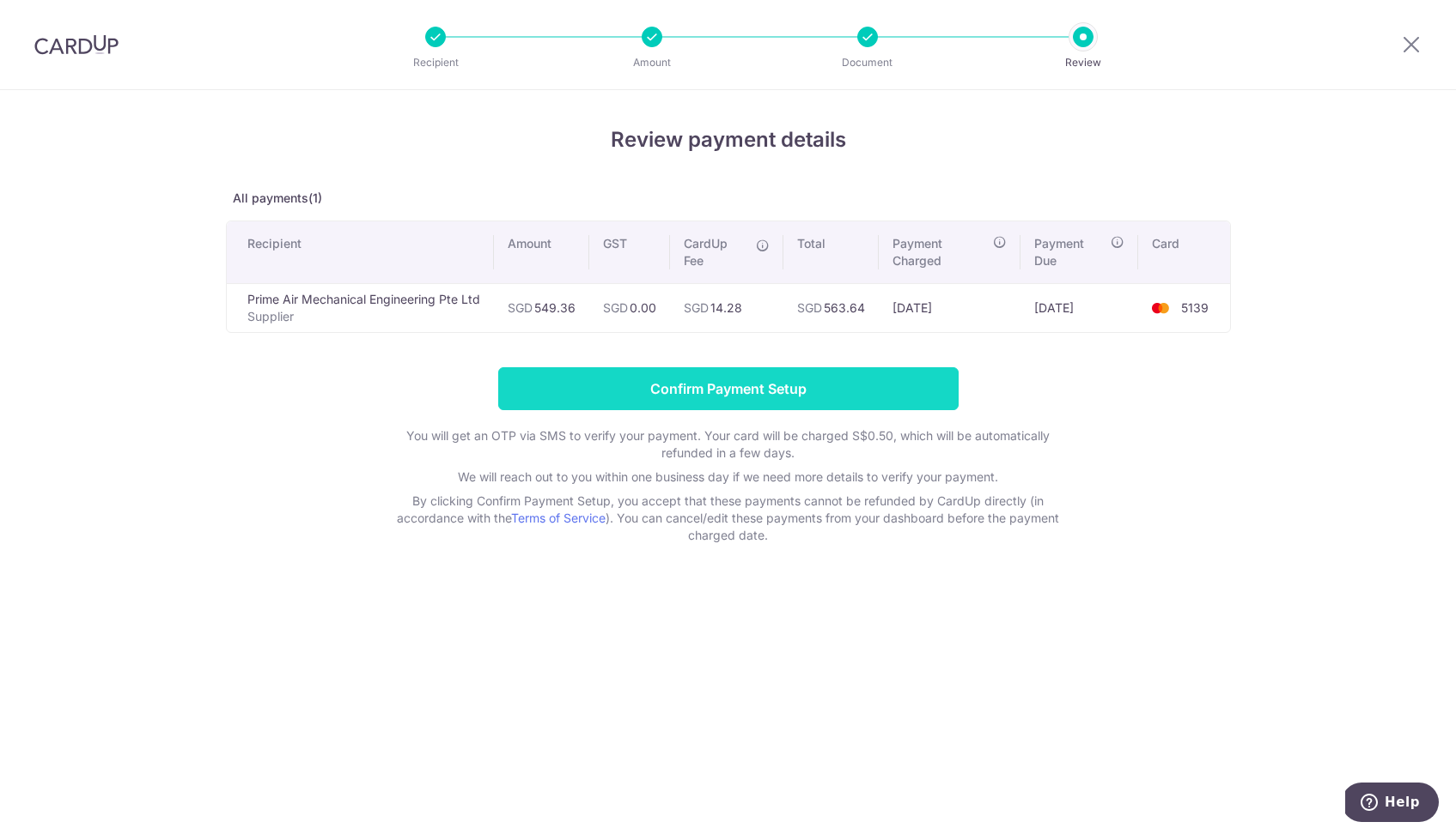
click at [758, 381] on input "Confirm Payment Setup" at bounding box center [728, 389] width 460 height 43
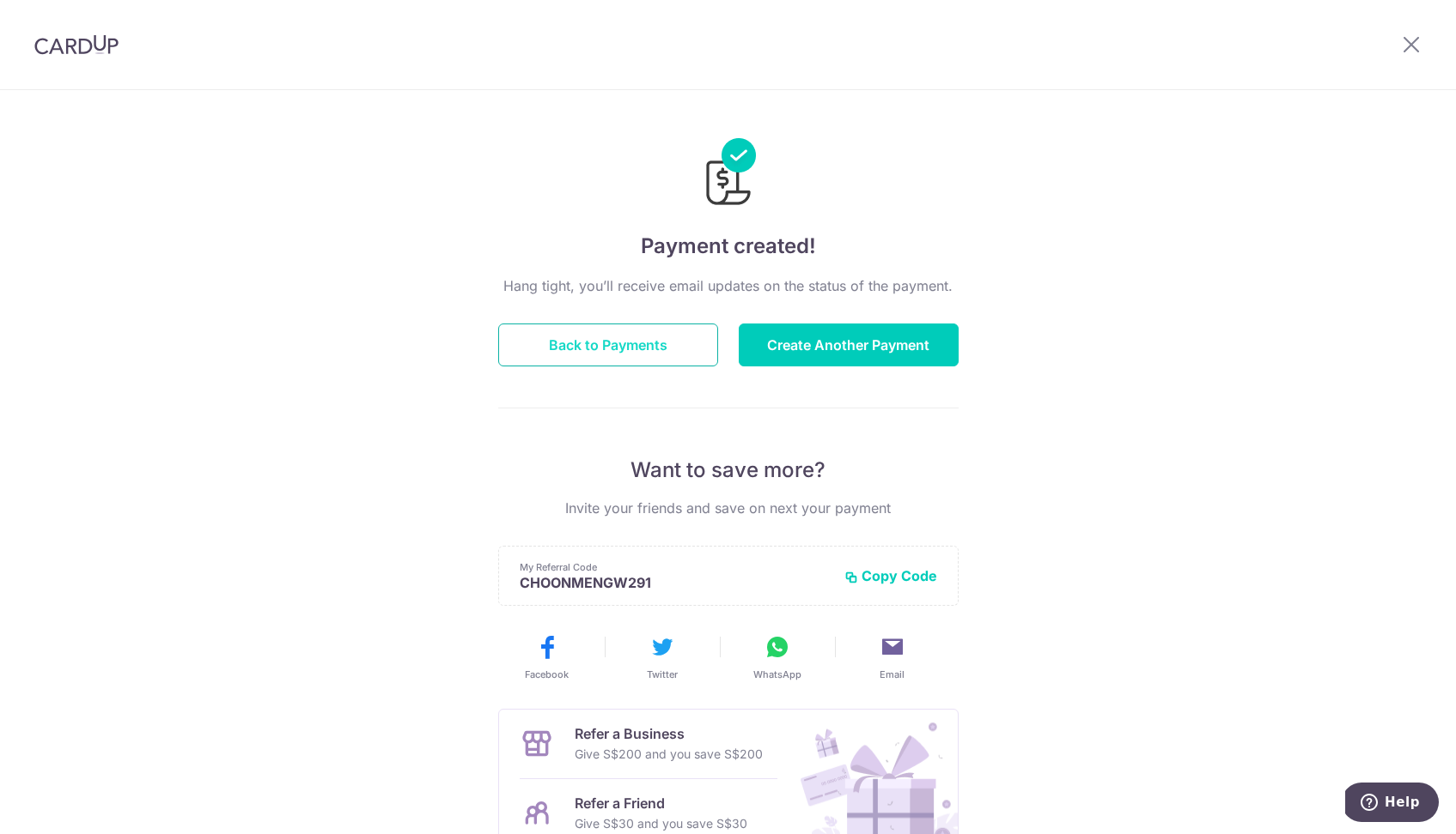
click at [597, 345] on button "Back to Payments" at bounding box center [608, 345] width 220 height 43
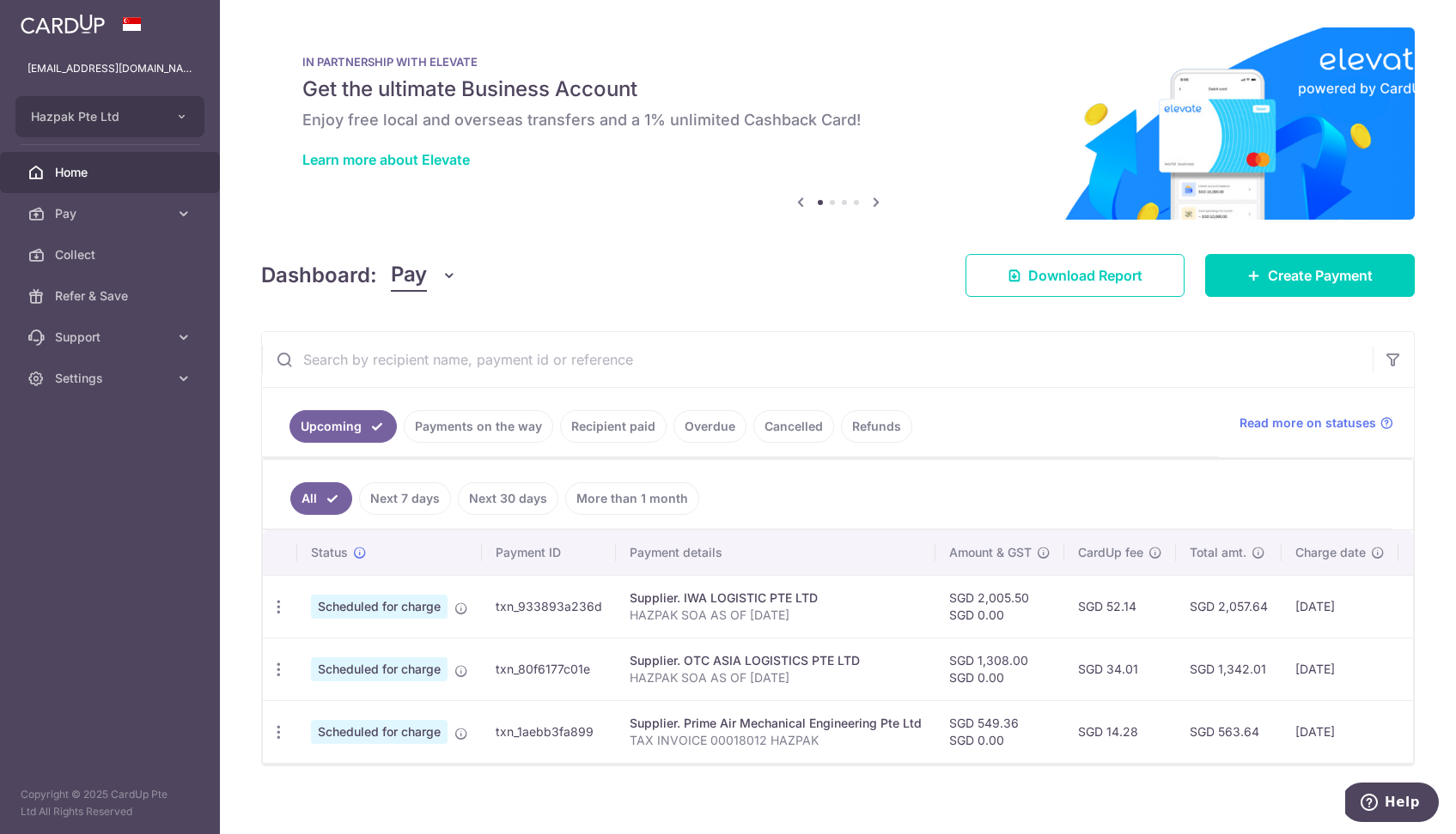
click at [1114, 732] on td "SGD 14.28" at bounding box center [1120, 731] width 112 height 62
drag, startPoint x: 500, startPoint y: 729, endPoint x: 602, endPoint y: 730, distance: 102.0
click at [602, 730] on td "txn_1aebb3fa899" at bounding box center [548, 731] width 134 height 62
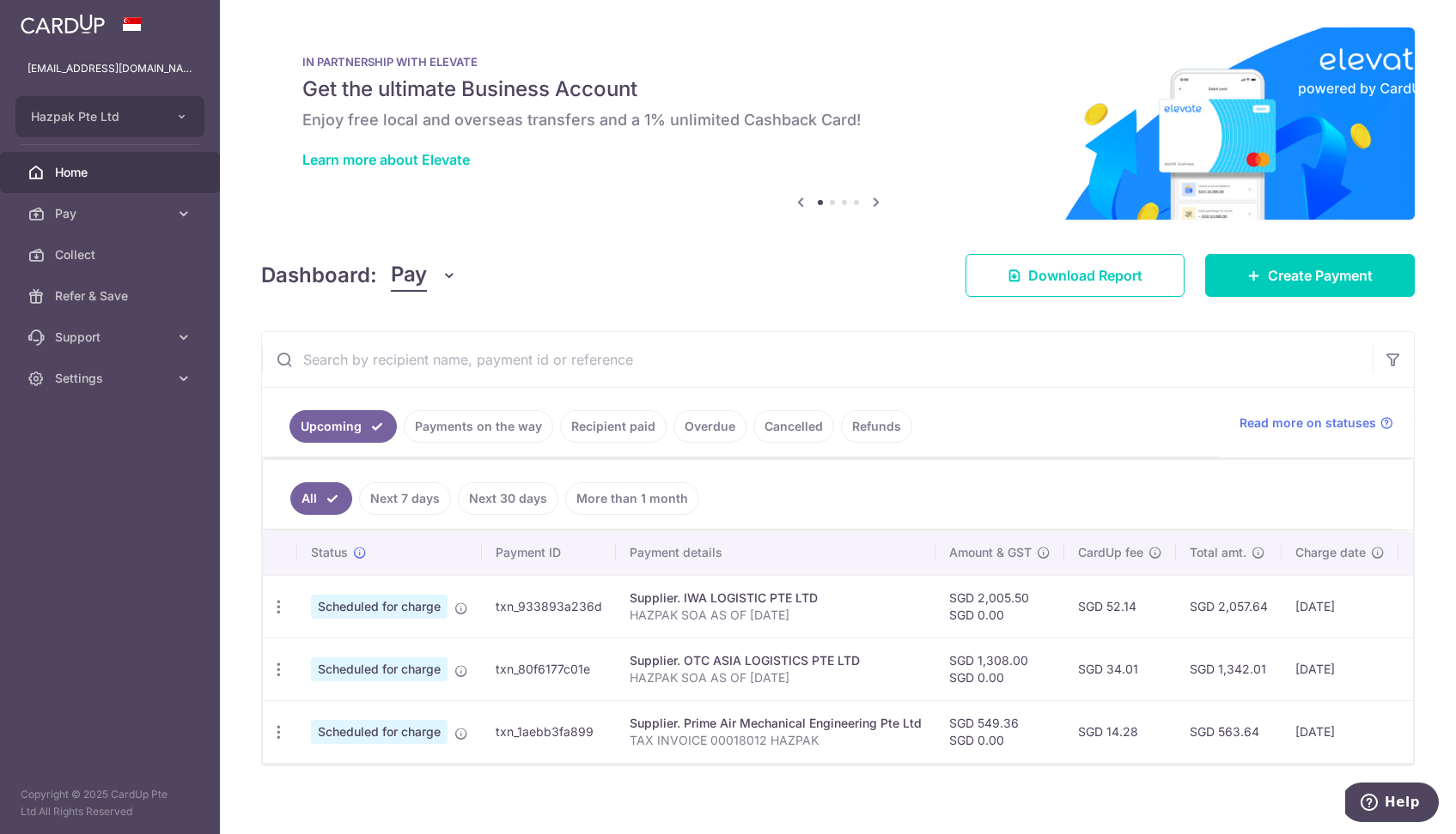
drag, startPoint x: 493, startPoint y: 730, endPoint x: 601, endPoint y: 725, distance: 108.1
click at [601, 725] on td "txn_1aebb3fa899" at bounding box center [548, 731] width 134 height 62
copy td "txn_1aebb3fa899"
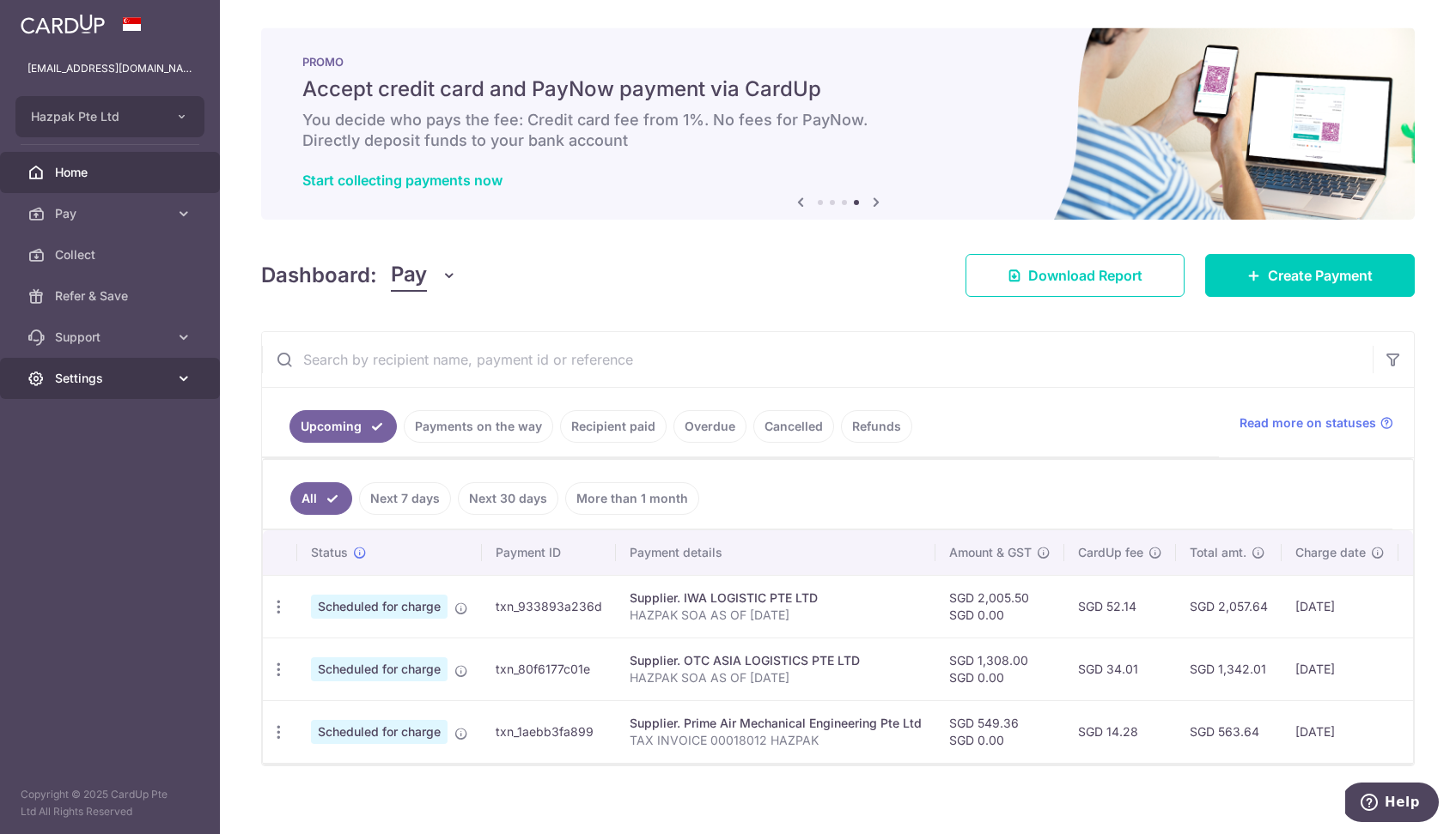
click at [104, 383] on span "Settings" at bounding box center [112, 379] width 114 height 17
click at [96, 416] on span "Account" at bounding box center [112, 420] width 114 height 17
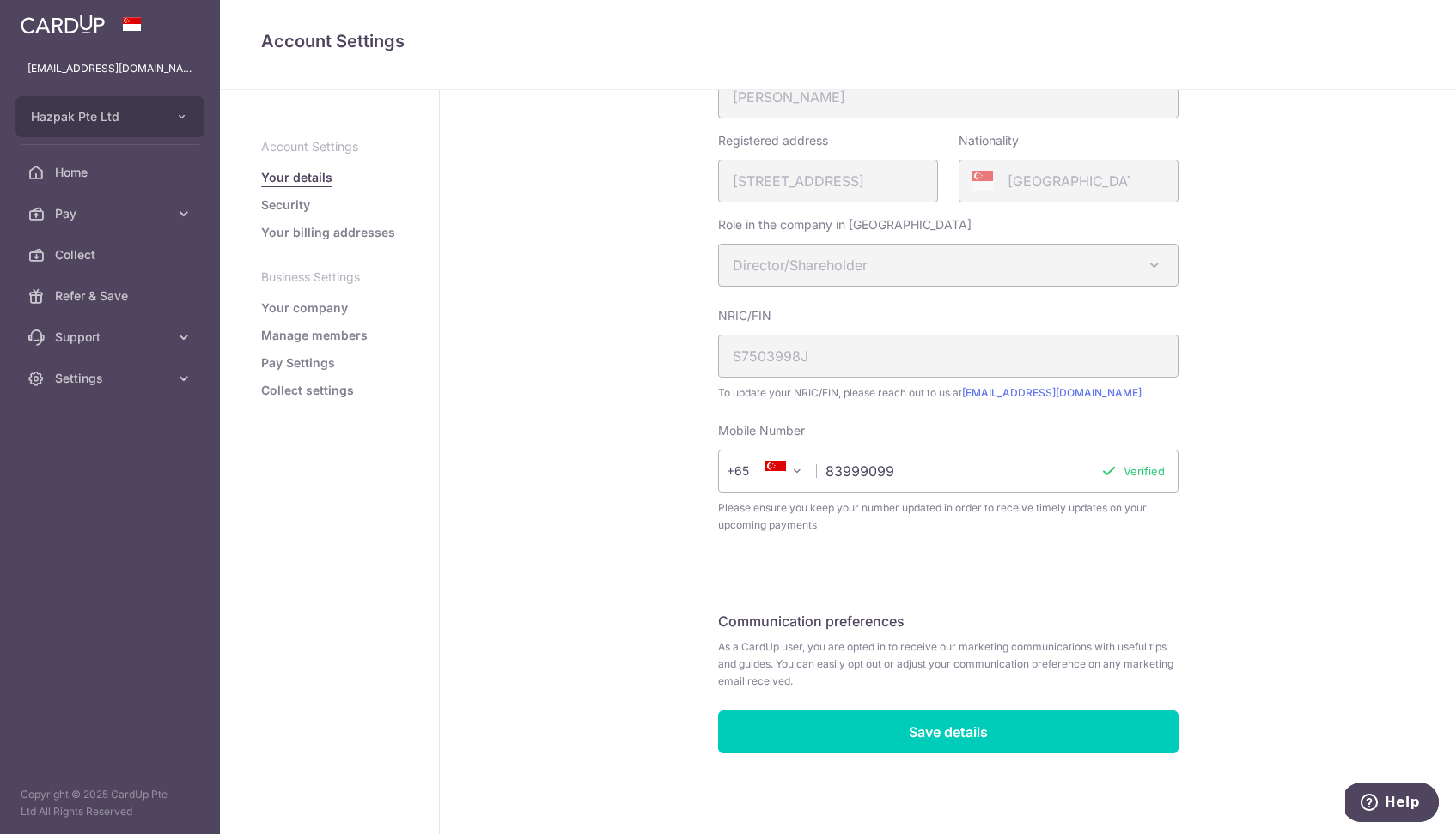
scroll to position [337, 0]
click at [288, 204] on link "Security" at bounding box center [285, 204] width 49 height 17
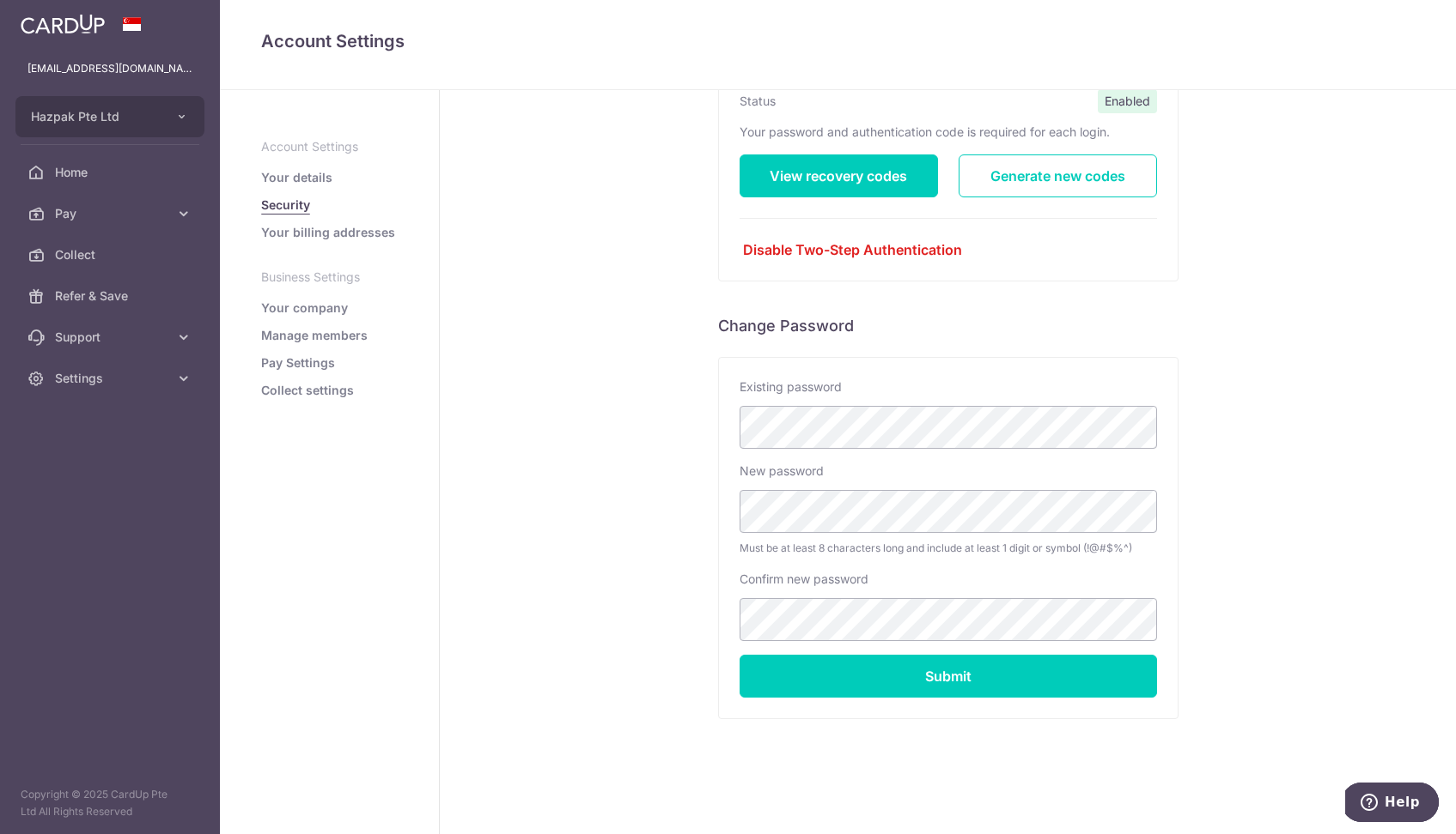
scroll to position [181, 0]
click at [331, 305] on link "Your company" at bounding box center [304, 308] width 87 height 17
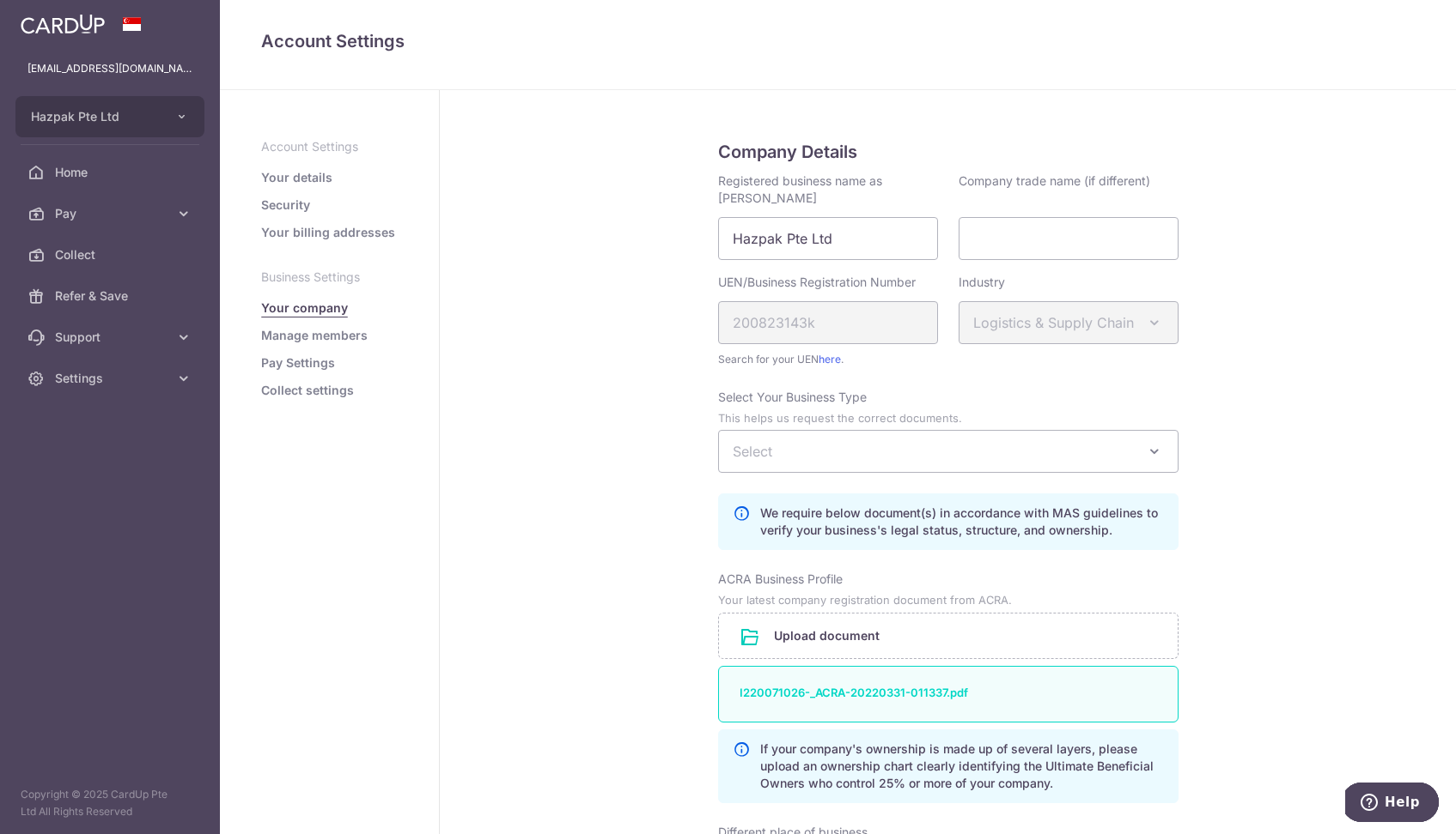
click at [329, 332] on link "Manage members" at bounding box center [314, 335] width 106 height 17
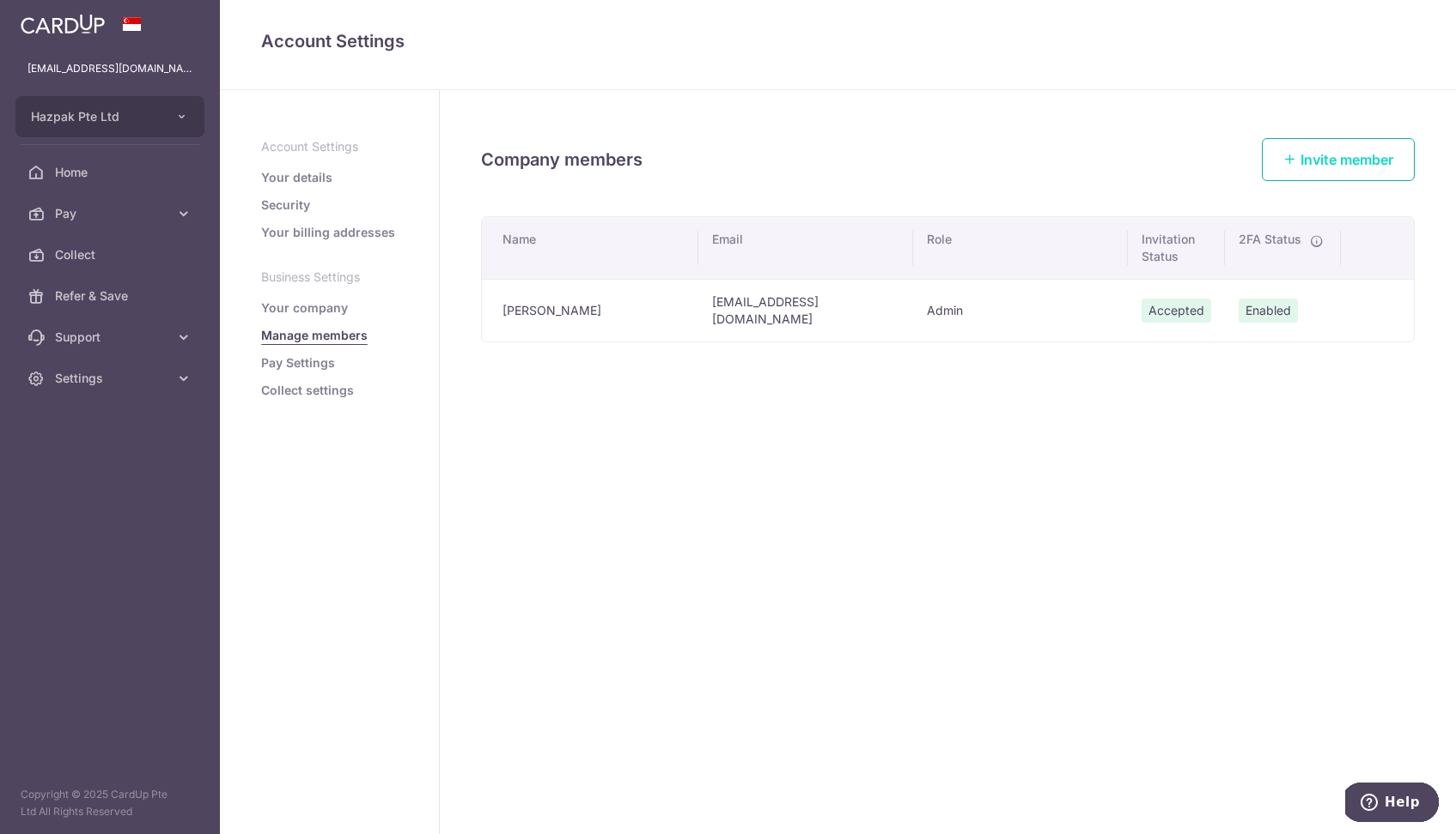
click at [1312, 156] on span "Invite member" at bounding box center [1346, 159] width 93 height 17
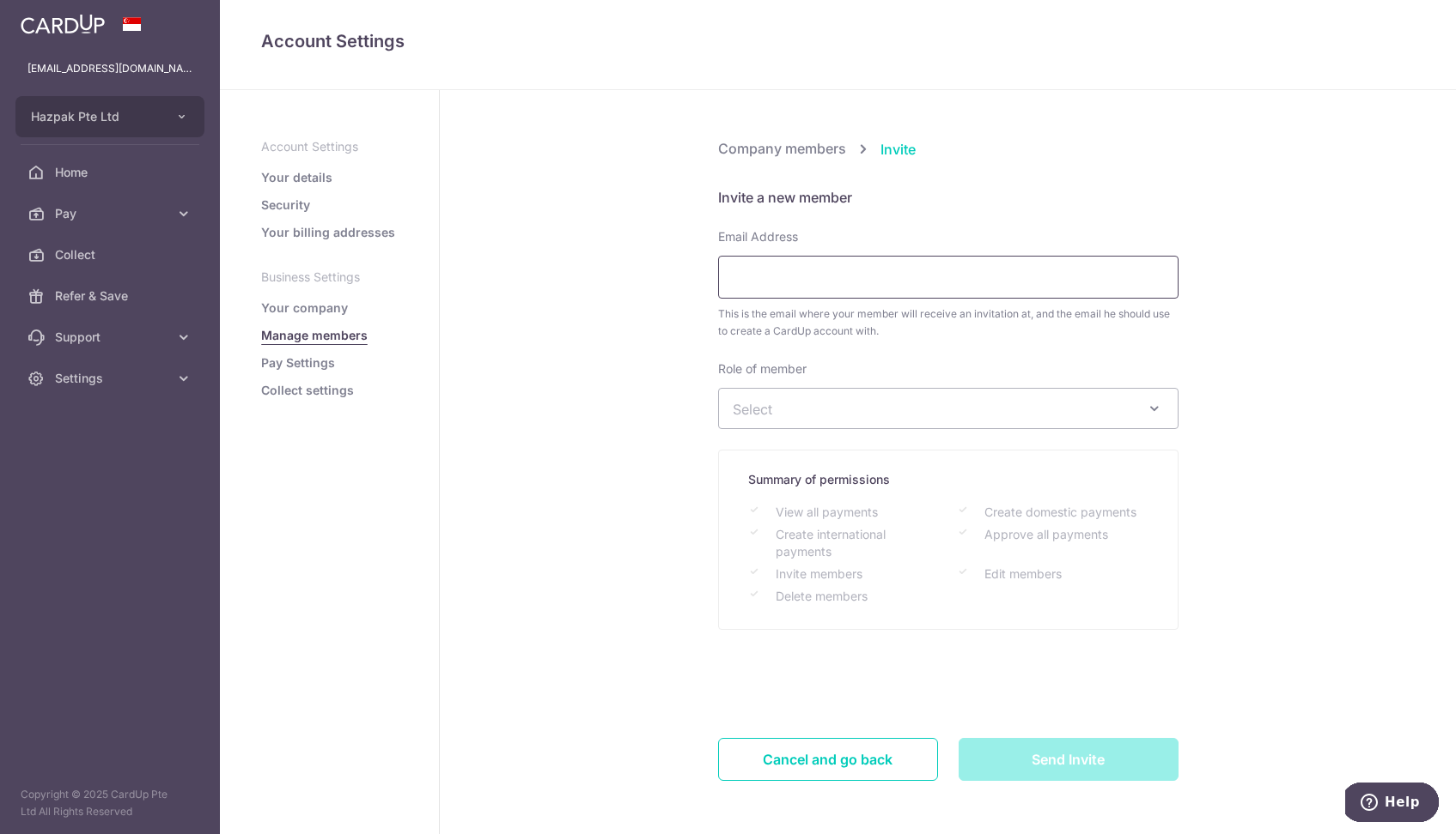
click at [872, 277] on input "Email Address" at bounding box center [948, 277] width 460 height 43
click at [866, 278] on input "wendychern@hazpa..com.sg" at bounding box center [948, 277] width 460 height 43
type input "wendychern@hazpak.com.sg"
click at [908, 414] on span "Select" at bounding box center [934, 409] width 403 height 19
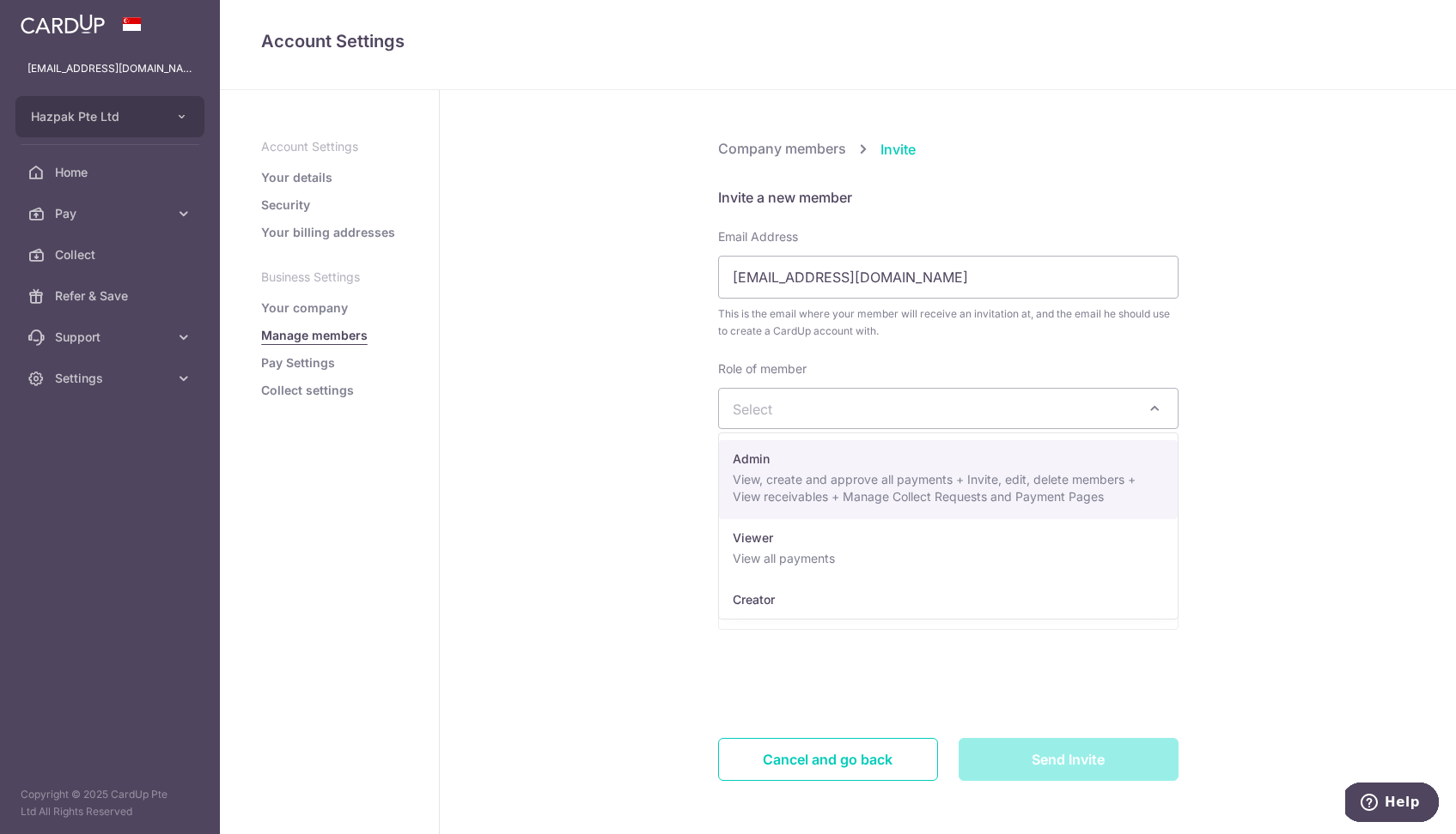
select select "8366"
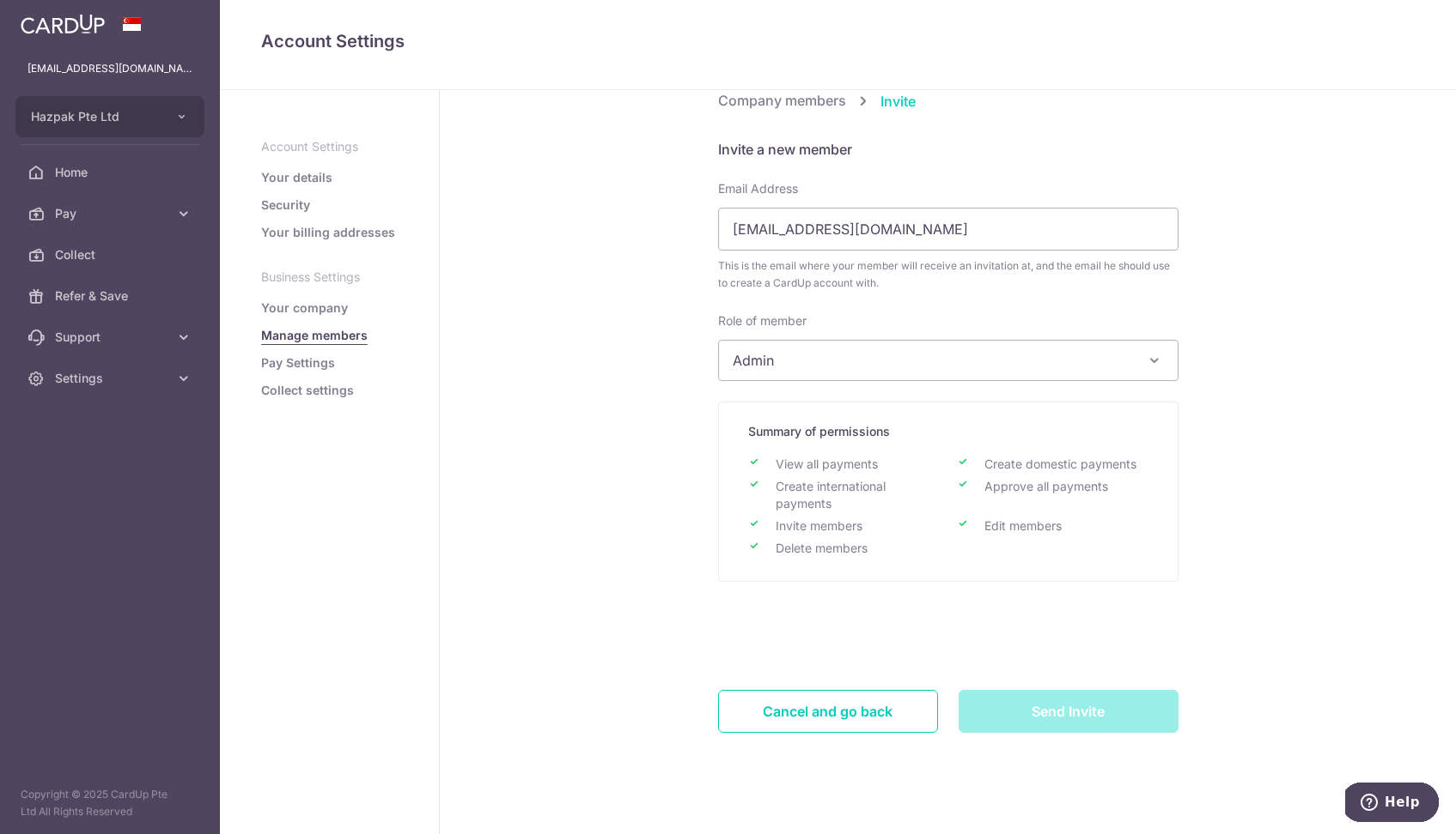
scroll to position [48, 0]
click at [1064, 708] on input "Send Invite" at bounding box center [1068, 711] width 220 height 43
